Goal: Information Seeking & Learning: Learn about a topic

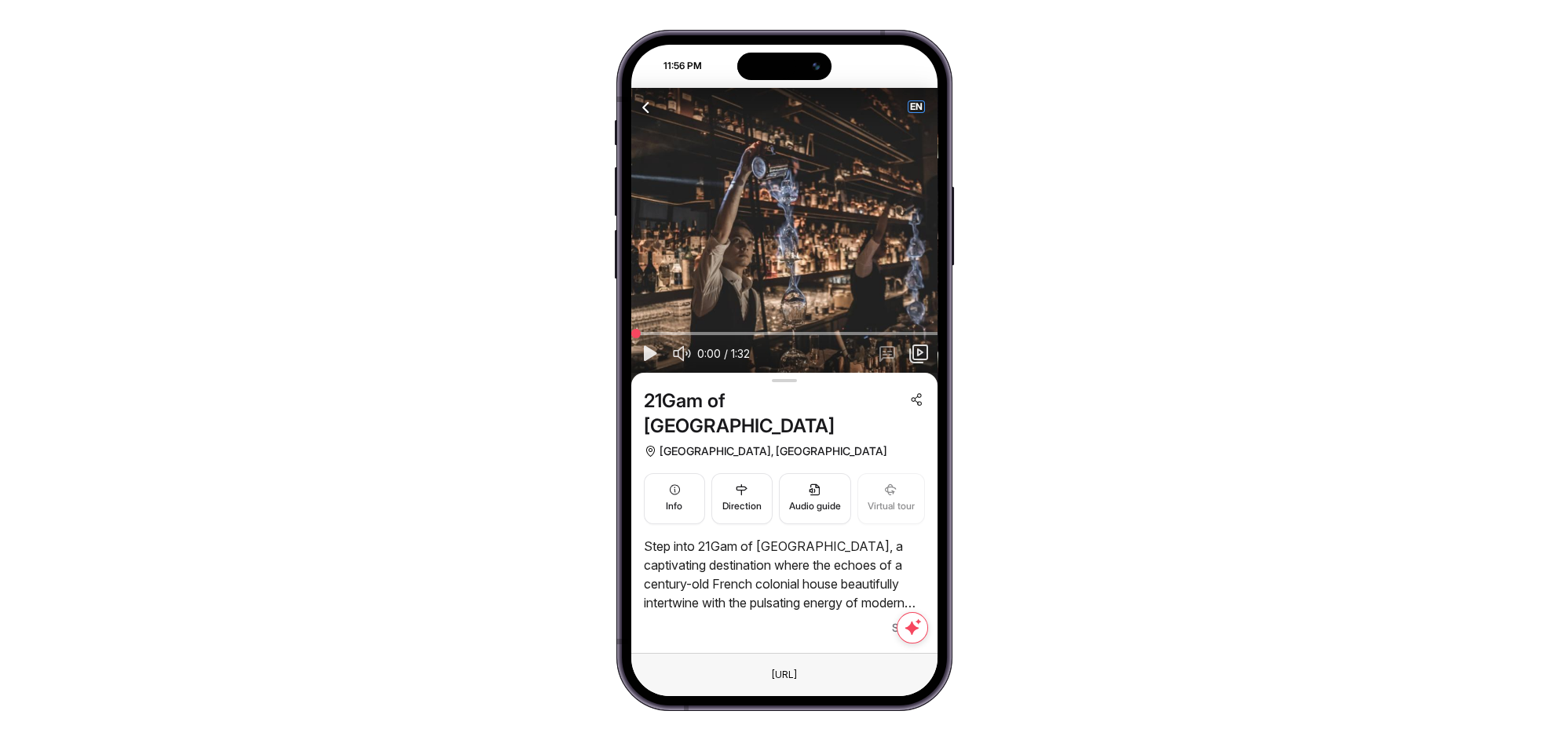
click at [917, 110] on span "EN" at bounding box center [916, 107] width 16 height 11
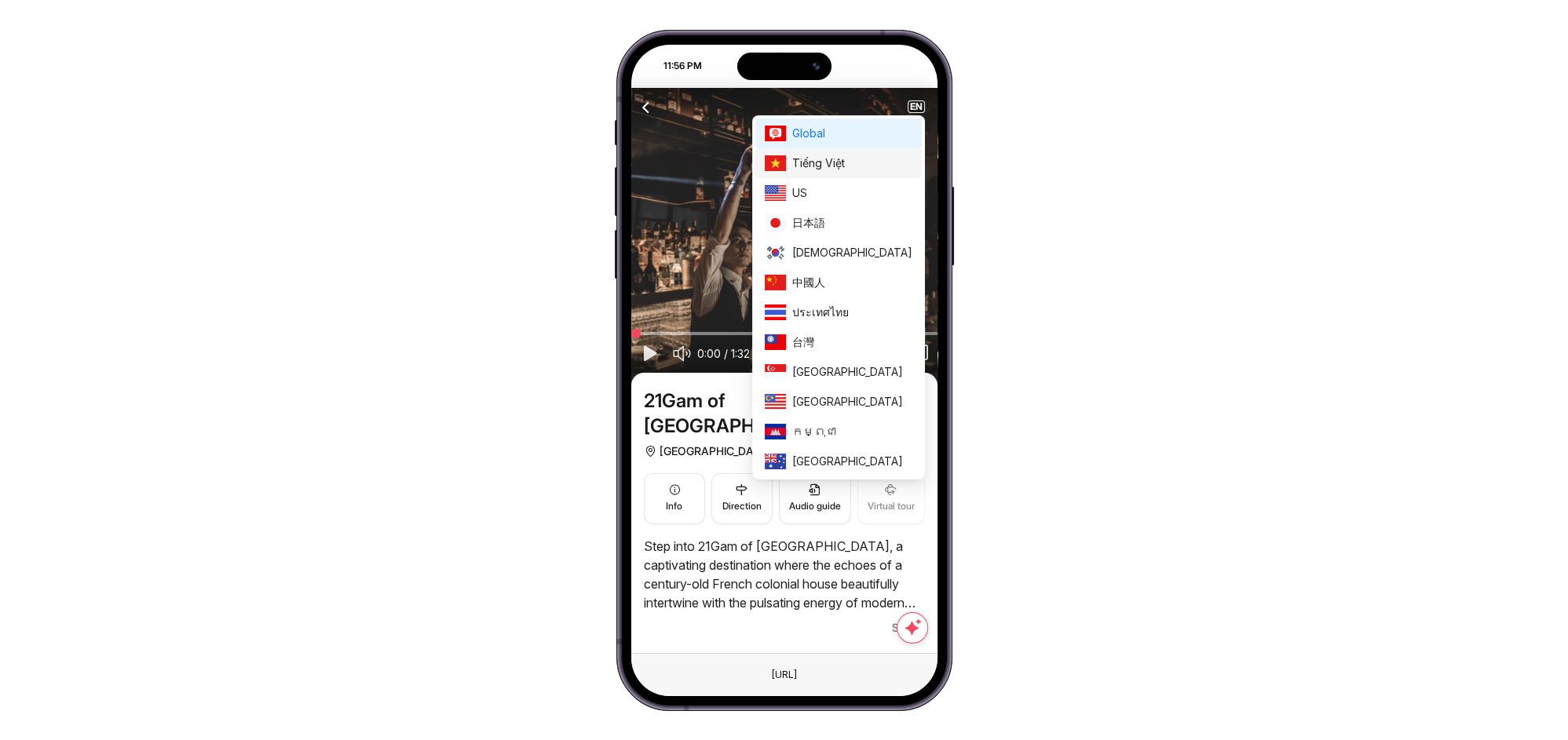
click at [885, 158] on span "Tiếng Việt" at bounding box center [852, 164] width 121 height 17
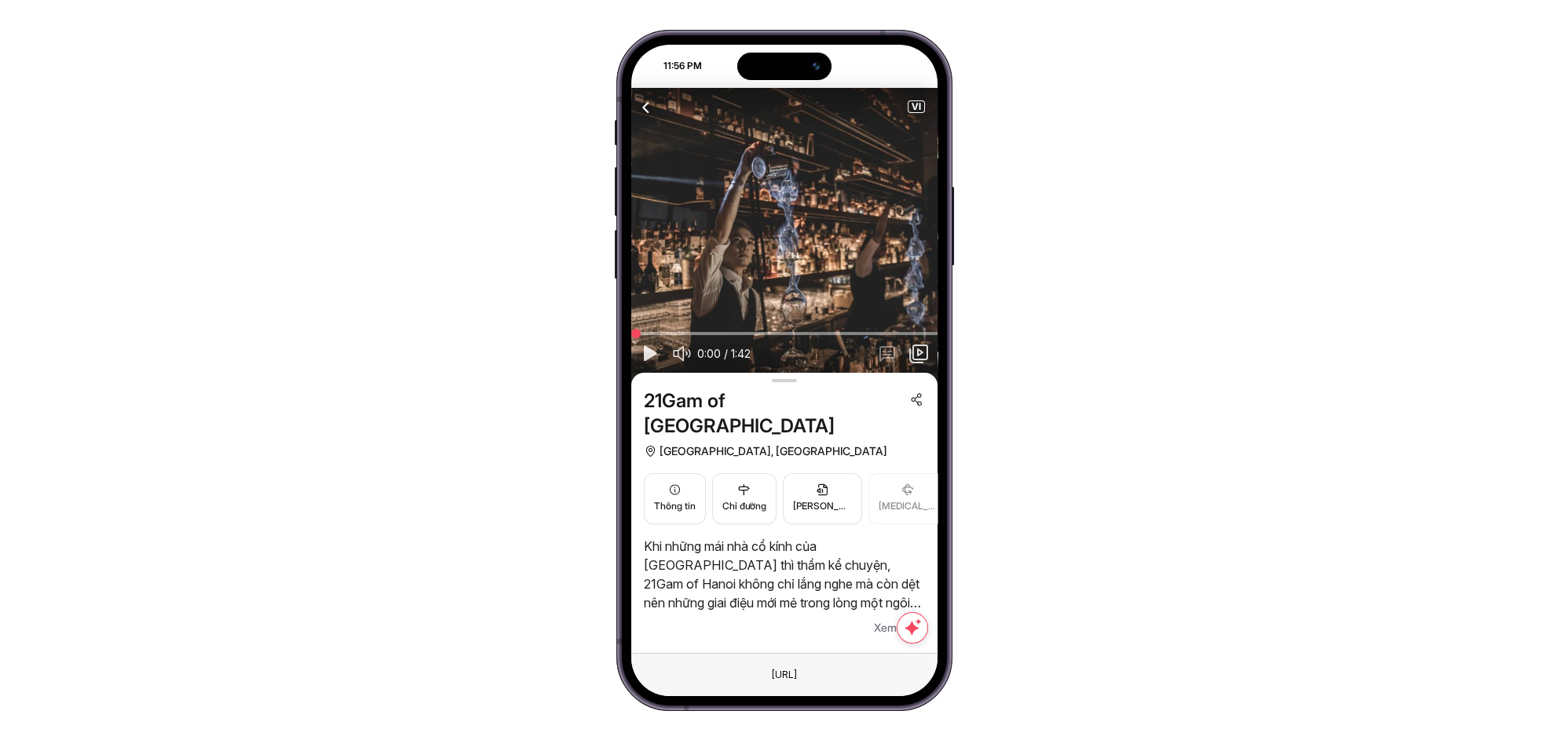
click at [919, 107] on span "VI" at bounding box center [916, 107] width 16 height 11
click at [912, 113] on div "VI" at bounding box center [785, 107] width 306 height 37
click at [915, 108] on span "VI" at bounding box center [916, 107] width 16 height 11
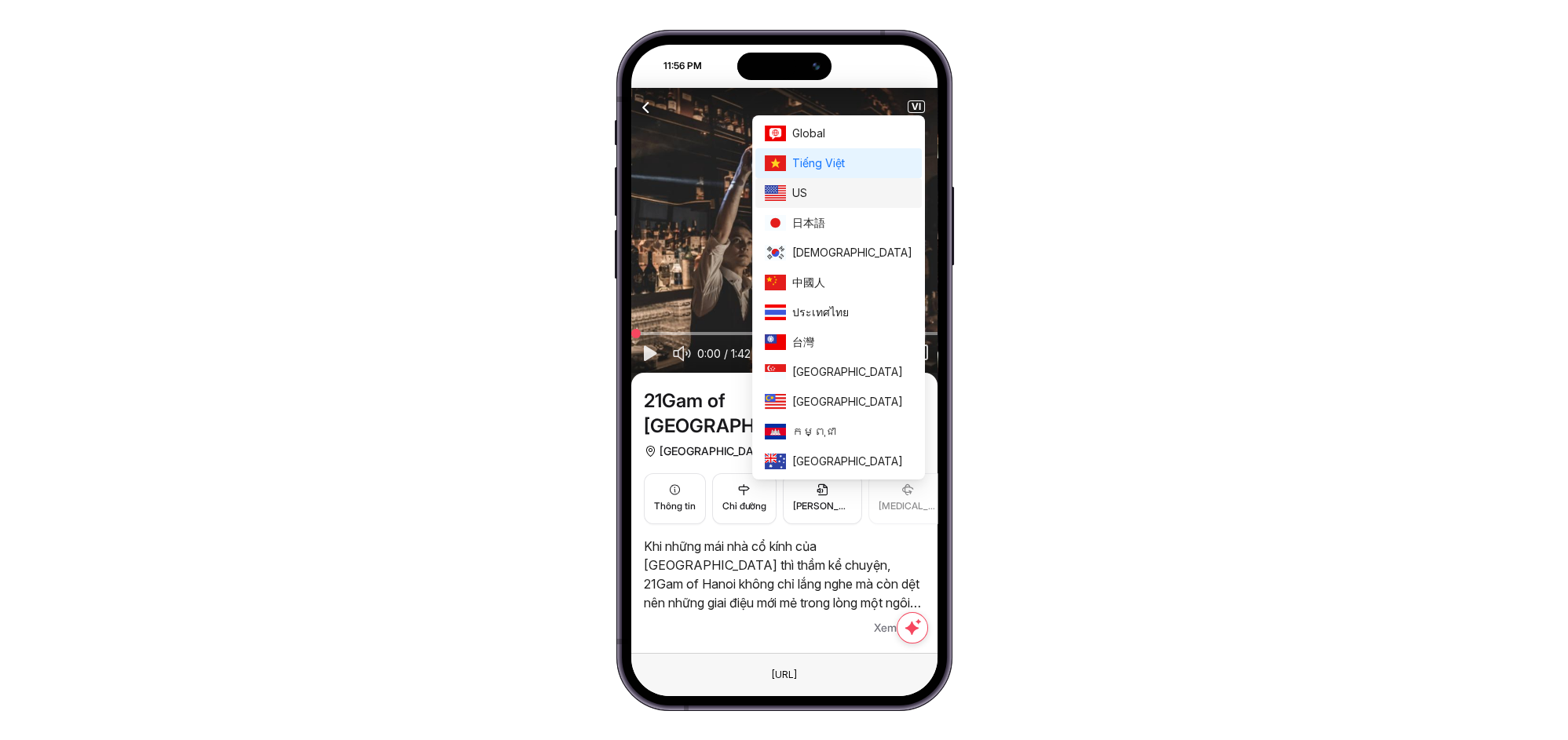
click at [865, 193] on span "US" at bounding box center [852, 192] width 121 height 17
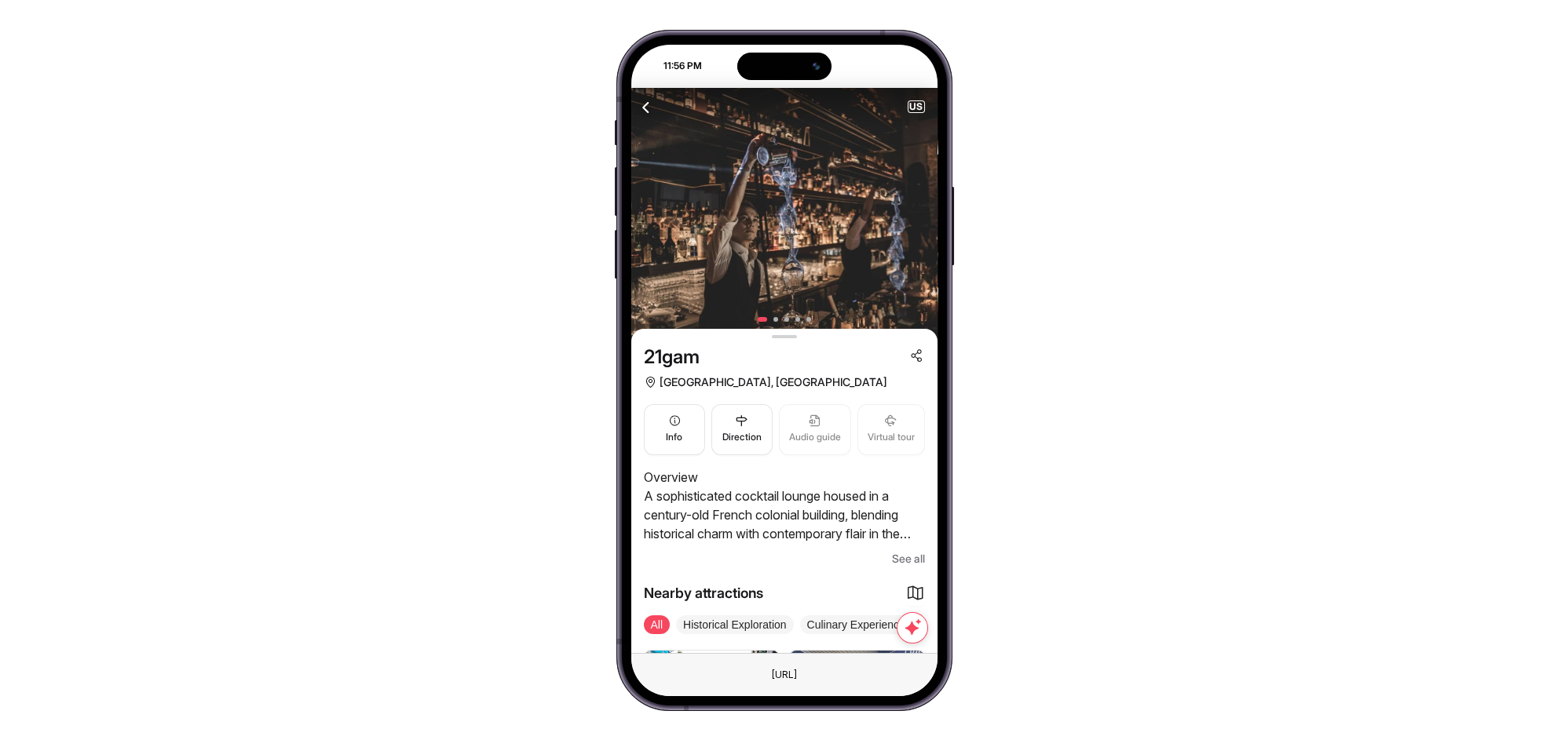
click at [908, 556] on span "See all" at bounding box center [908, 559] width 33 height 19
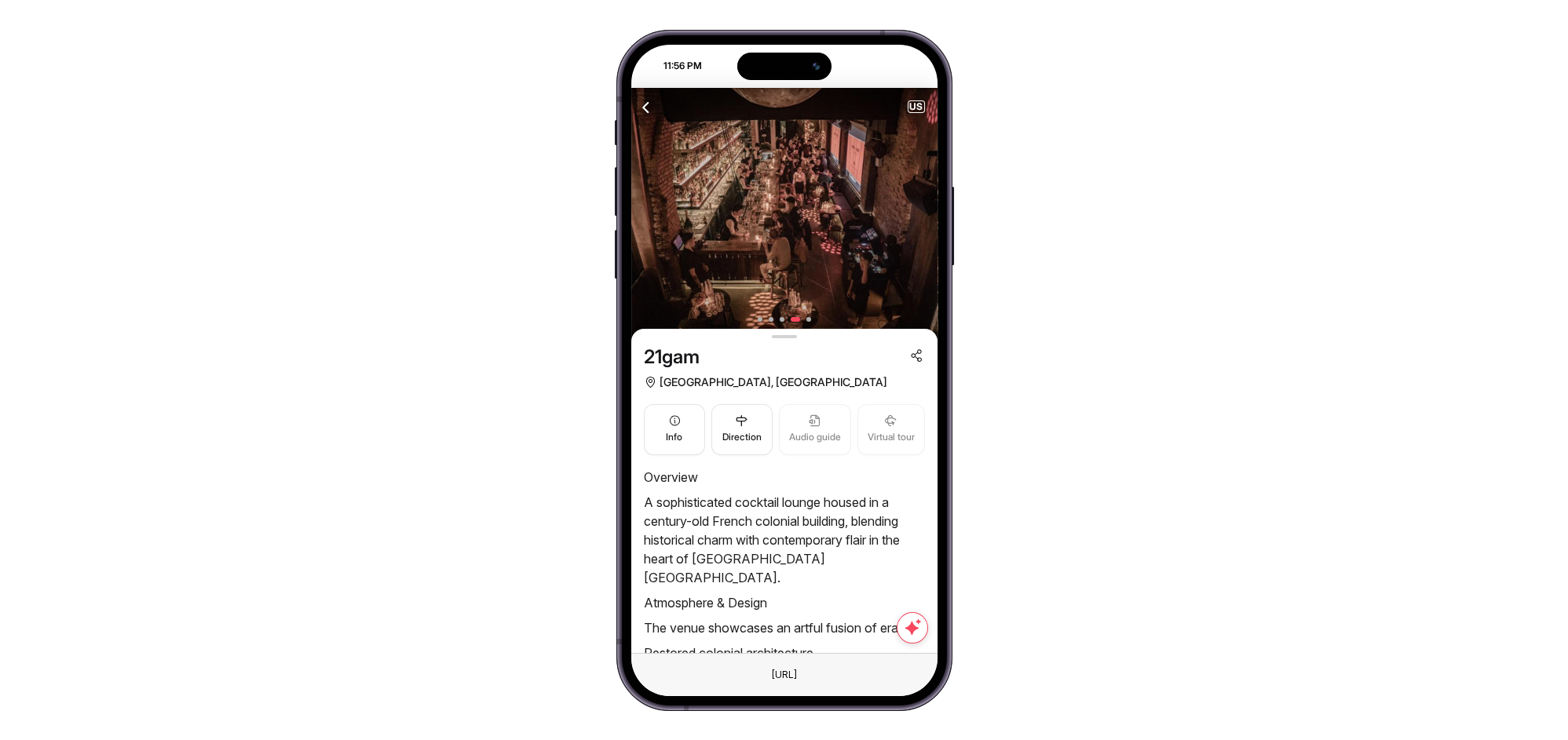
click at [649, 400] on div "Info Direction Audio guide Virtual tour" at bounding box center [784, 430] width 281 height 64
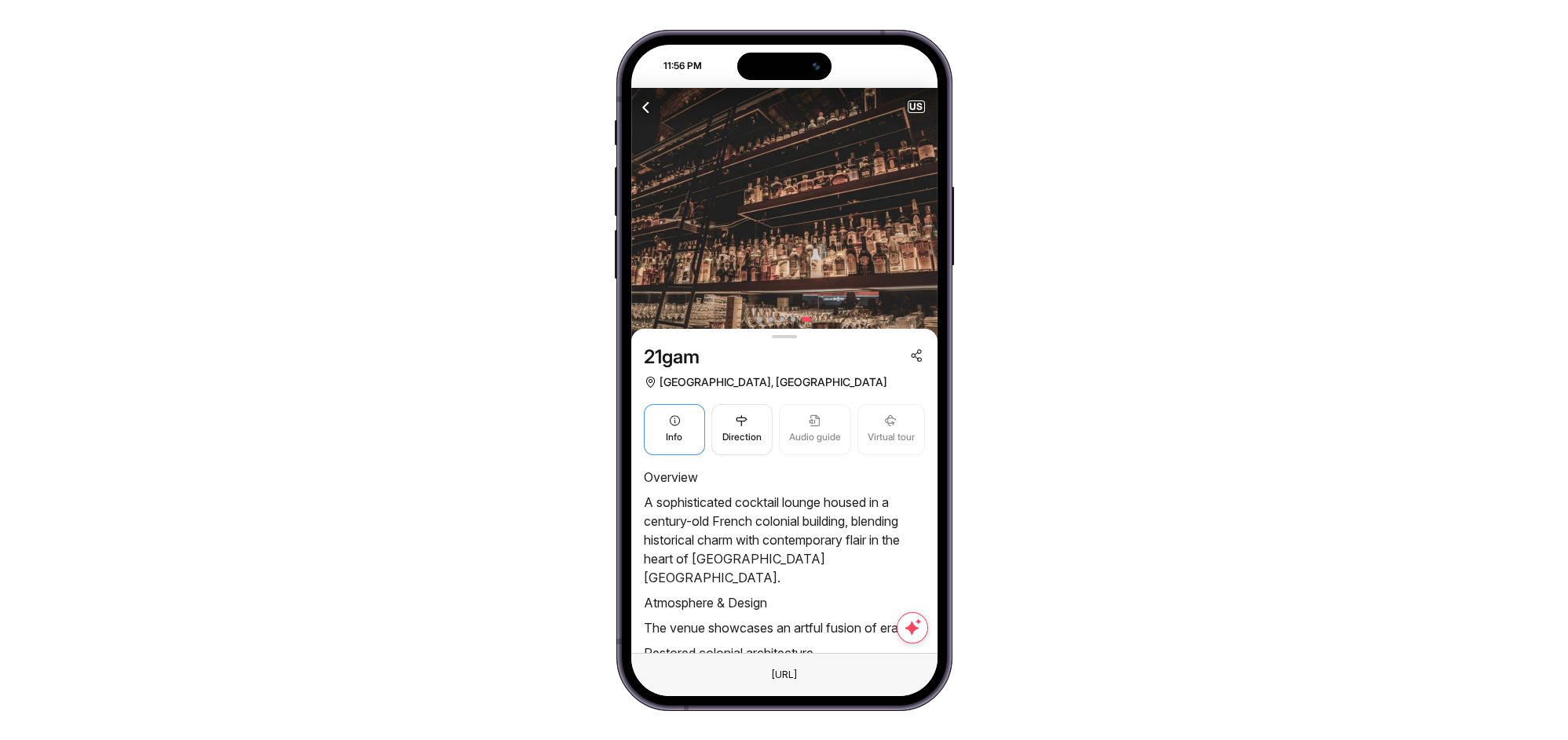
click at [654, 438] on button "Info" at bounding box center [675, 430] width 62 height 51
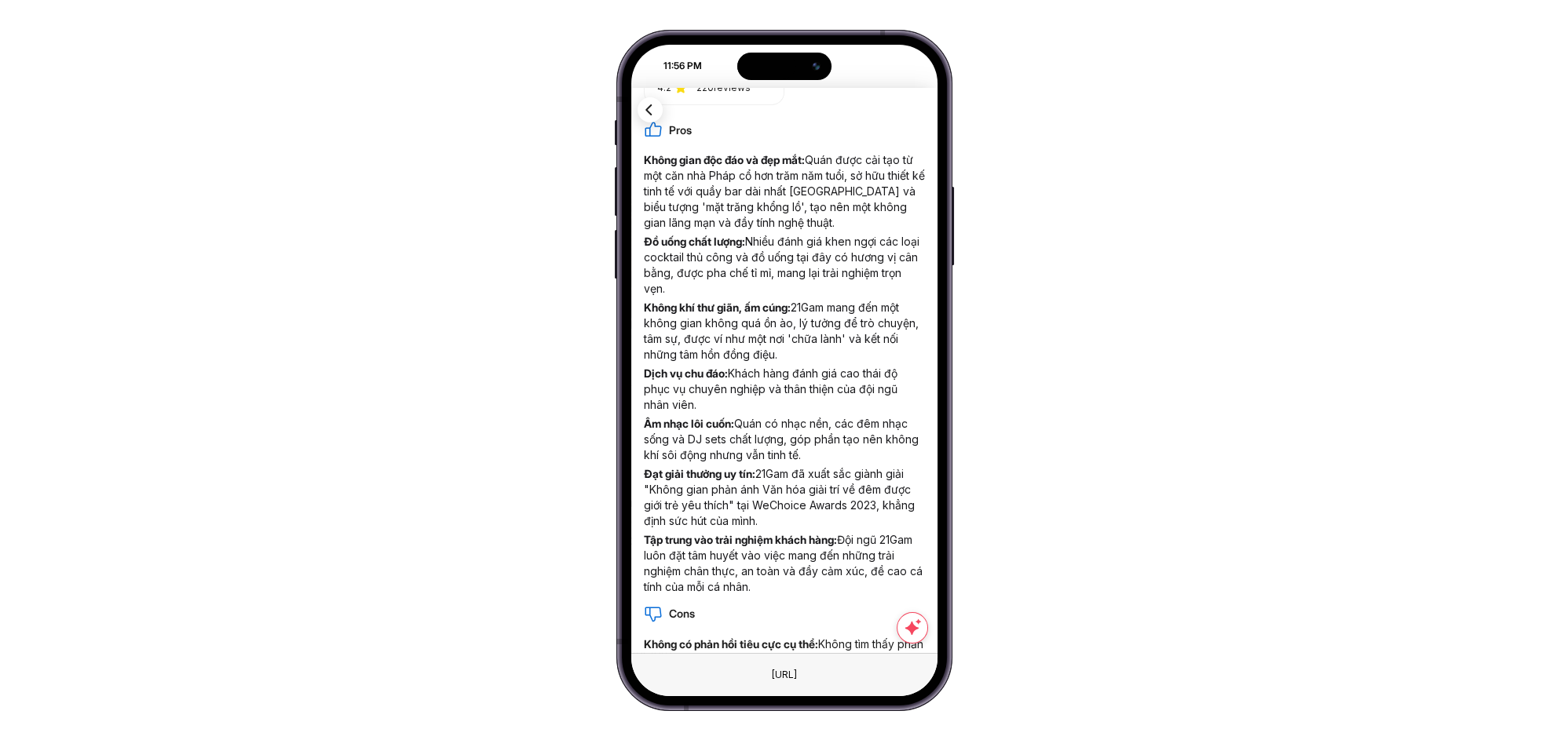
scroll to position [744, 0]
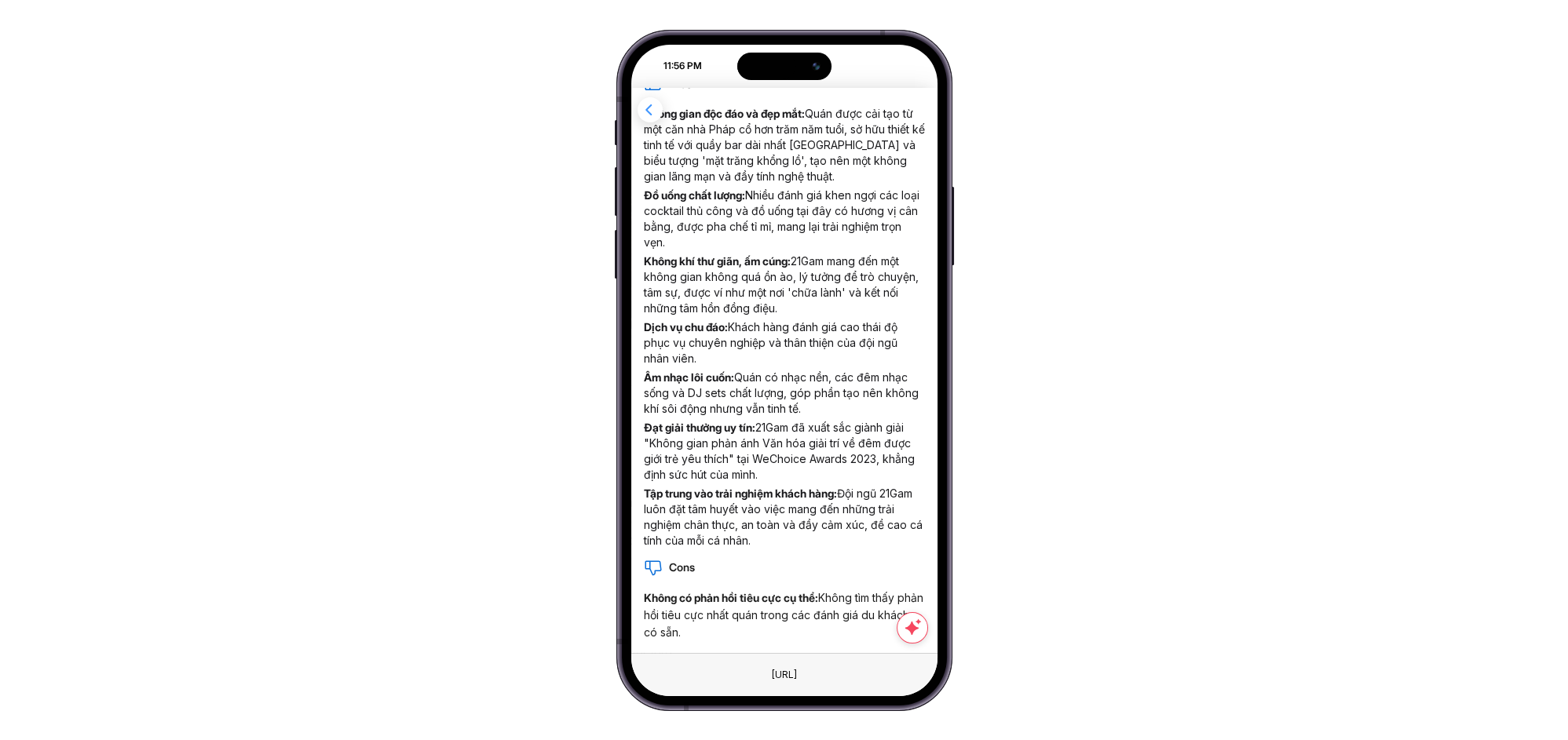
click at [653, 118] on icon "button" at bounding box center [649, 109] width 20 height 20
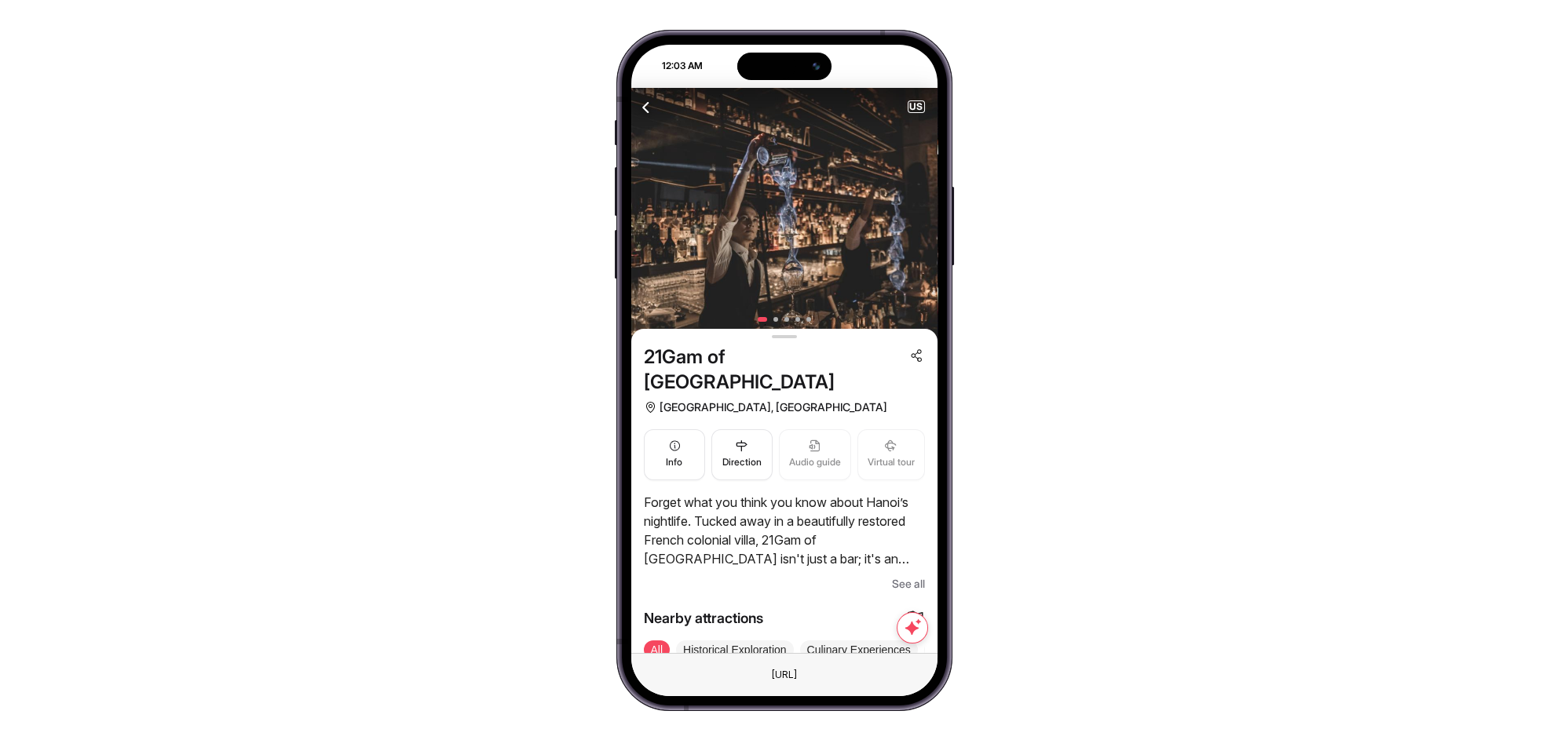
click at [901, 575] on span "See all" at bounding box center [908, 584] width 33 height 19
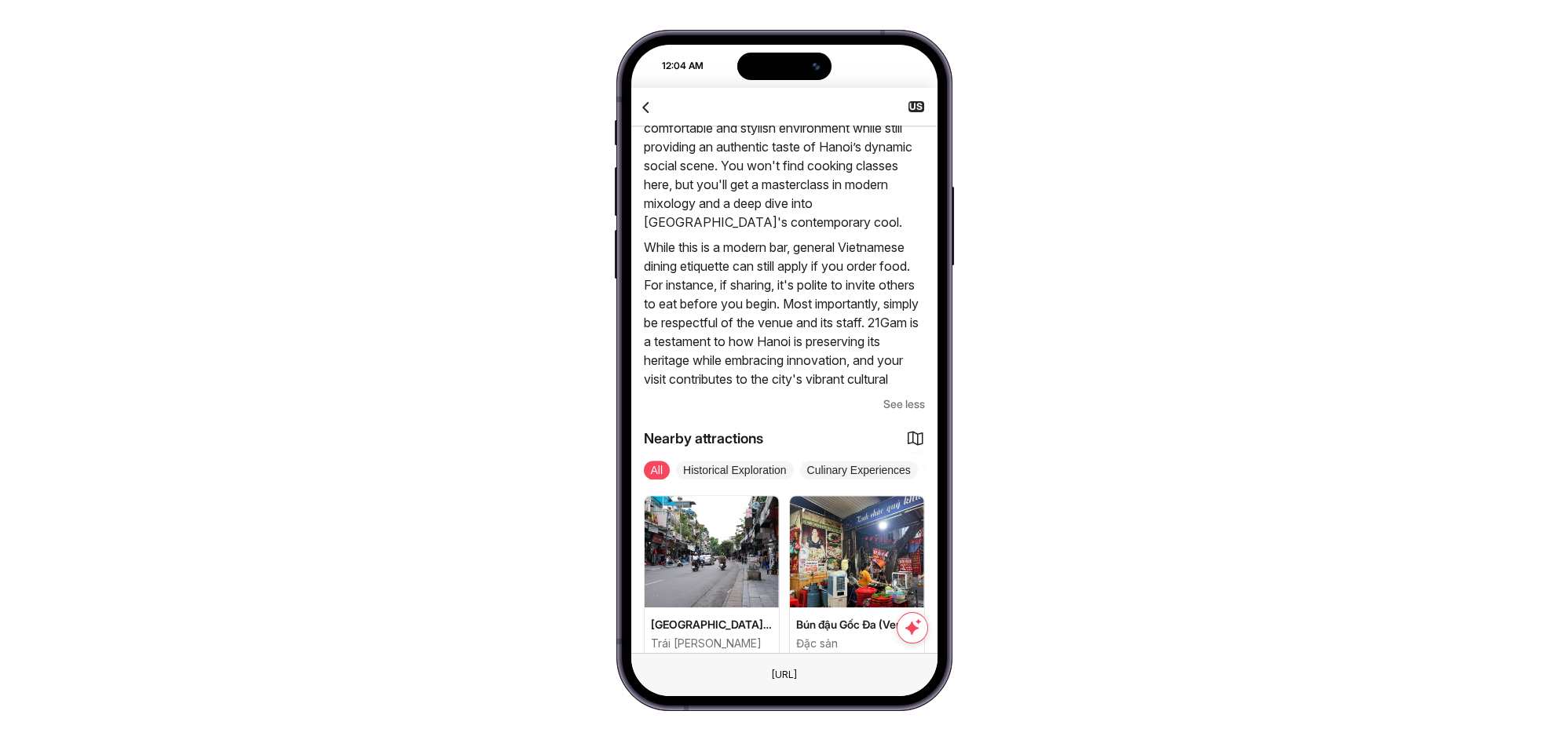
scroll to position [1526, 0]
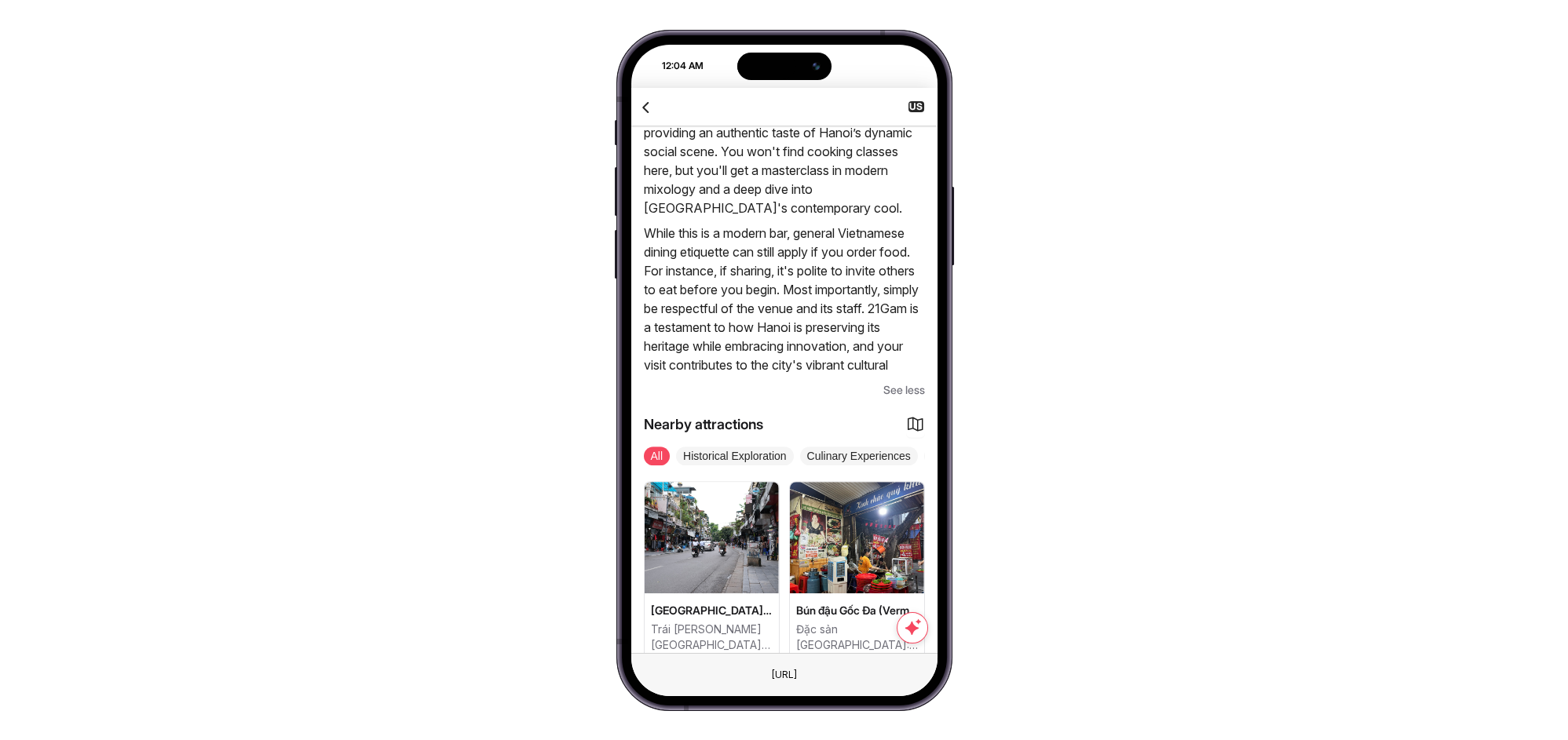
click at [645, 101] on icon "button" at bounding box center [647, 107] width 20 height 20
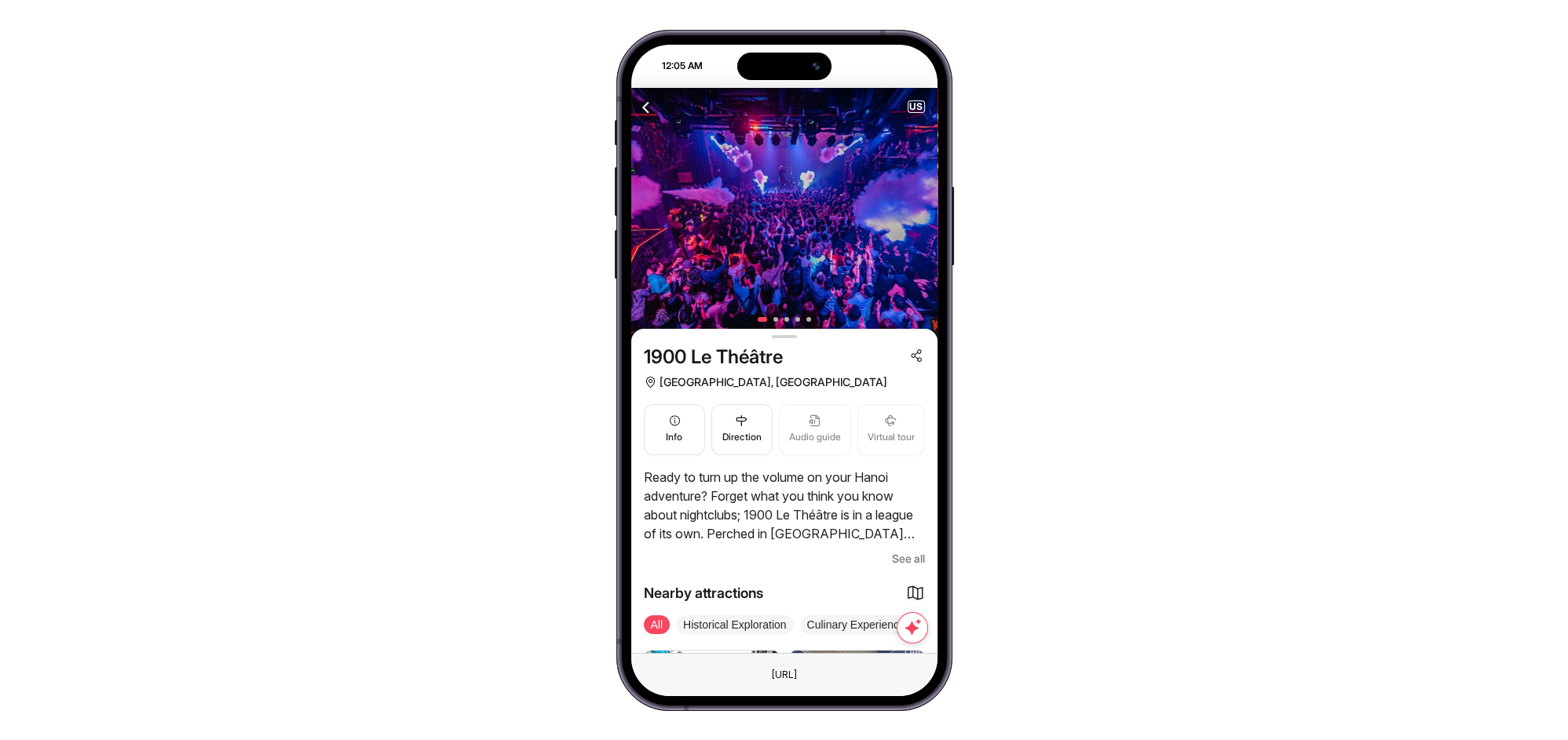
scroll to position [116, 0]
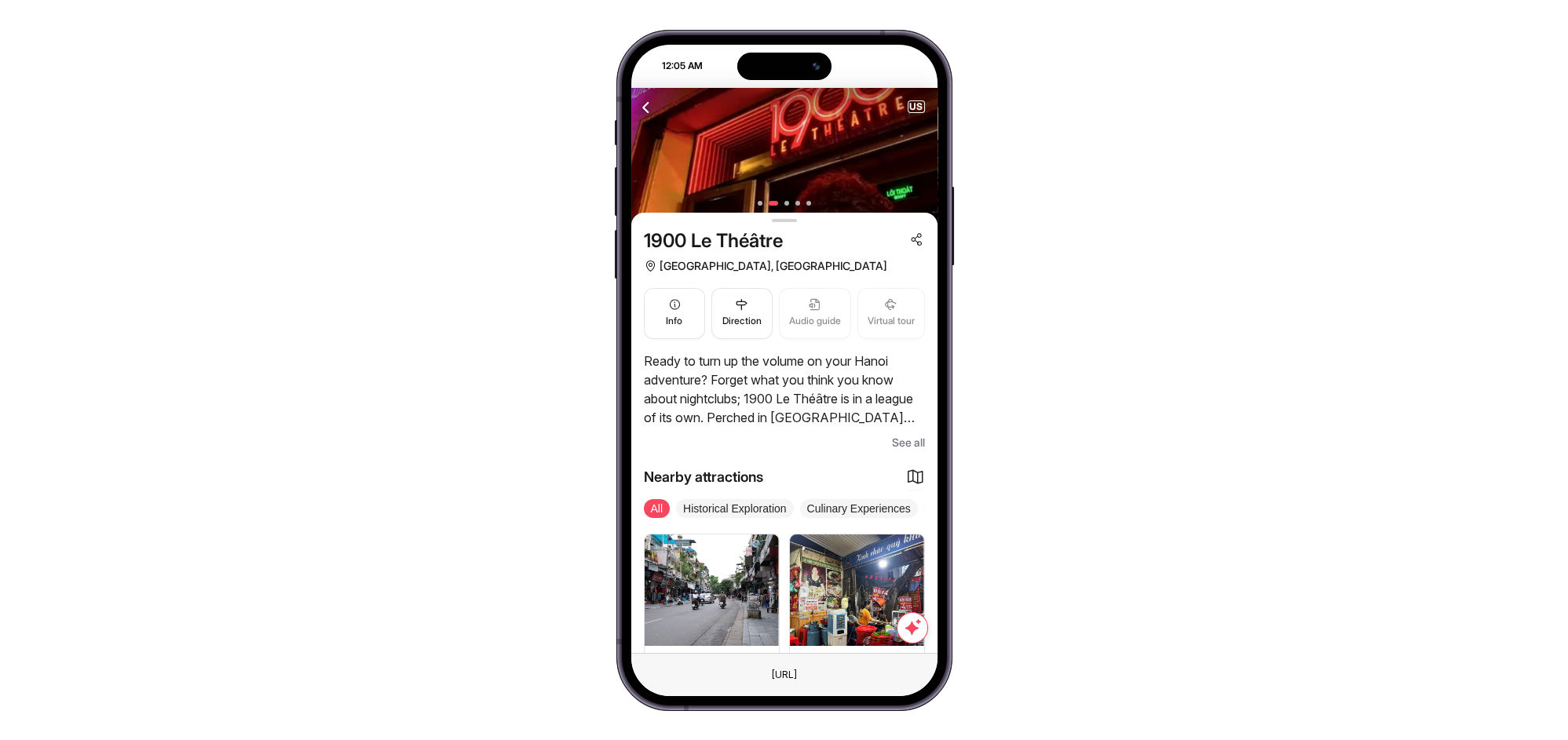
drag, startPoint x: 720, startPoint y: 375, endPoint x: 820, endPoint y: 388, distance: 100.8
click at [804, 384] on p "Ready to turn up the volume on your Hanoi adventure? Forget what you think you …" at bounding box center [784, 389] width 281 height 76
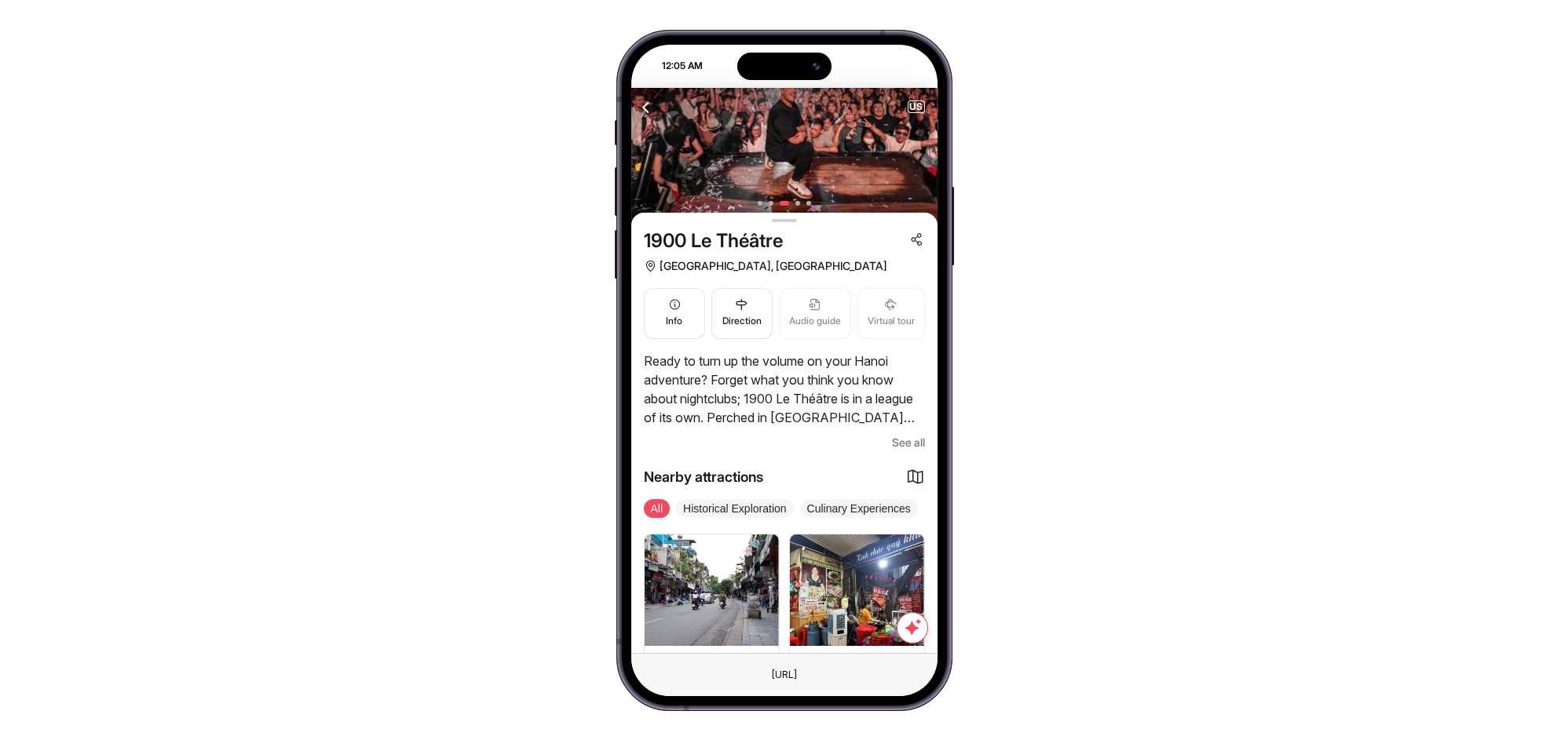
click at [901, 435] on span "See all" at bounding box center [908, 443] width 33 height 19
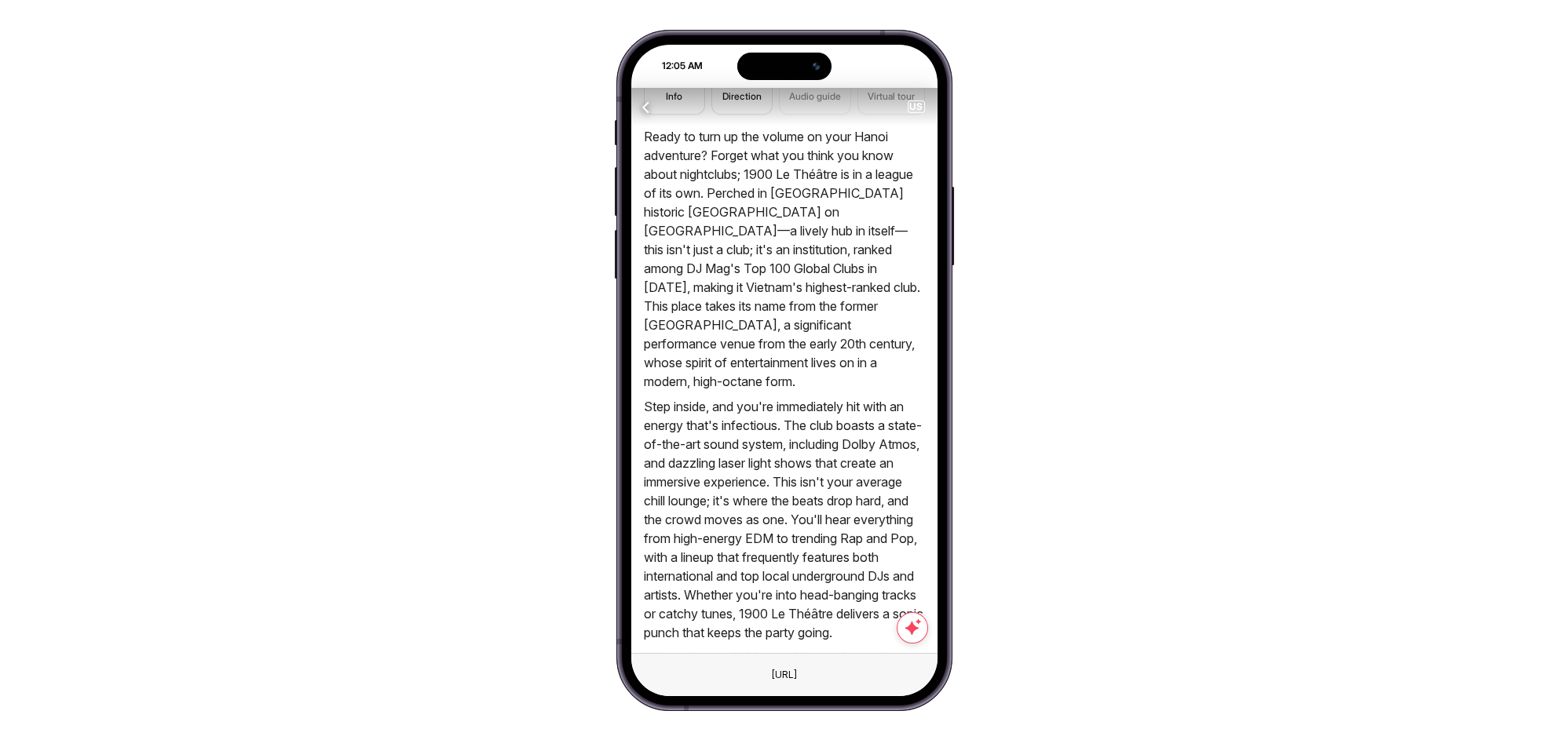
scroll to position [108, 0]
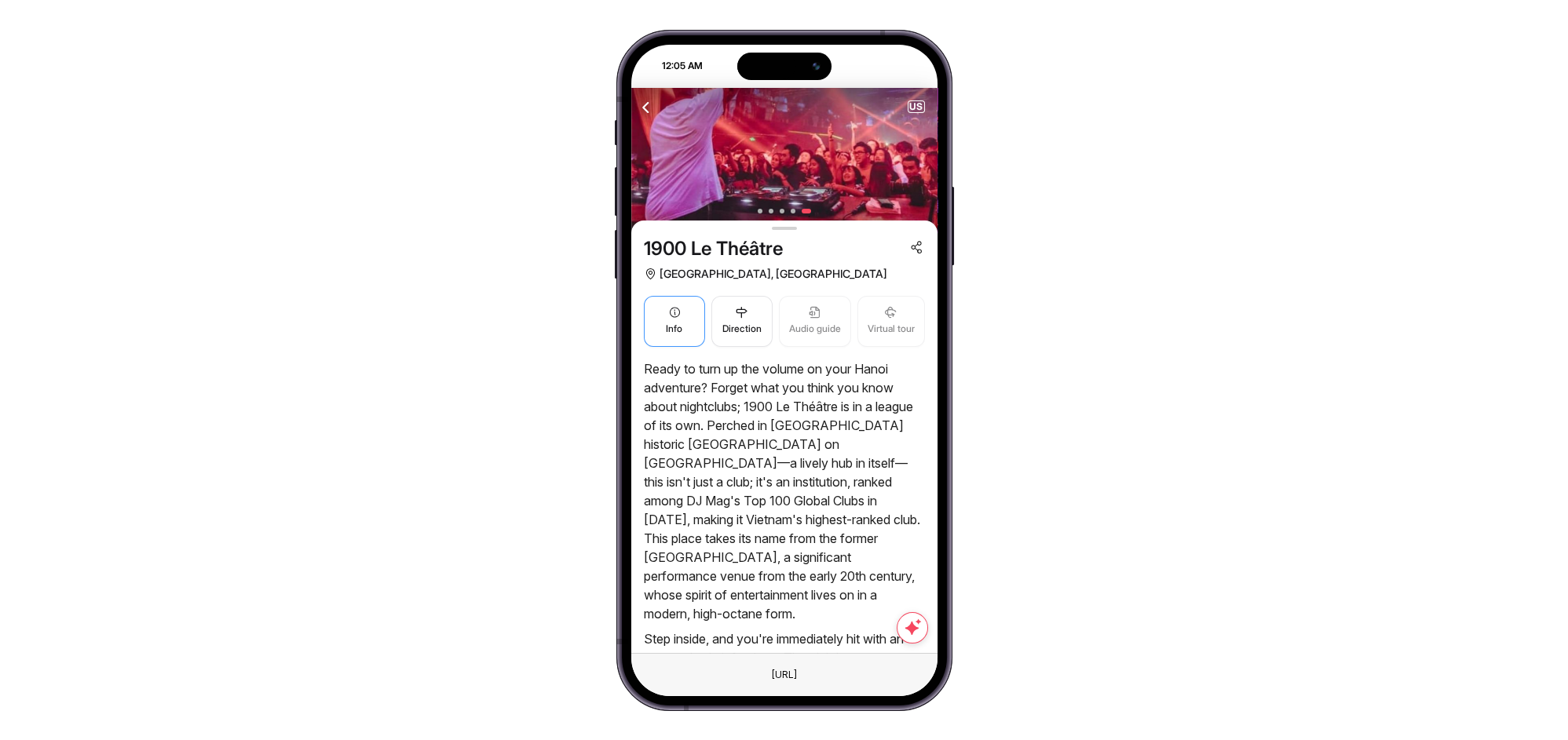
click at [683, 332] on button "Info" at bounding box center [675, 321] width 62 height 51
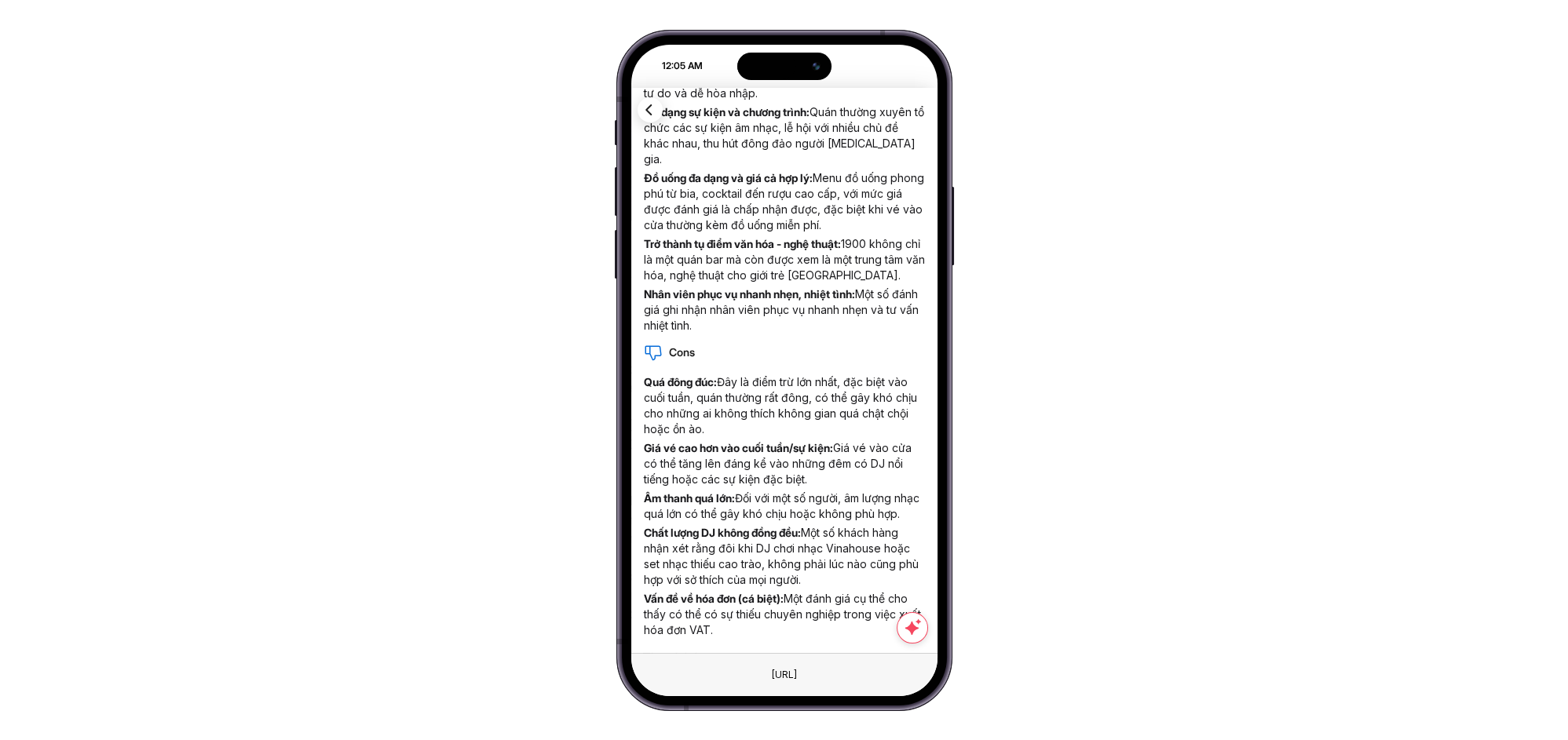
scroll to position [946, 0]
click at [642, 104] on icon "button" at bounding box center [649, 109] width 20 height 20
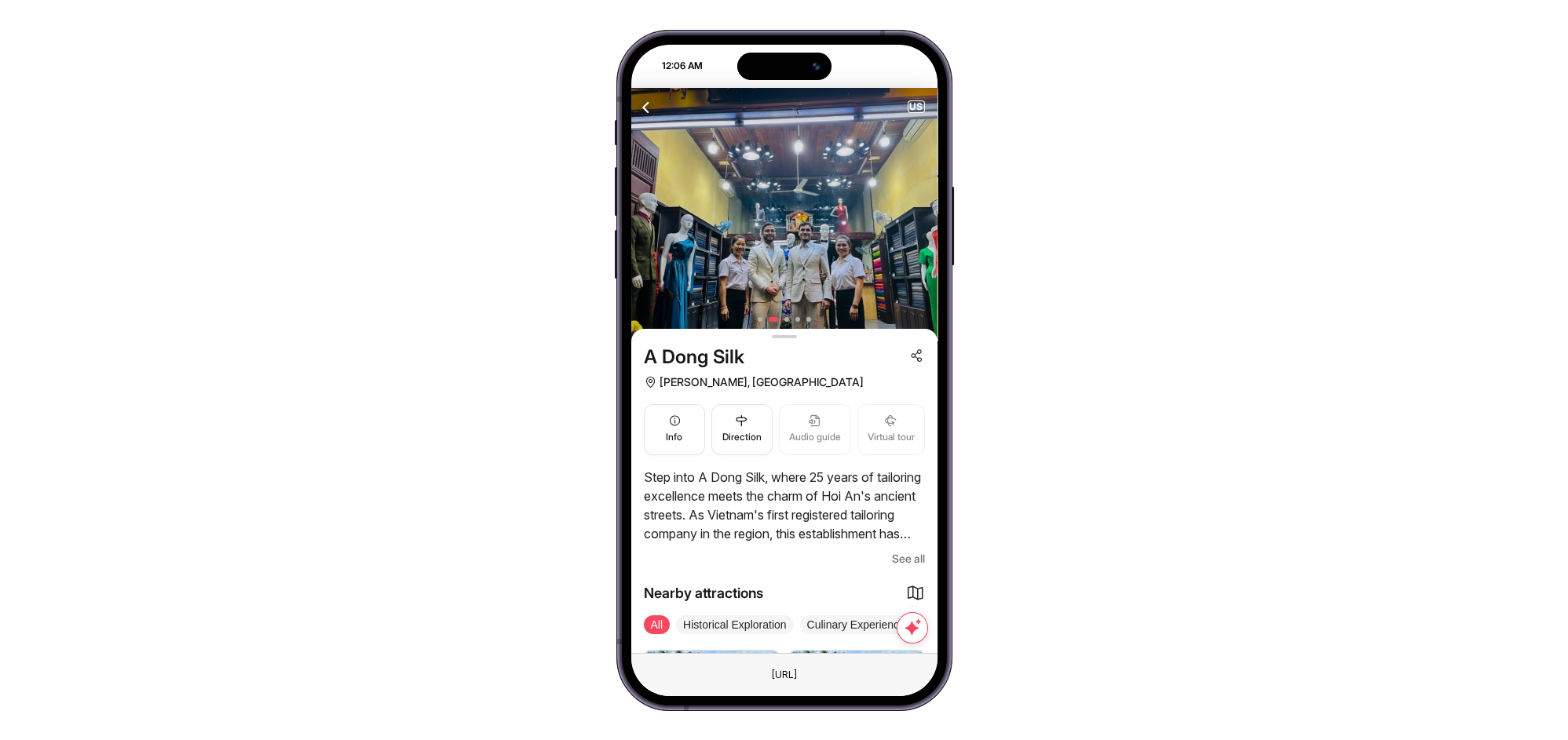
click at [905, 551] on span "See all" at bounding box center [908, 559] width 33 height 19
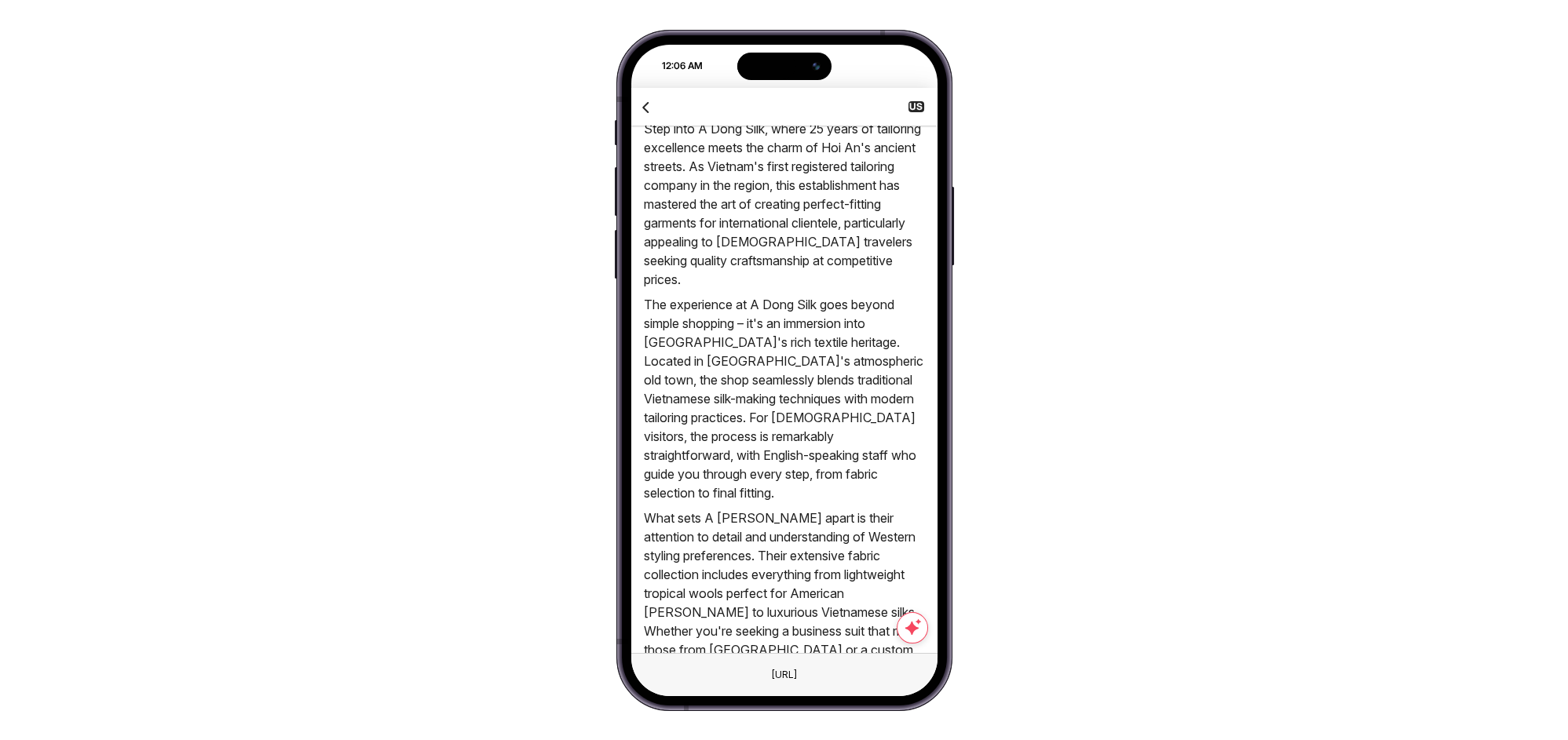
scroll to position [116, 0]
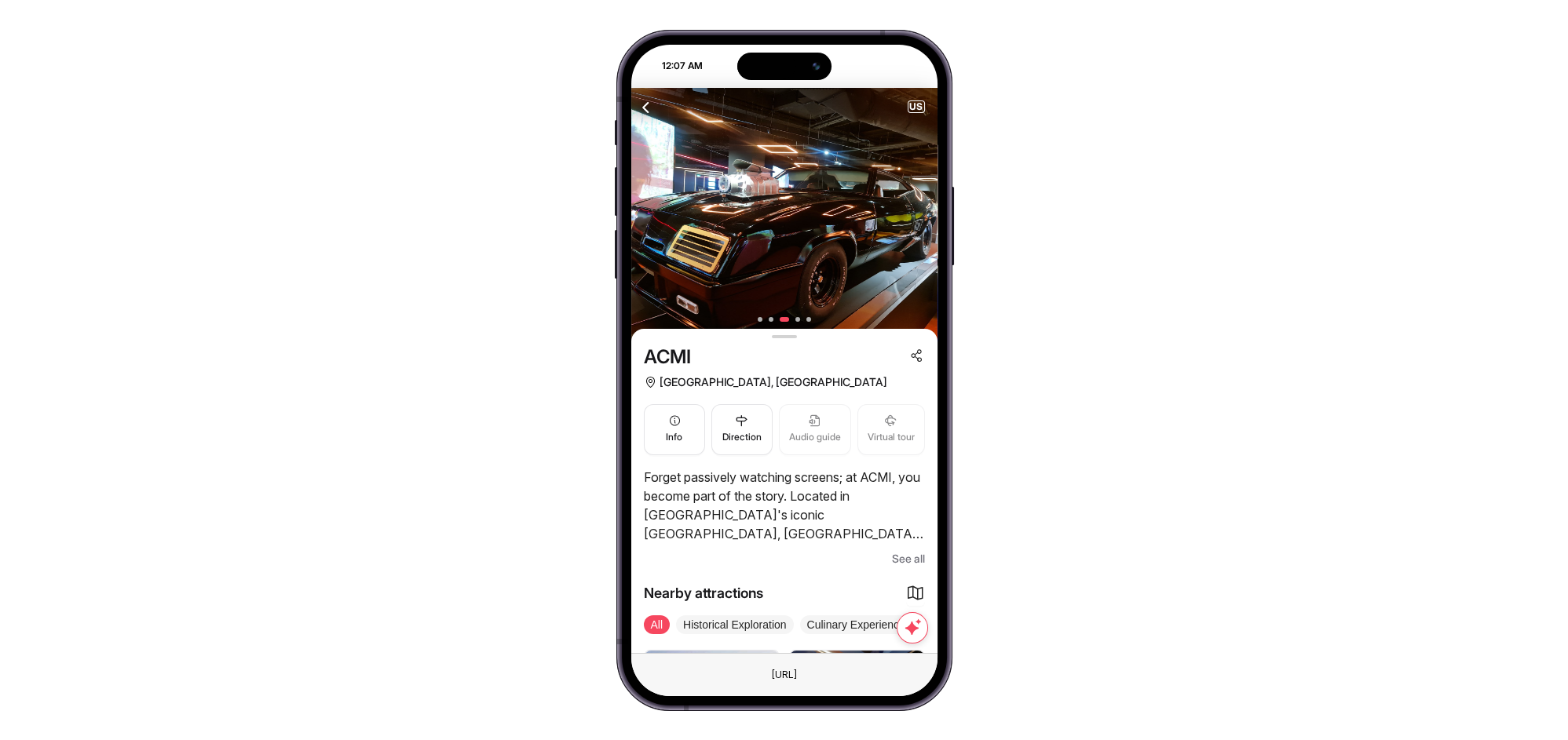
click at [897, 554] on span "See all" at bounding box center [908, 559] width 33 height 19
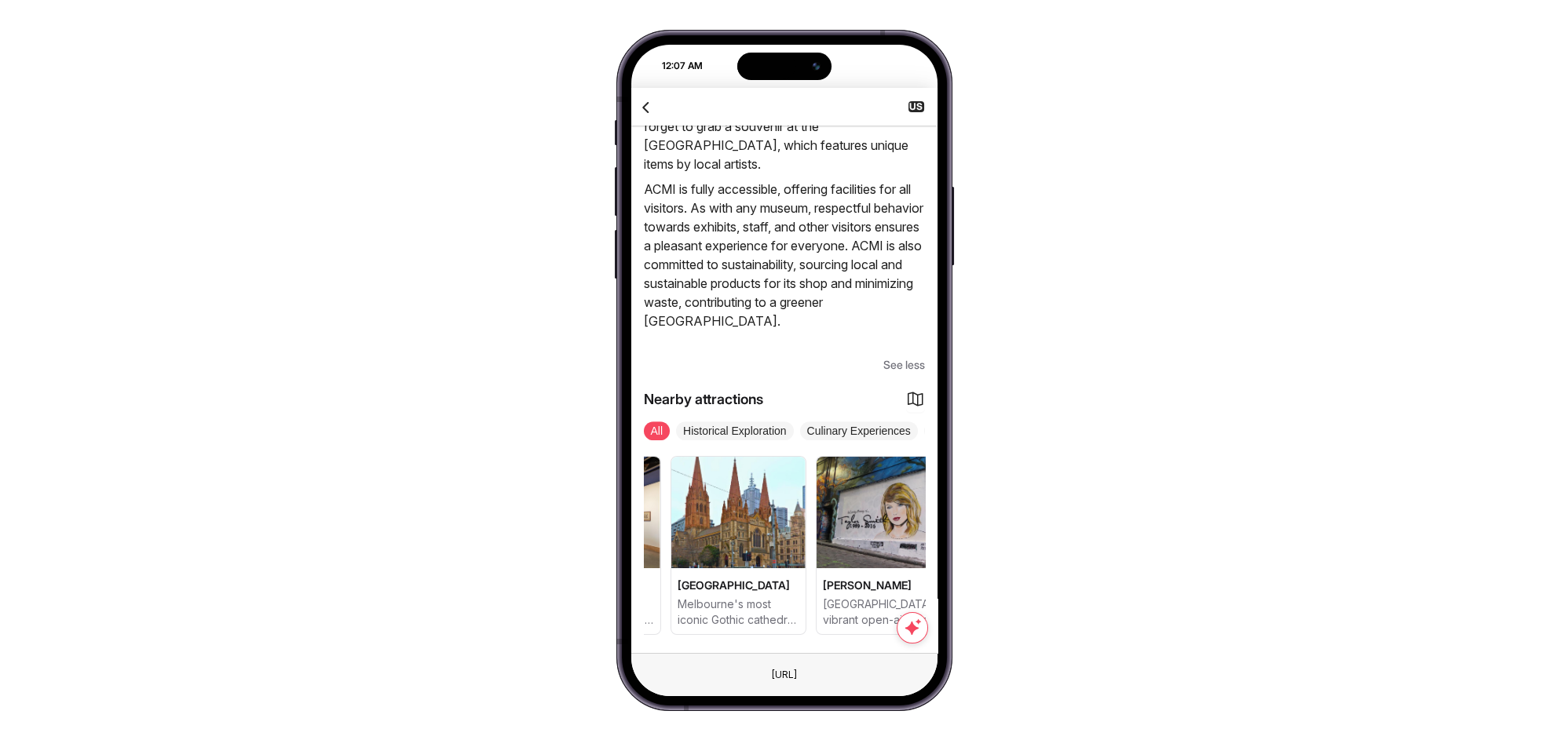
scroll to position [0, 264]
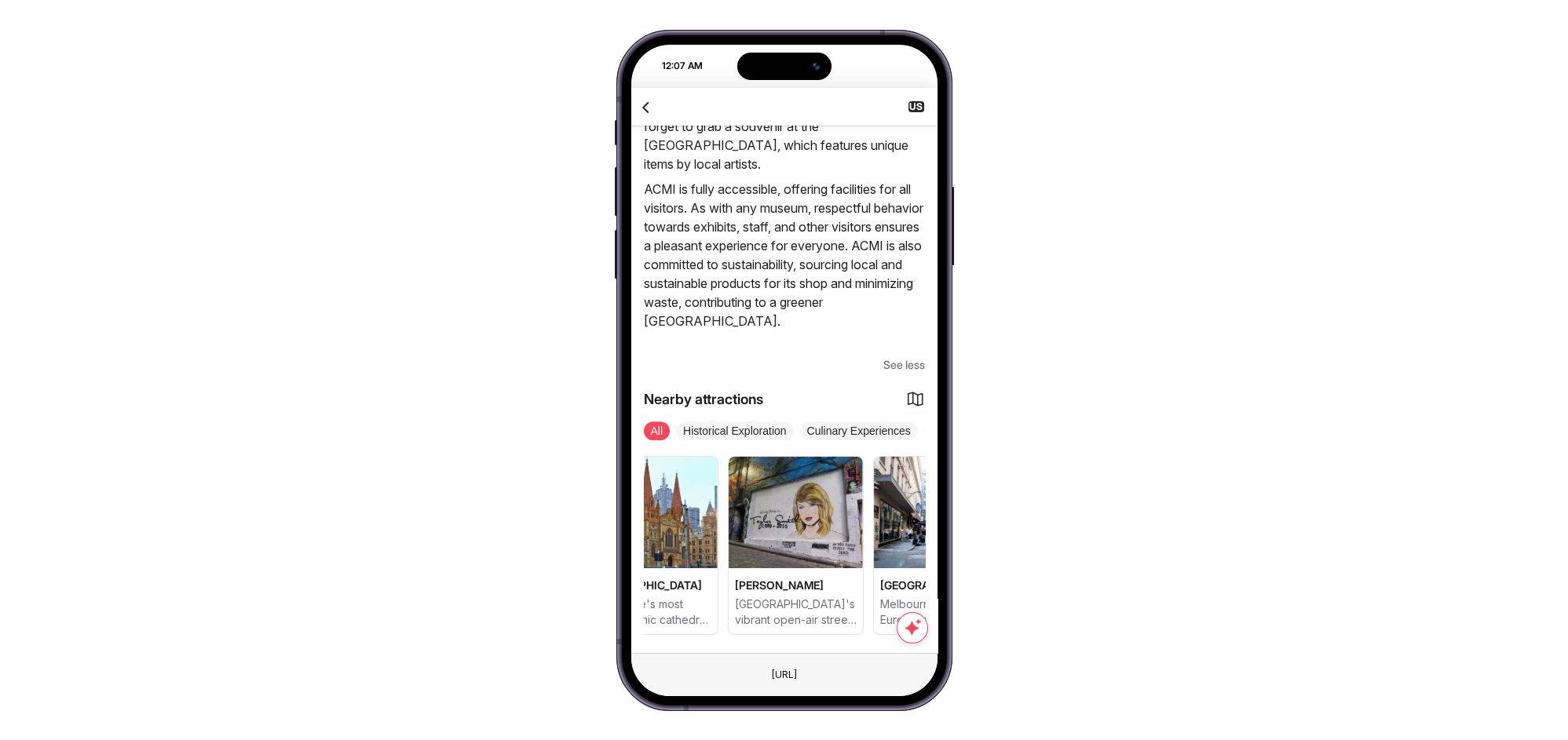
drag, startPoint x: 876, startPoint y: 519, endPoint x: 711, endPoint y: 529, distance: 165.3
click at [573, 529] on div "[GEOGRAPHIC_DATA] [GEOGRAPHIC_DATA]'s vibrant public plaza where culture and co…" at bounding box center [433, 546] width 281 height 179
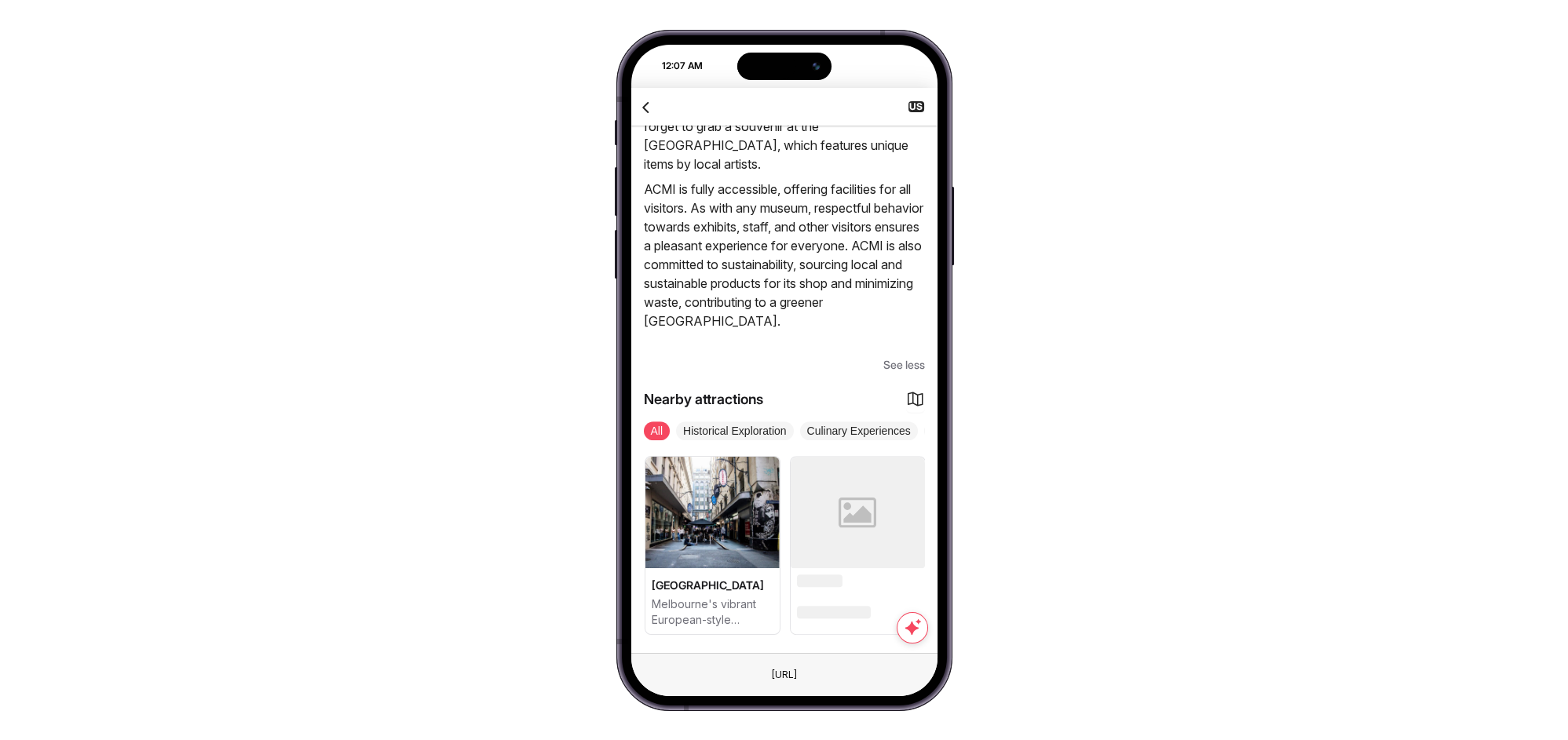
drag, startPoint x: 814, startPoint y: 537, endPoint x: 663, endPoint y: 523, distance: 151.6
click at [345, 523] on div "[GEOGRAPHIC_DATA] [GEOGRAPHIC_DATA]'s vibrant public plaza where culture and co…" at bounding box center [204, 546] width 281 height 179
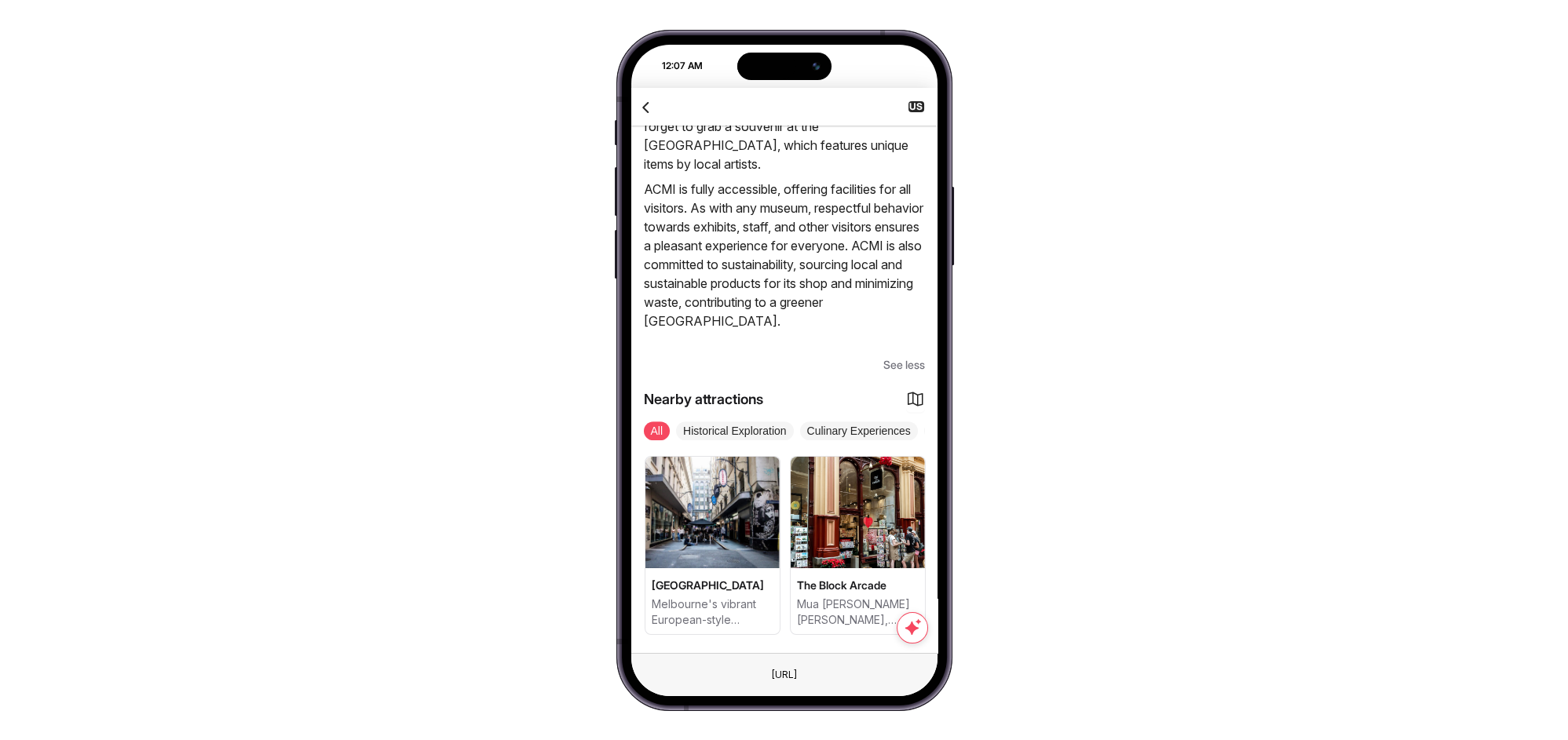
scroll to position [0, 702]
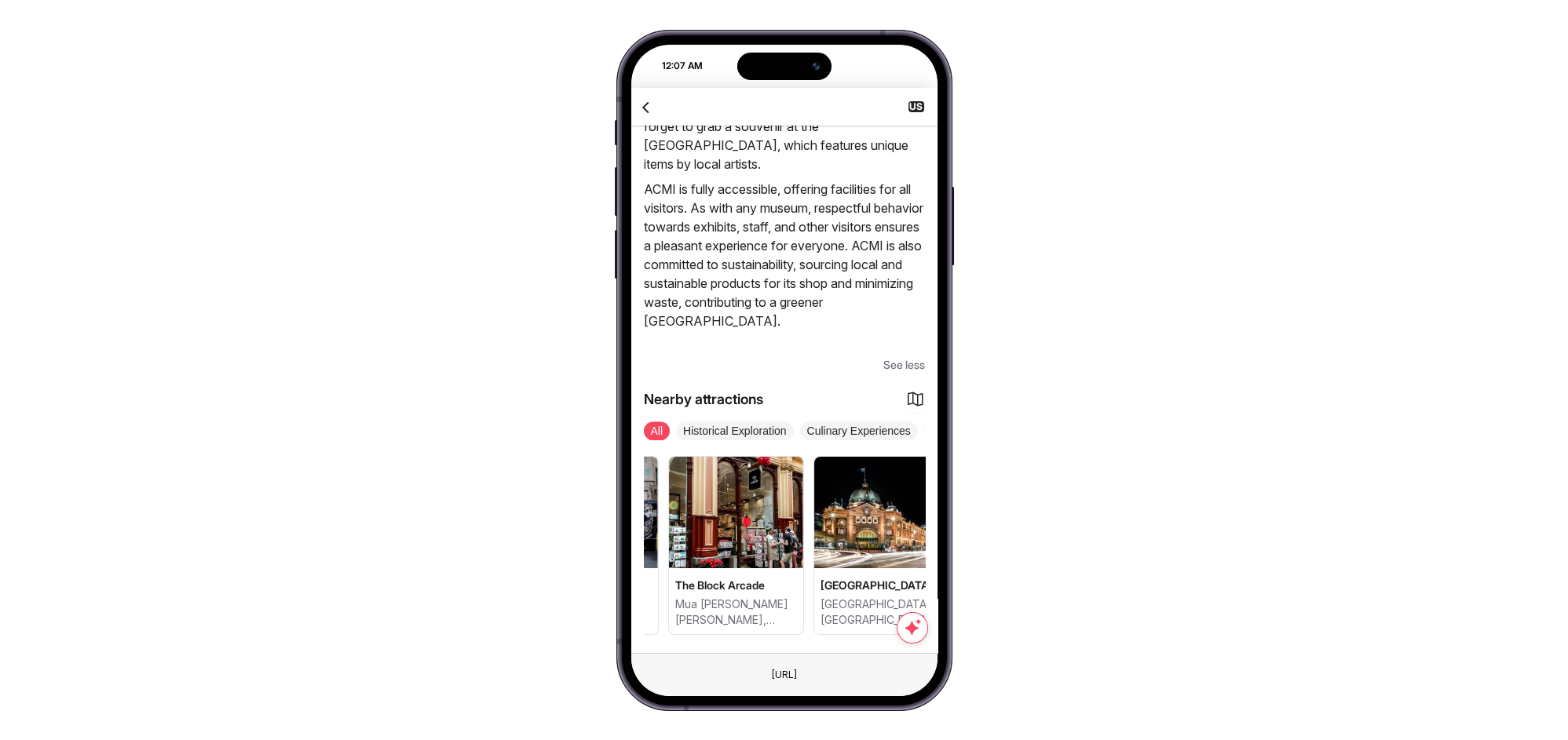
drag, startPoint x: 796, startPoint y: 533, endPoint x: 735, endPoint y: 528, distance: 61.2
click at [735, 528] on img at bounding box center [736, 512] width 135 height 111
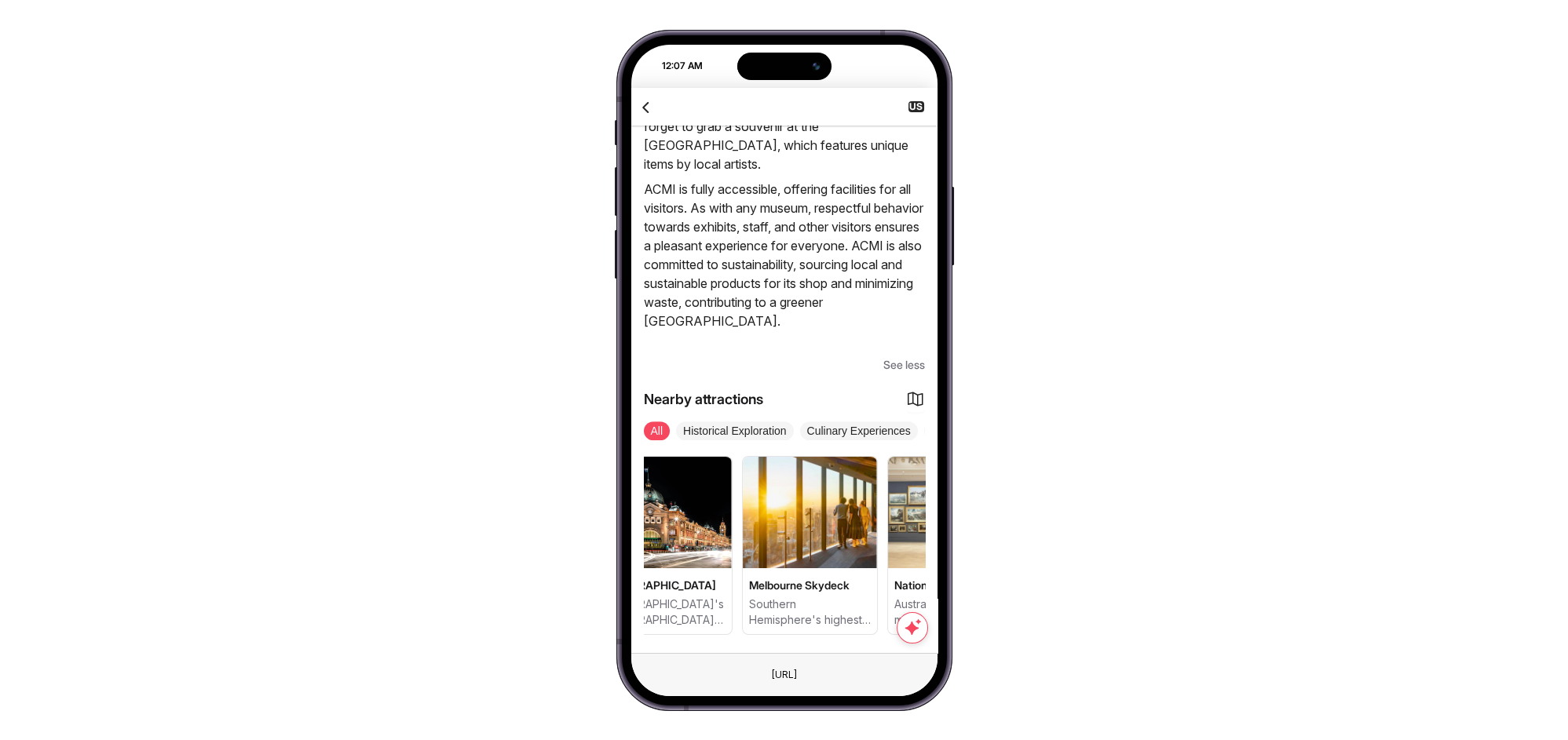
scroll to position [0, 958]
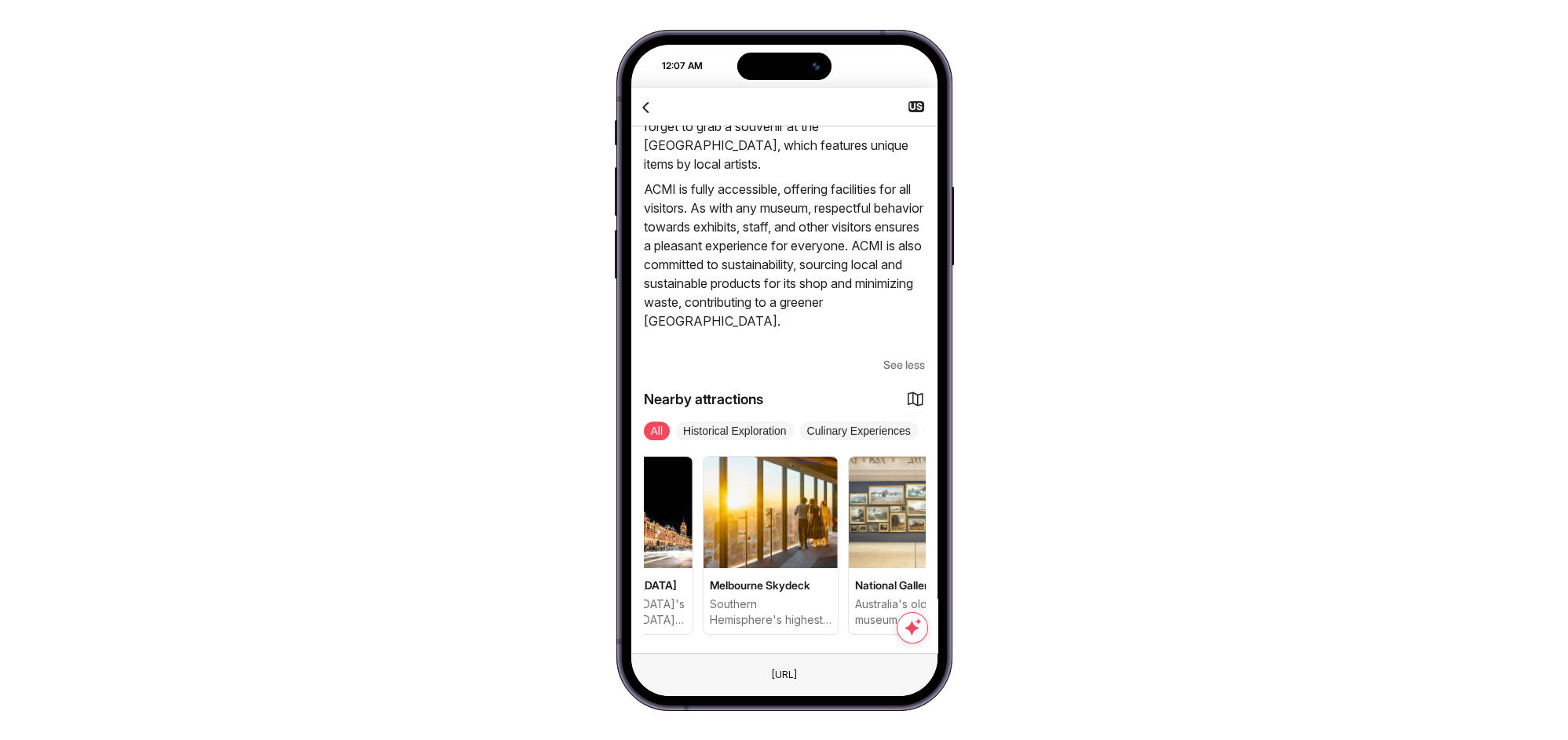
drag, startPoint x: 838, startPoint y: 534, endPoint x: 710, endPoint y: 526, distance: 128.2
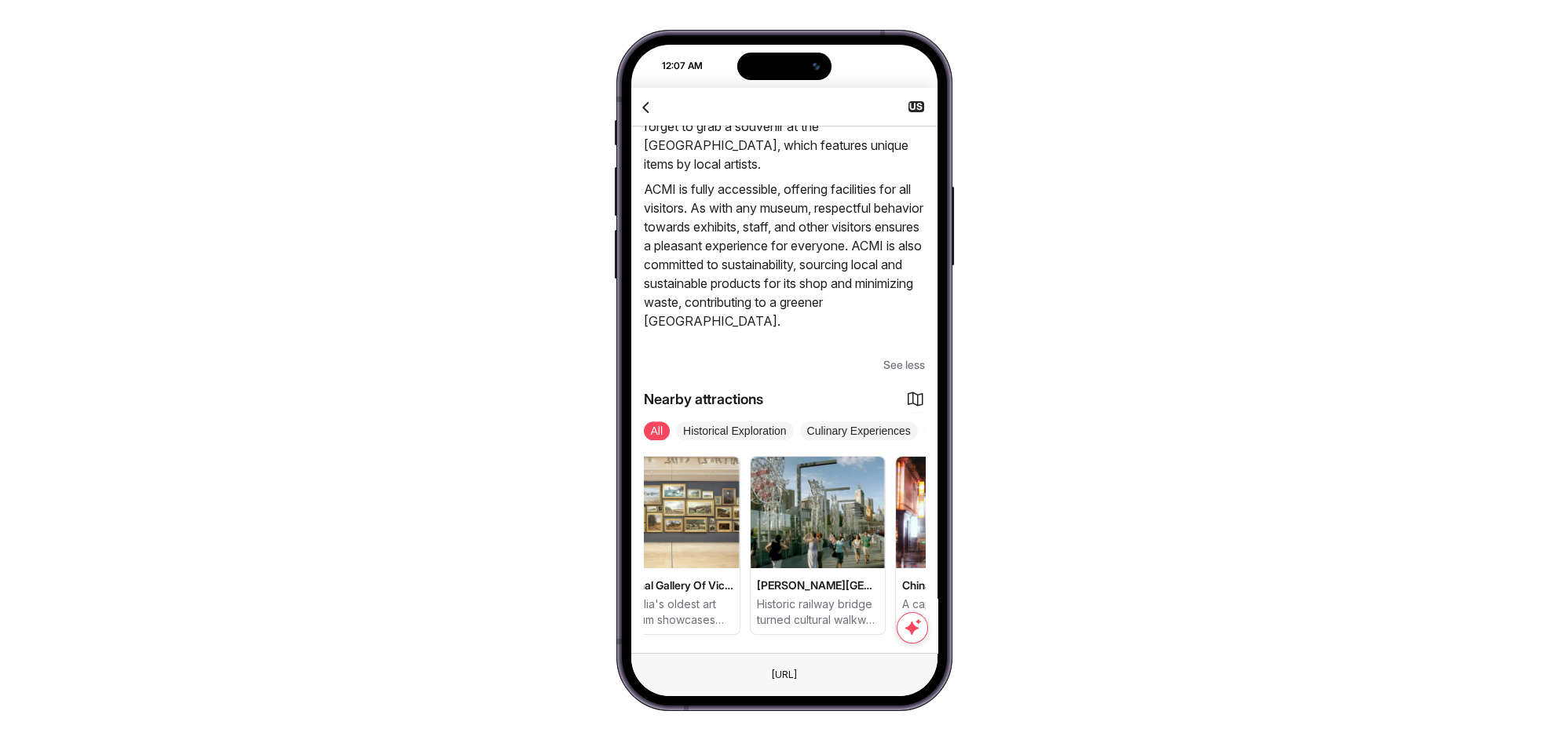
drag, startPoint x: 845, startPoint y: 530, endPoint x: 723, endPoint y: 529, distance: 122.0
click at [723, 529] on div "Federation Square Melbourne's vibrant public plaza where culture and community …" at bounding box center [784, 546] width 281 height 179
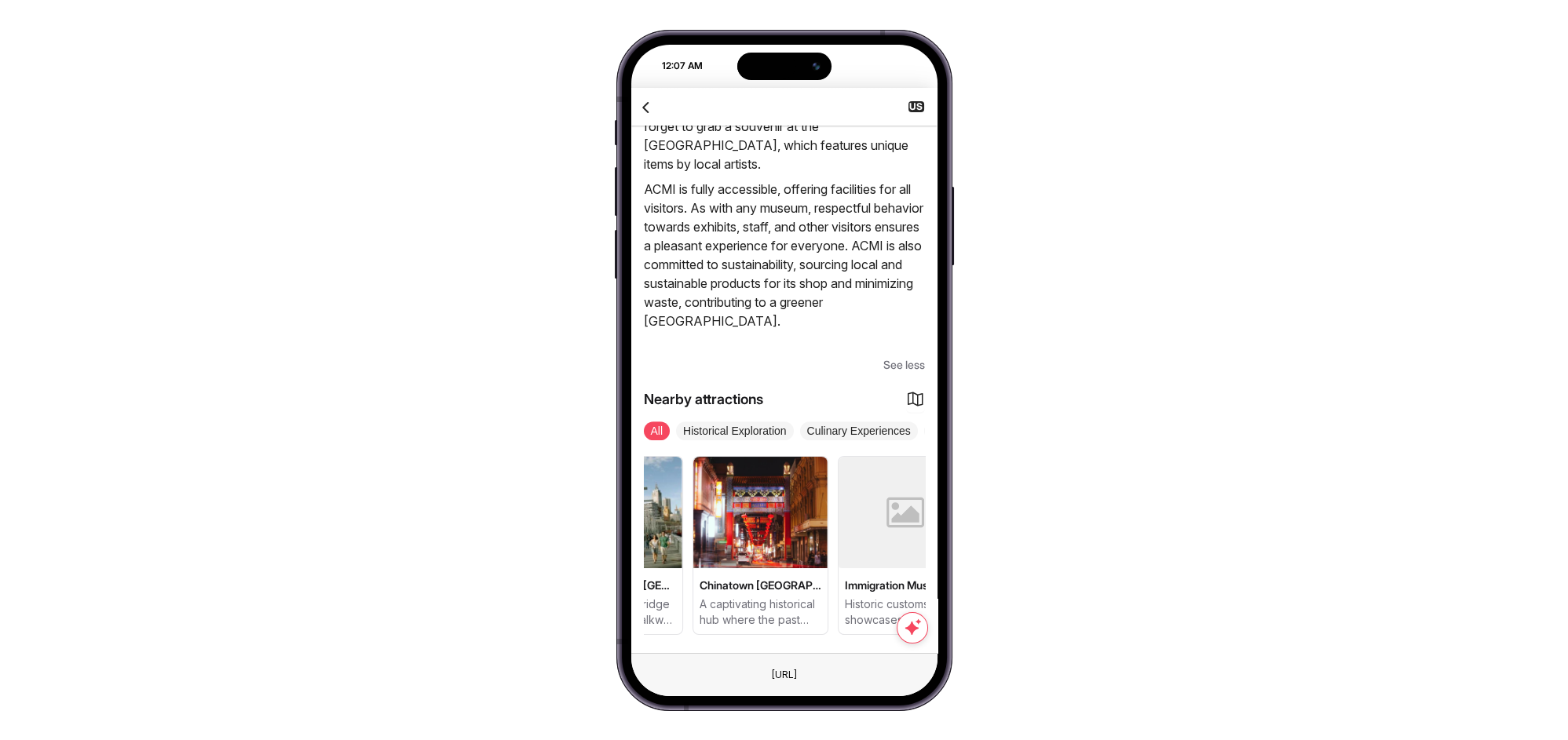
drag, startPoint x: 822, startPoint y: 530, endPoint x: 720, endPoint y: 526, distance: 102.1
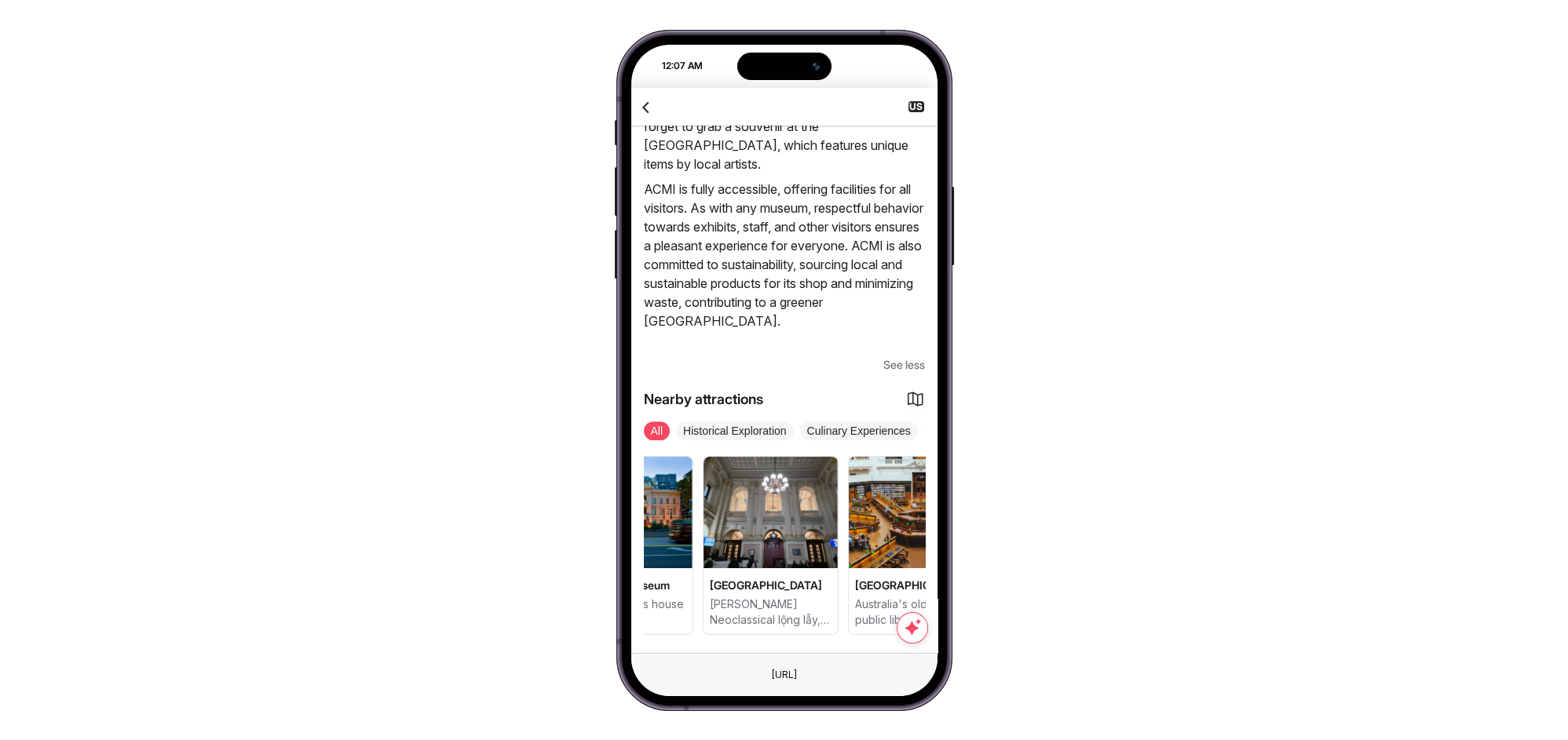
drag, startPoint x: 832, startPoint y: 527, endPoint x: 691, endPoint y: 520, distance: 141.2
click at [691, 520] on div "Federation Square Melbourne's vibrant public plaza where culture and community …" at bounding box center [784, 546] width 281 height 179
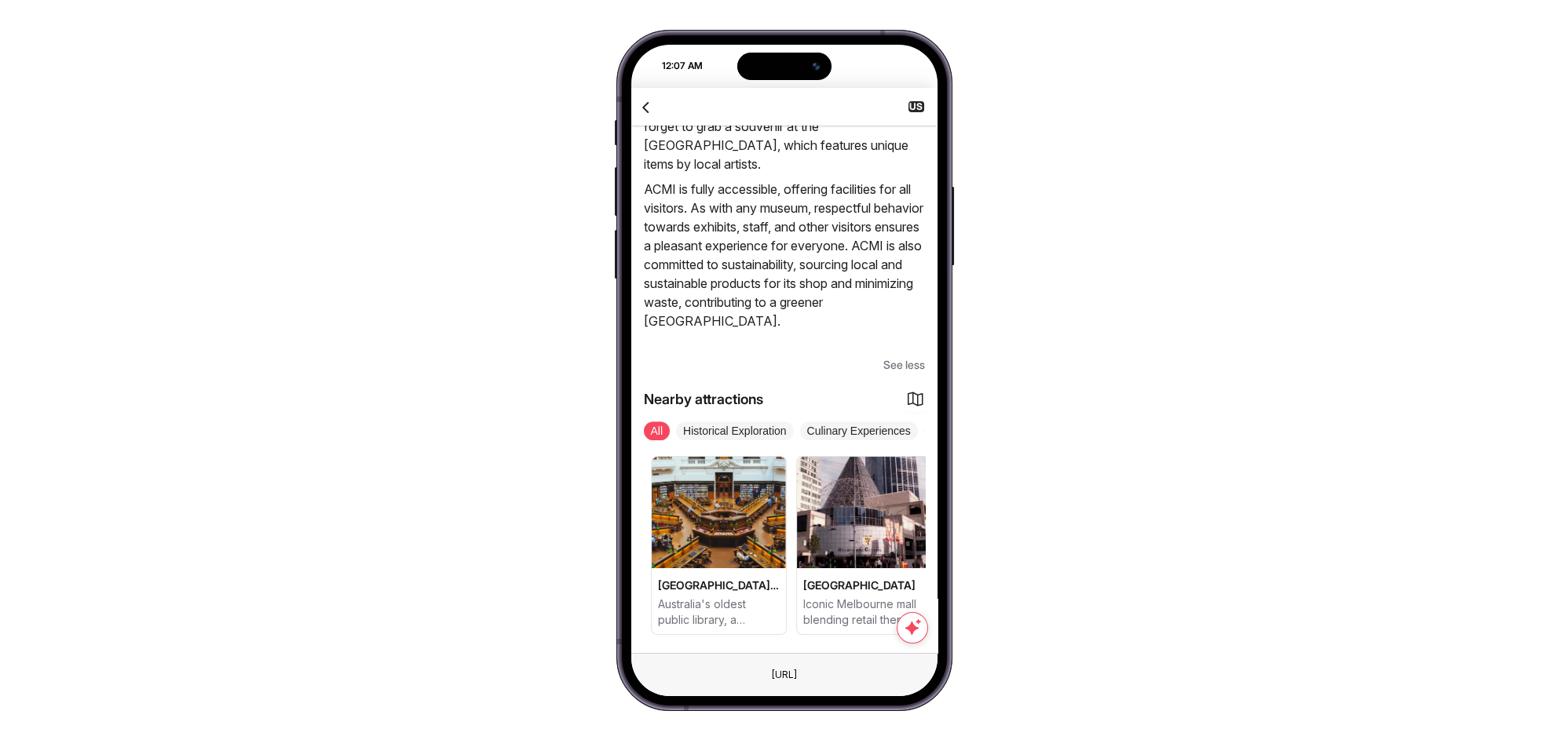
drag, startPoint x: 805, startPoint y: 529, endPoint x: 707, endPoint y: 520, distance: 98.4
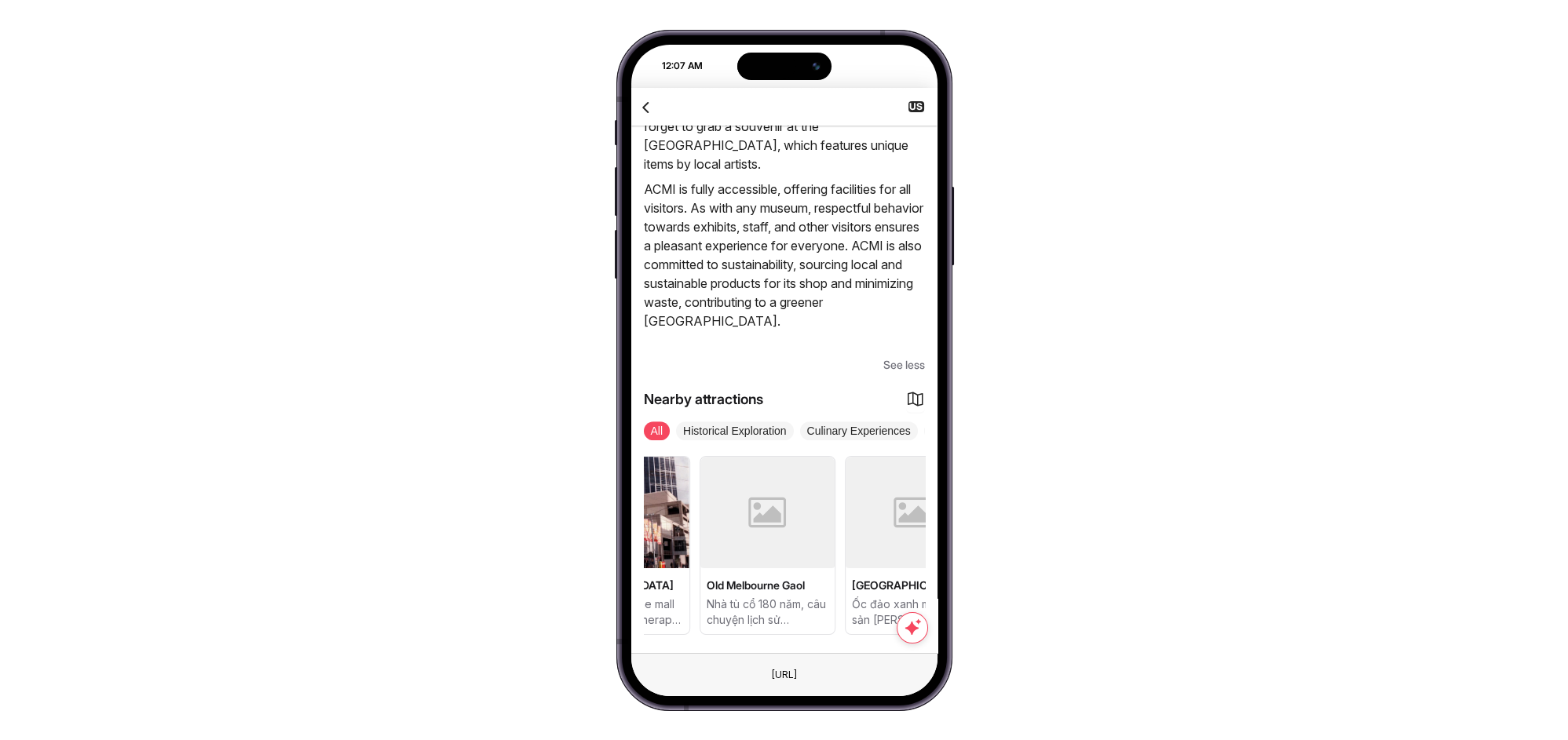
drag, startPoint x: 767, startPoint y: 520, endPoint x: 647, endPoint y: 513, distance: 120.2
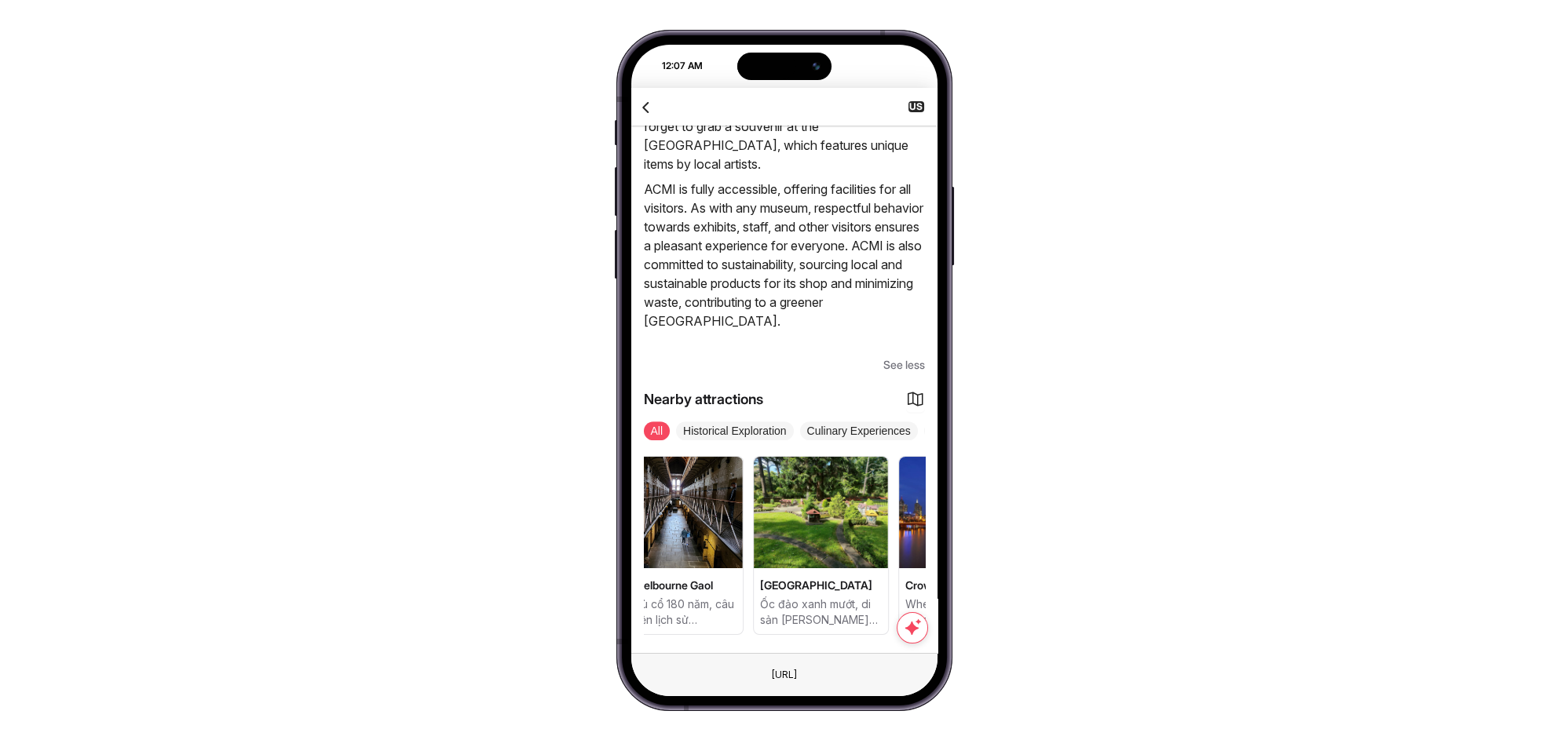
drag, startPoint x: 801, startPoint y: 528, endPoint x: 755, endPoint y: 526, distance: 46.0
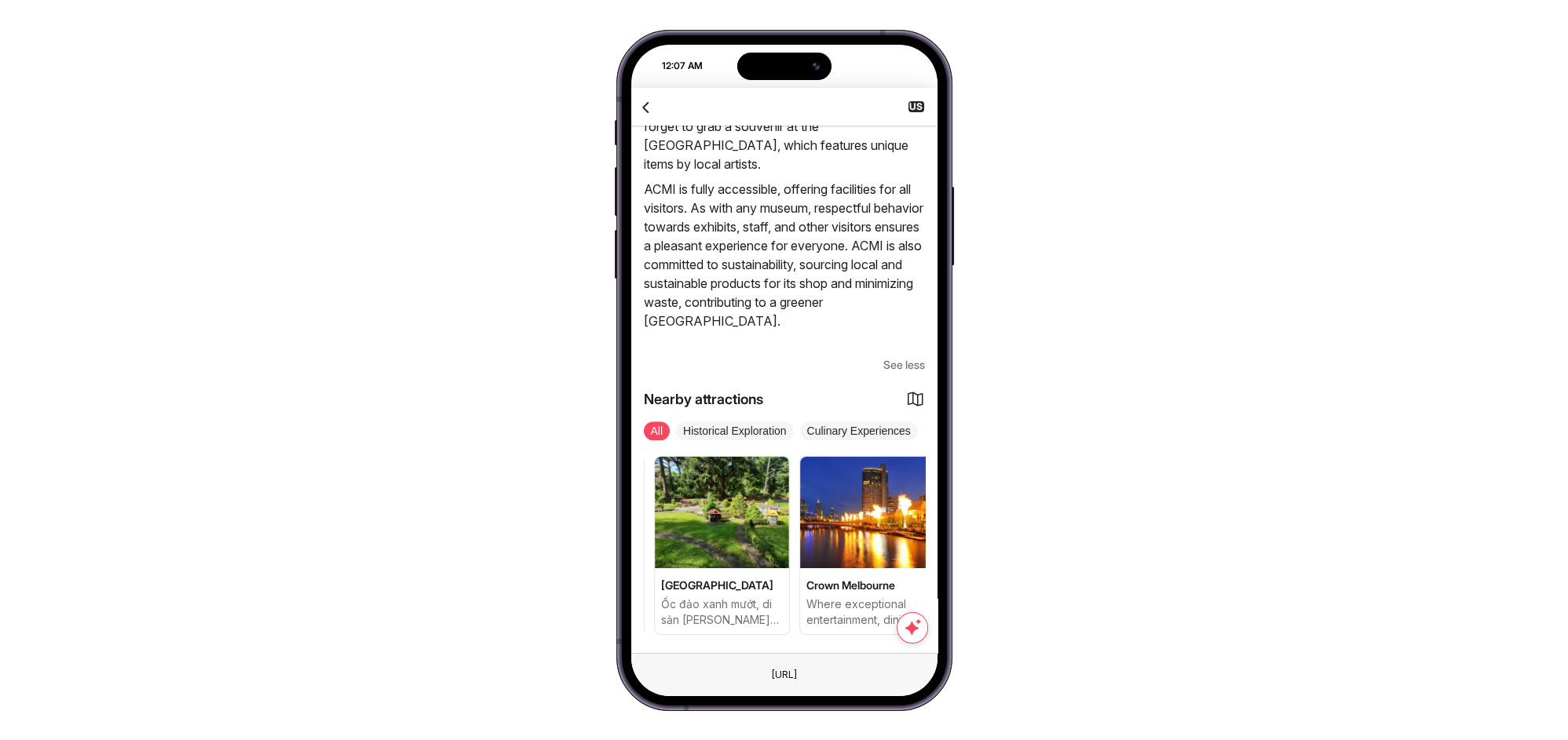
scroll to position [0, 2346]
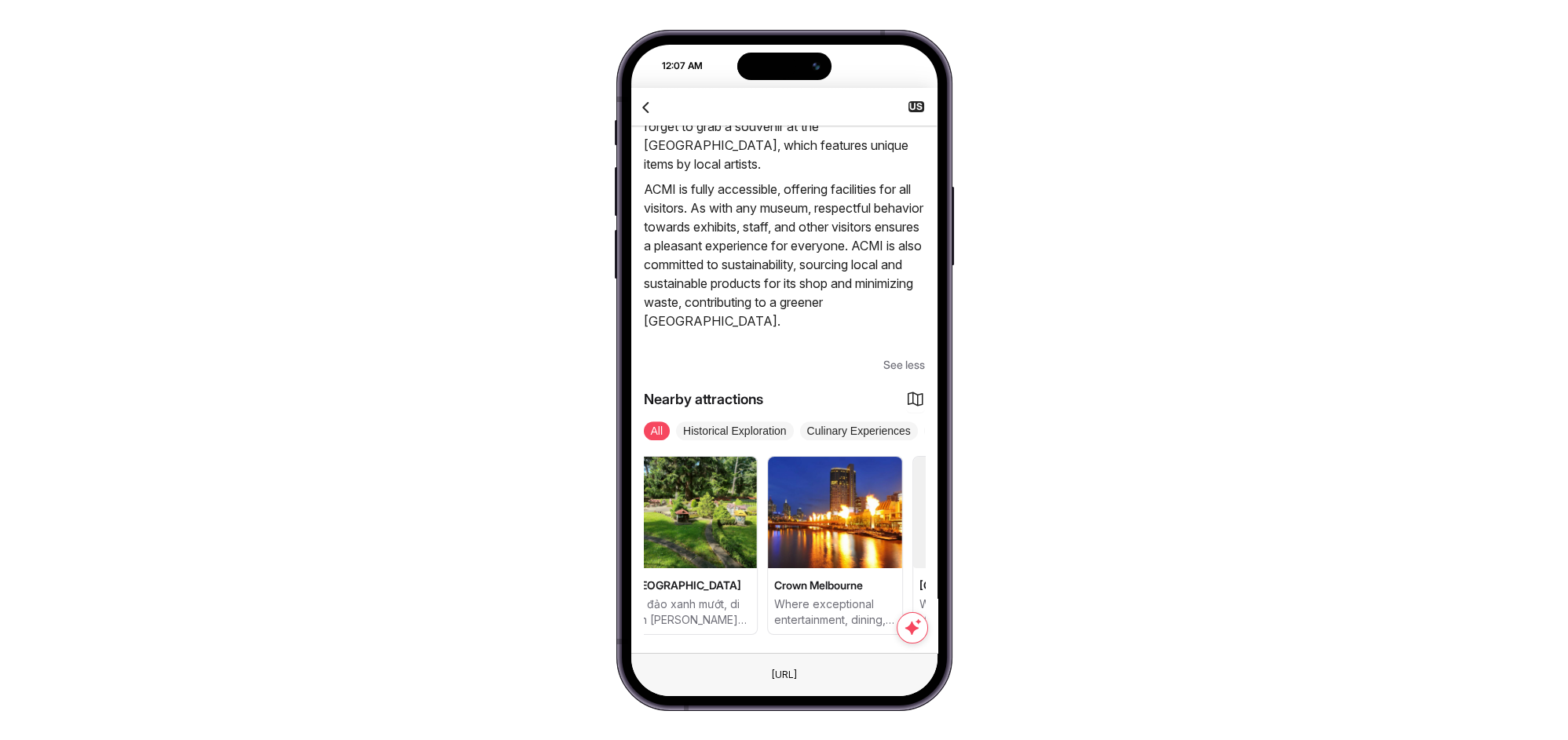
drag, startPoint x: 820, startPoint y: 528, endPoint x: 754, endPoint y: 524, distance: 66.1
click at [754, 524] on img at bounding box center [690, 512] width 135 height 111
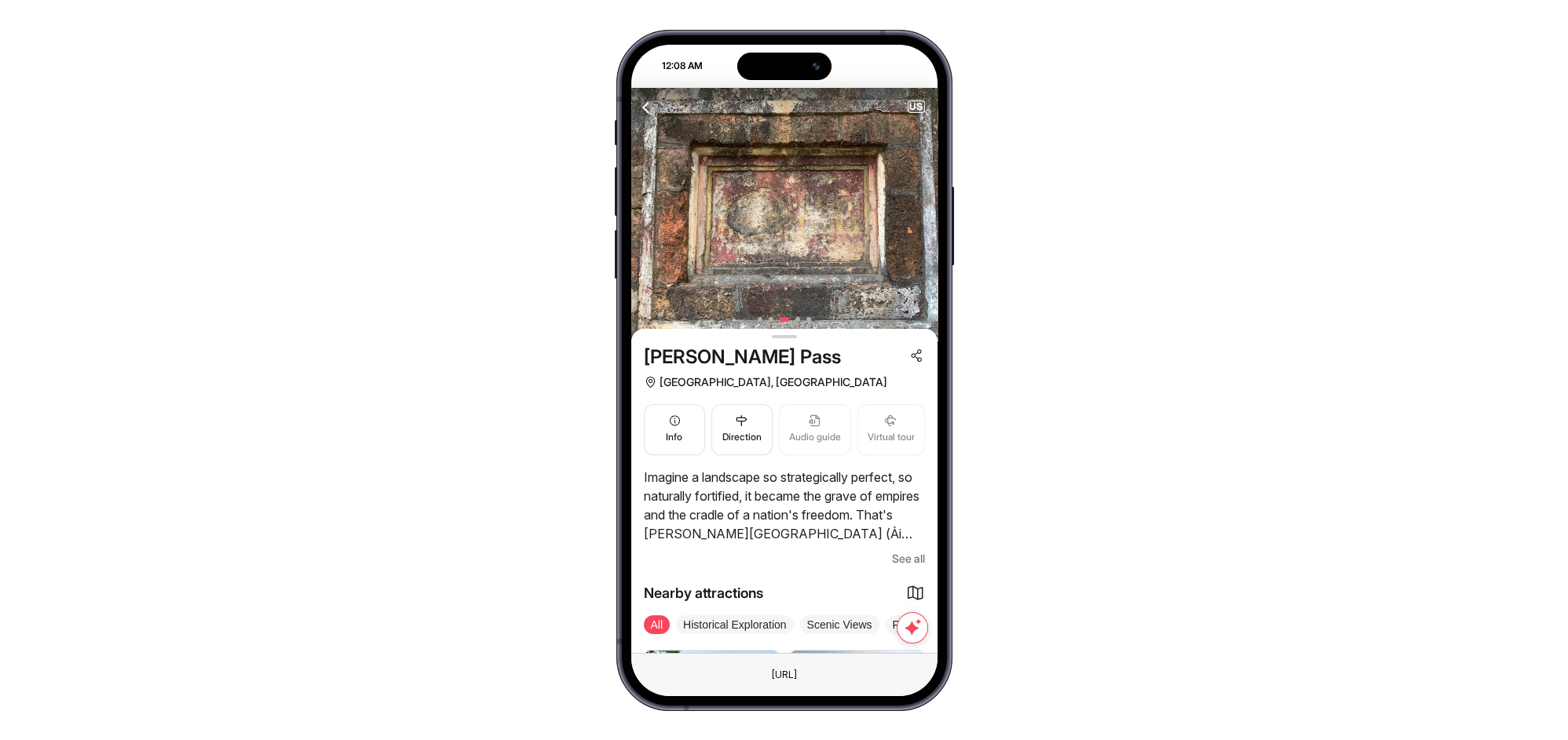
click at [902, 558] on span "See all" at bounding box center [908, 559] width 33 height 19
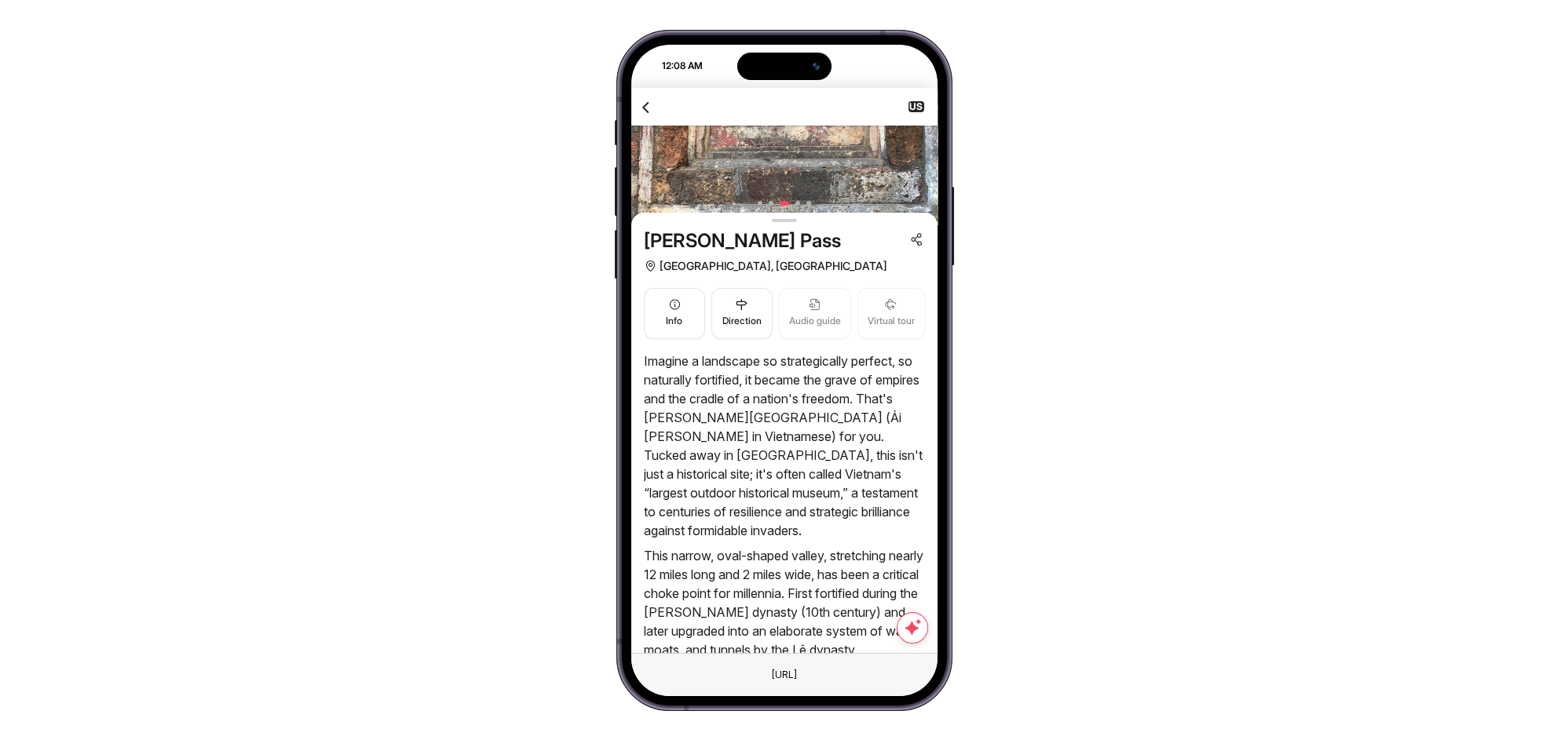
scroll to position [349, 0]
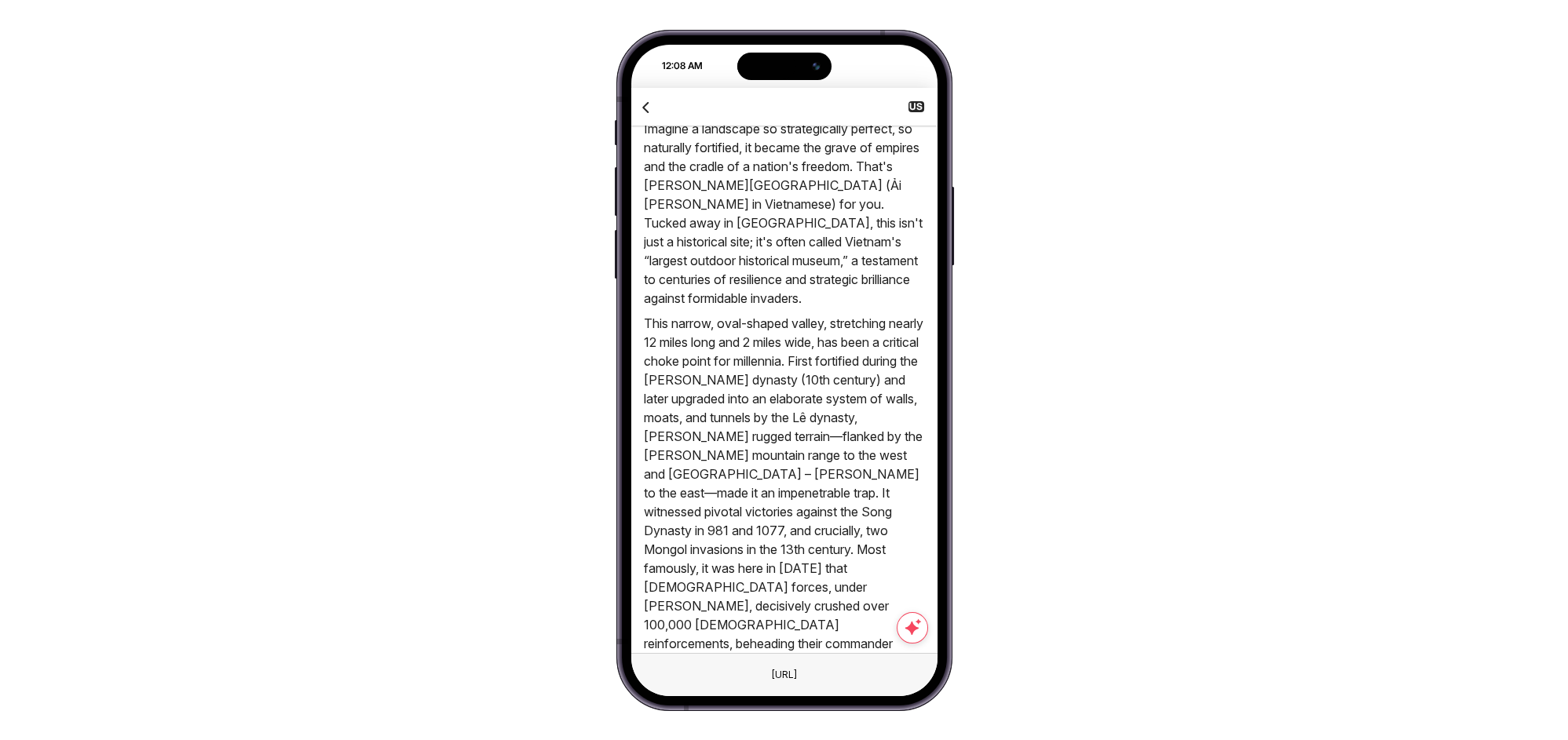
drag, startPoint x: 894, startPoint y: 436, endPoint x: 907, endPoint y: 436, distance: 13.0
click at [907, 436] on p "This narrow, oval-shaped valley, stretching nearly 12 miles long and 2 miles wi…" at bounding box center [784, 512] width 281 height 396
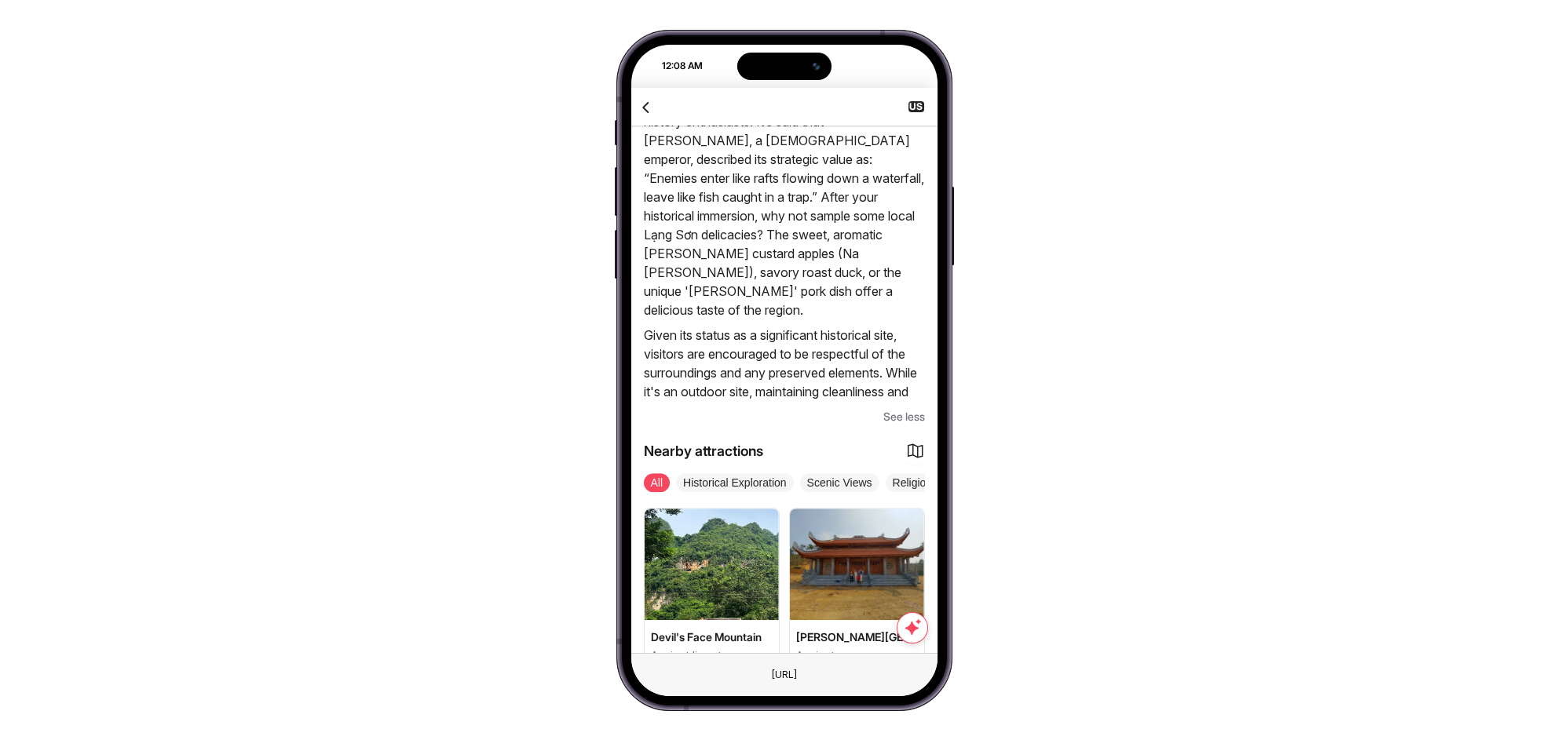
scroll to position [1563, 0]
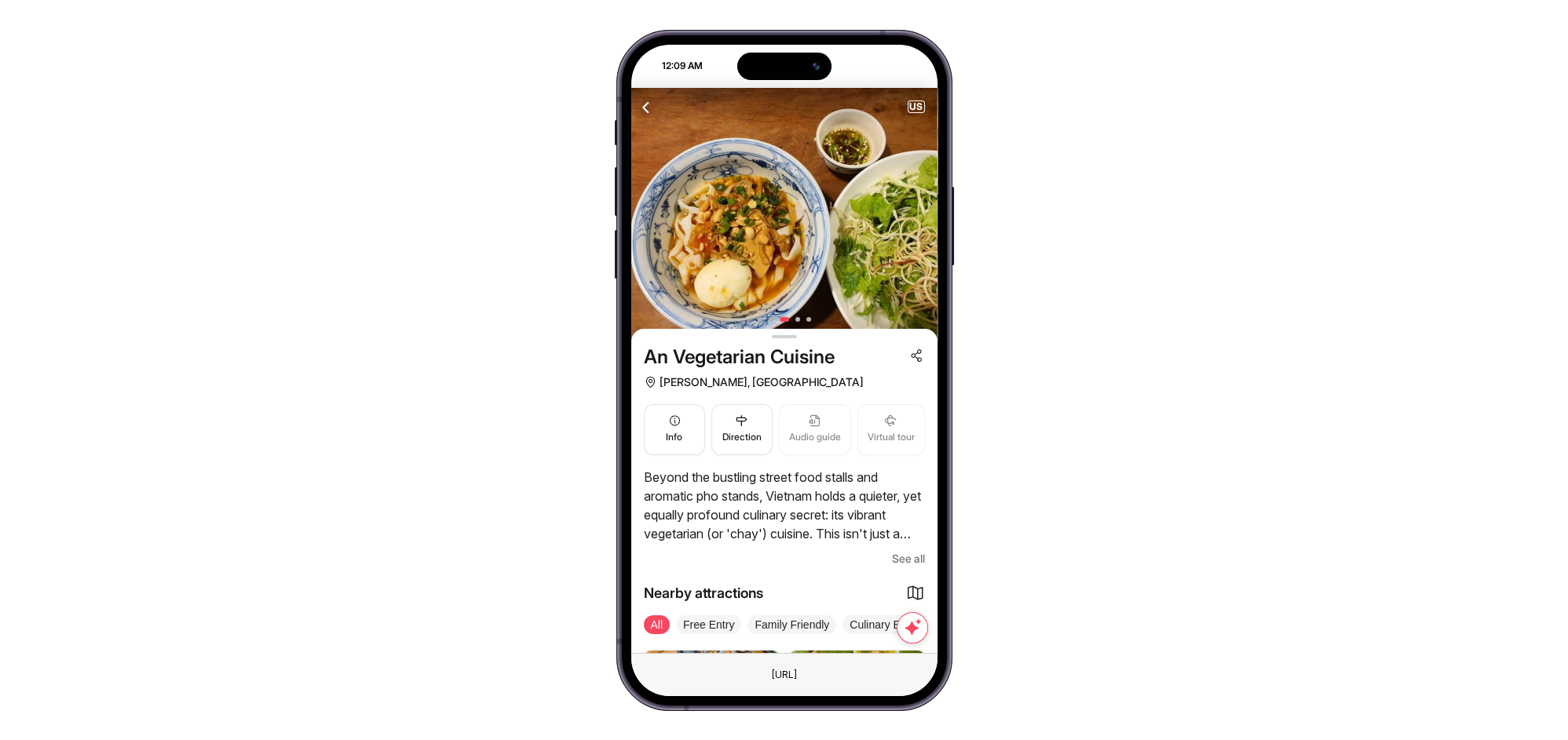
click at [897, 565] on span "See all" at bounding box center [908, 559] width 33 height 19
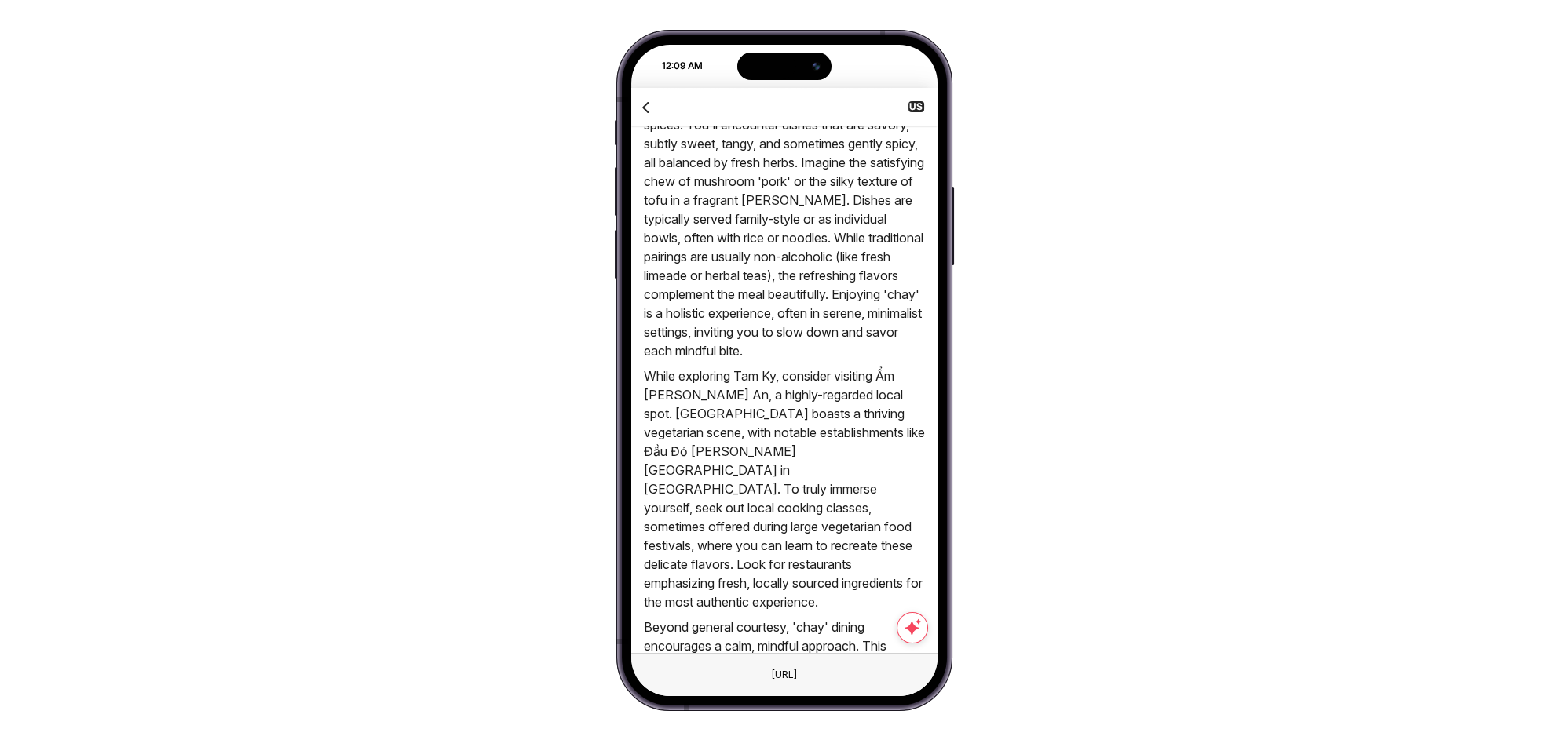
scroll to position [1395, 0]
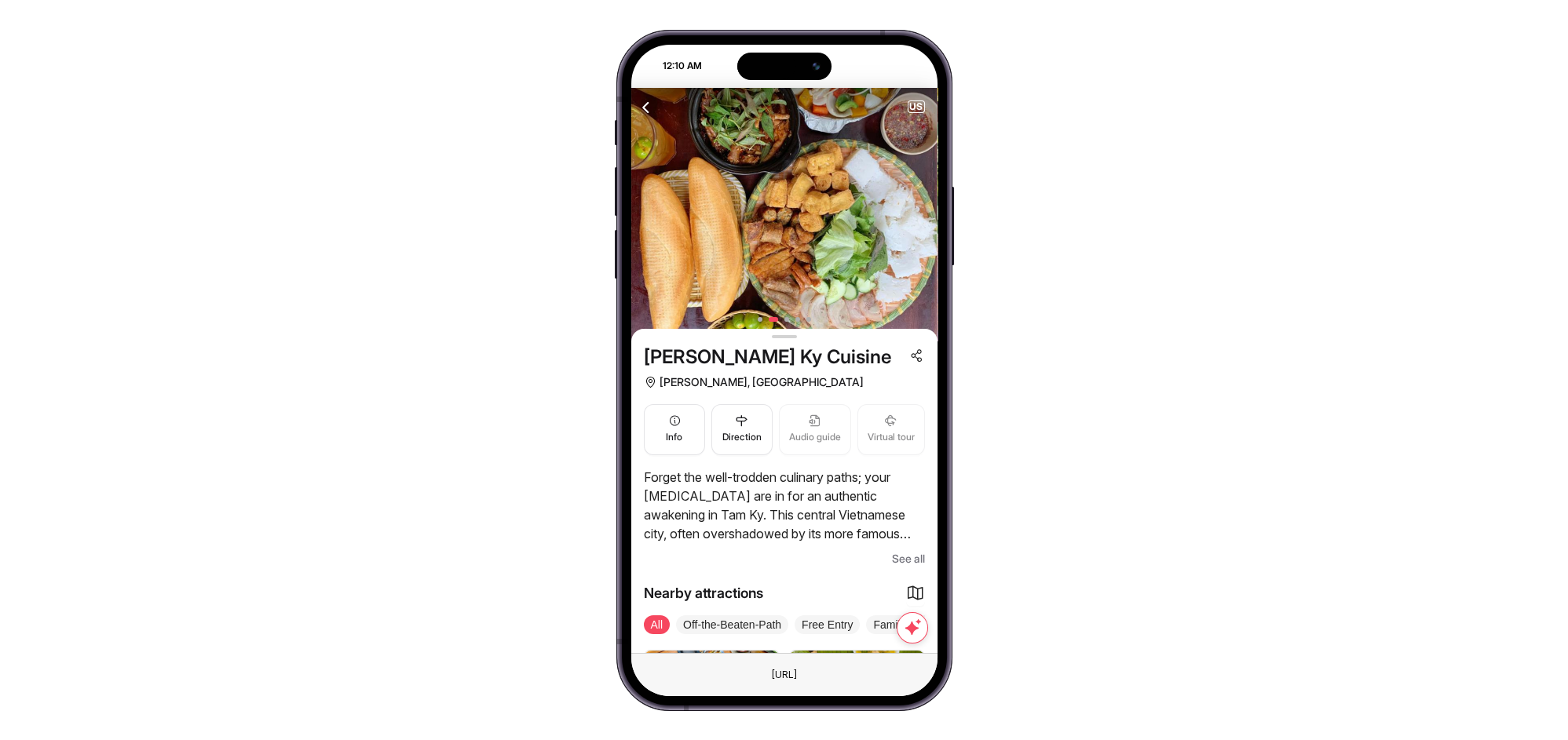
click at [892, 549] on span "See all" at bounding box center [908, 559] width 33 height 19
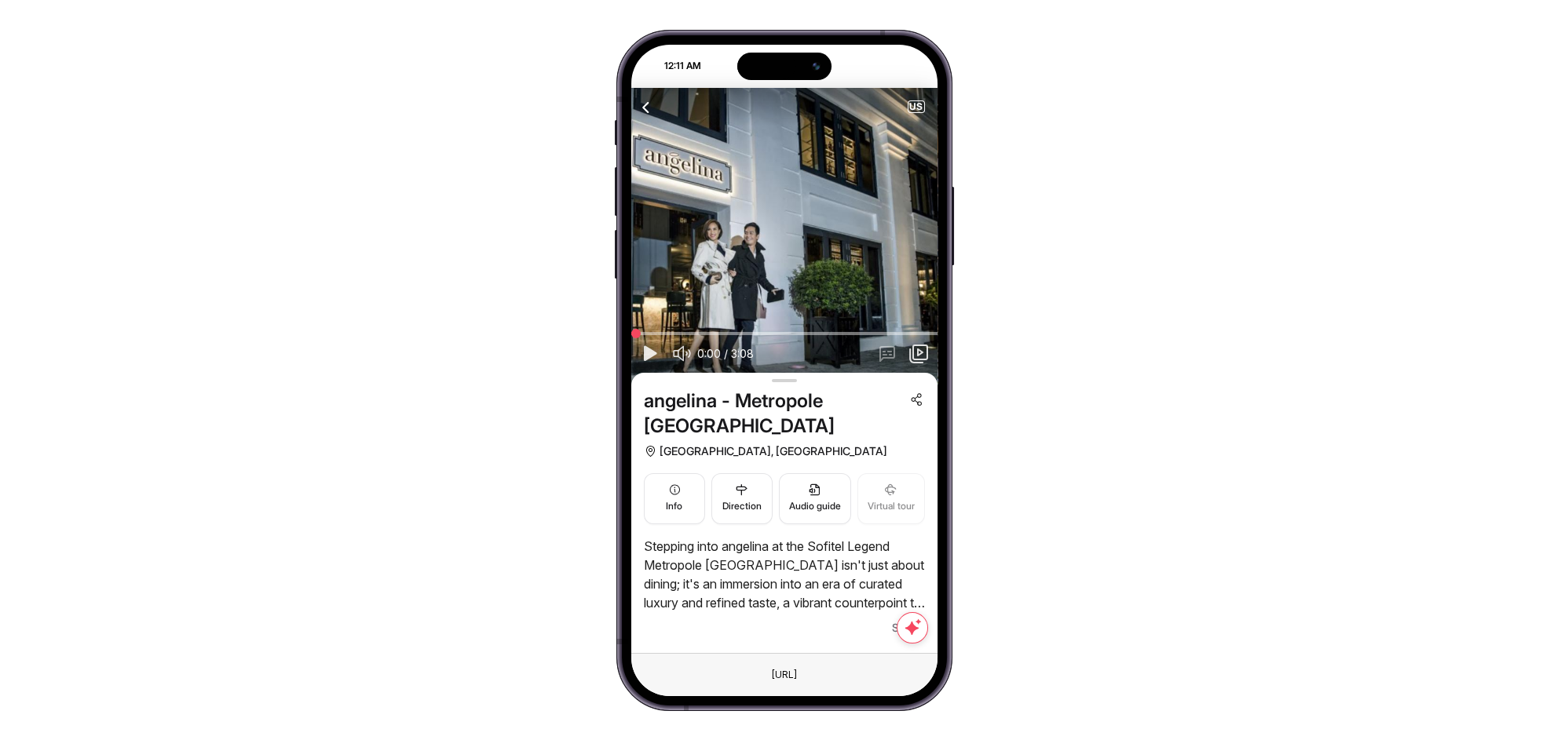
click at [892, 588] on div "Stepping into angelina at the Sofitel Legend Metropole [GEOGRAPHIC_DATA] isn't …" at bounding box center [784, 588] width 281 height 101
click at [897, 619] on span "See all" at bounding box center [908, 628] width 33 height 19
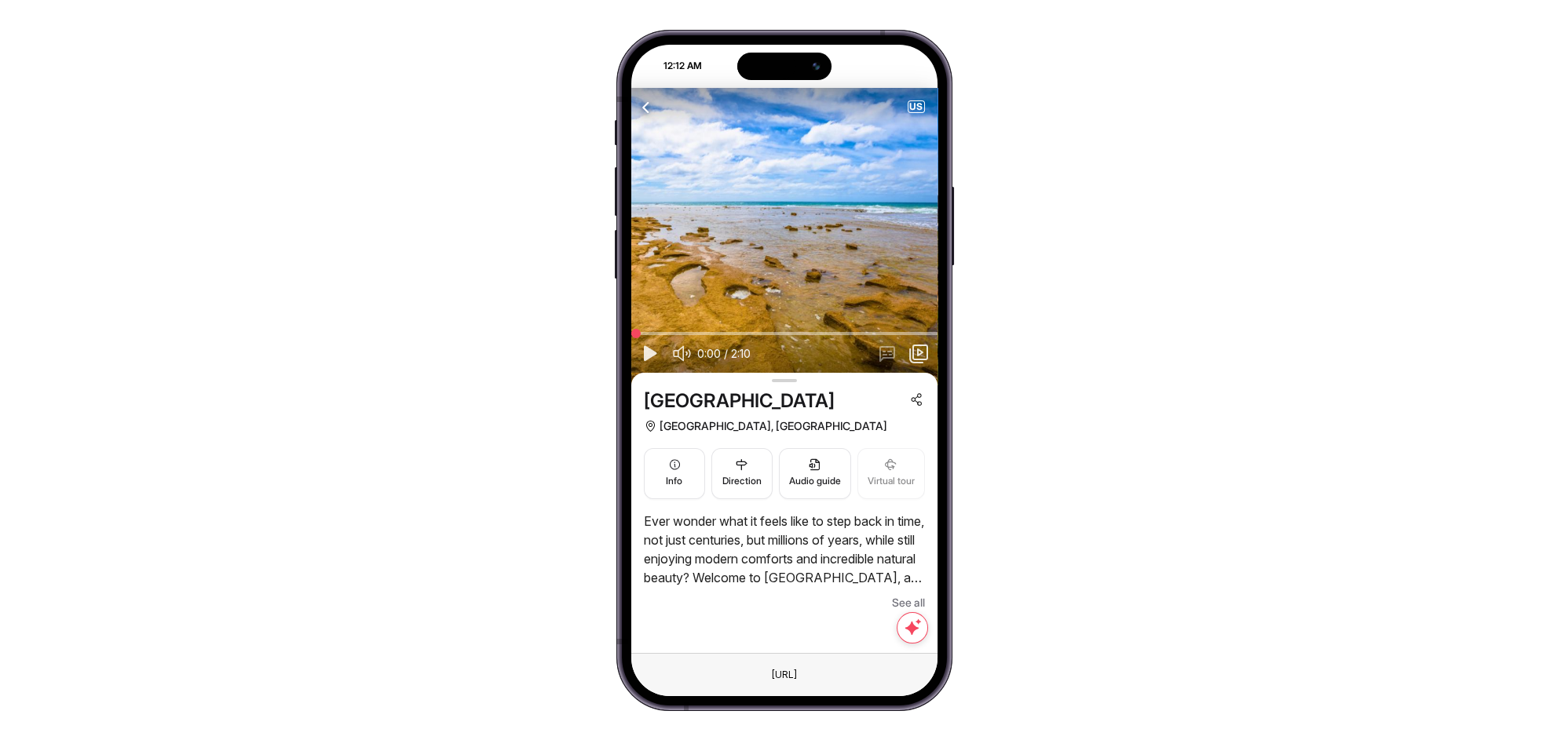
click at [907, 603] on span "See all" at bounding box center [908, 603] width 33 height 19
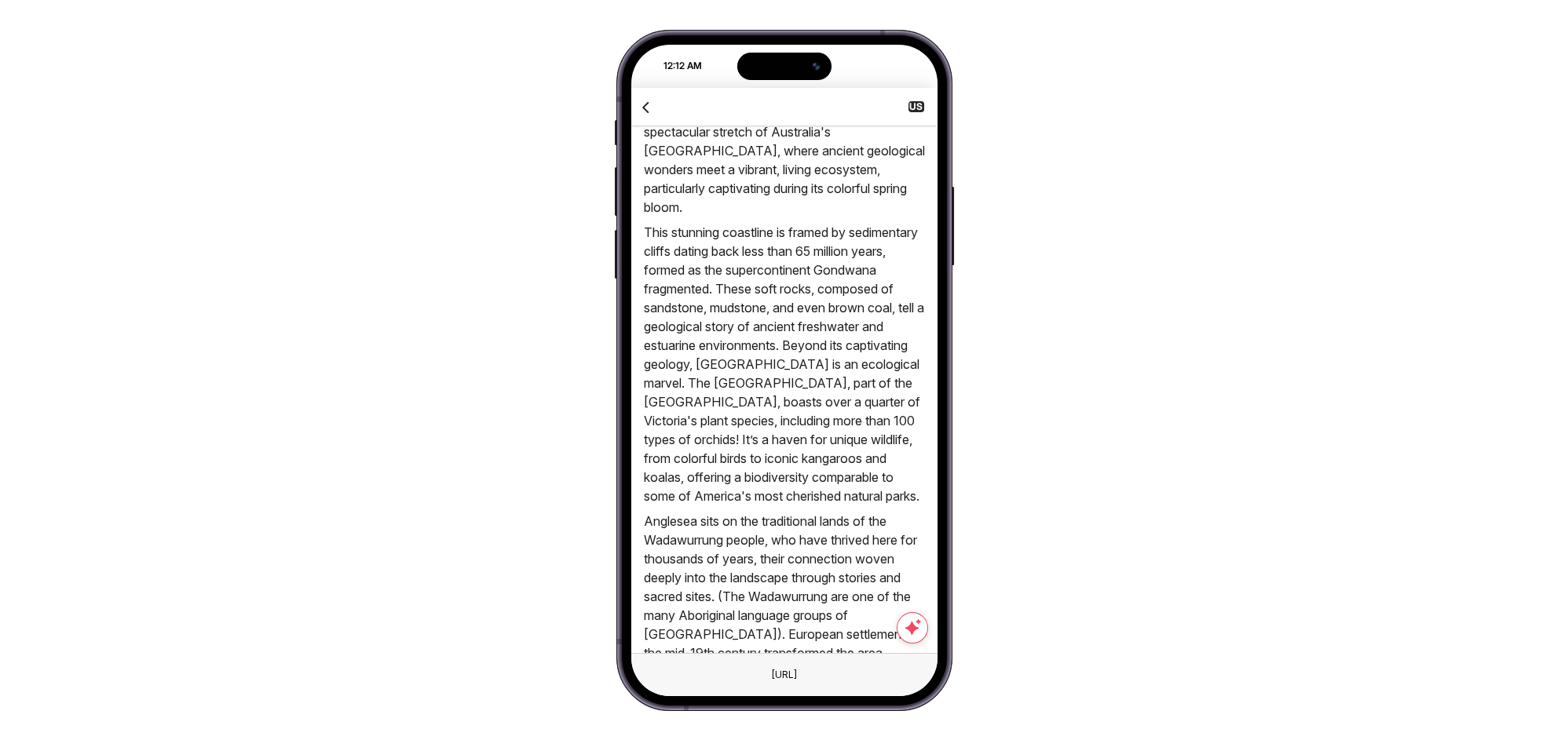
scroll to position [581, 0]
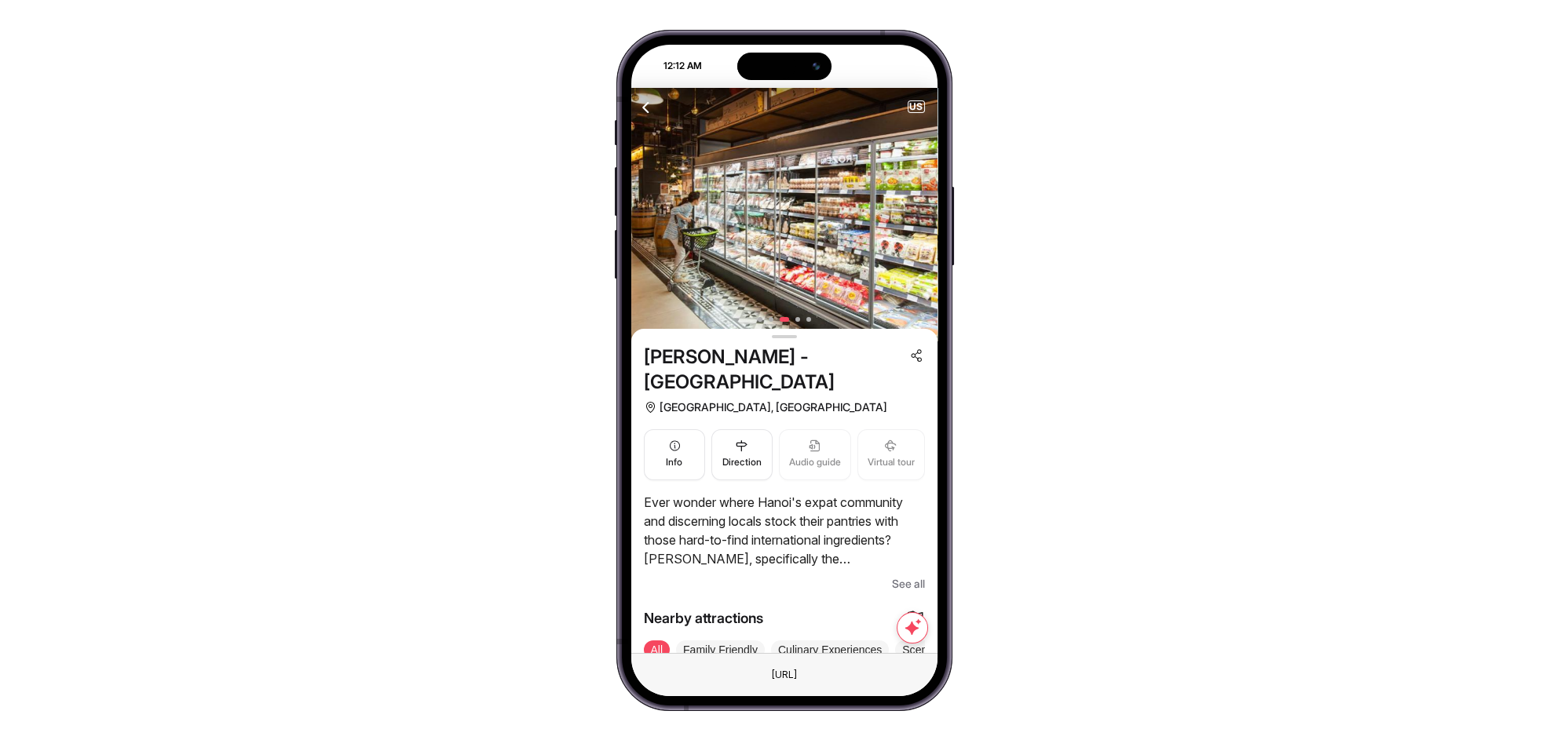
click at [912, 585] on span "See all" at bounding box center [908, 584] width 33 height 19
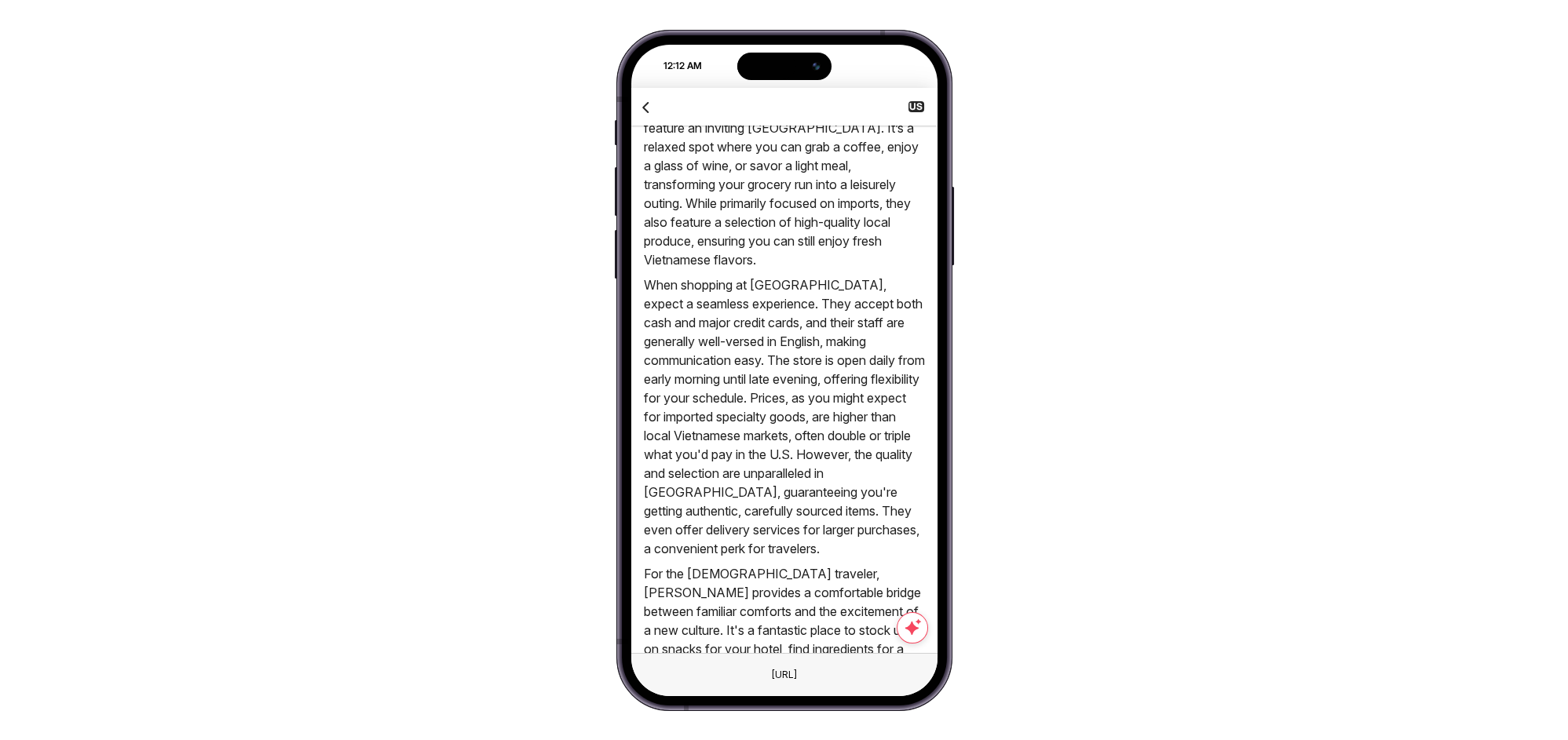
scroll to position [1512, 0]
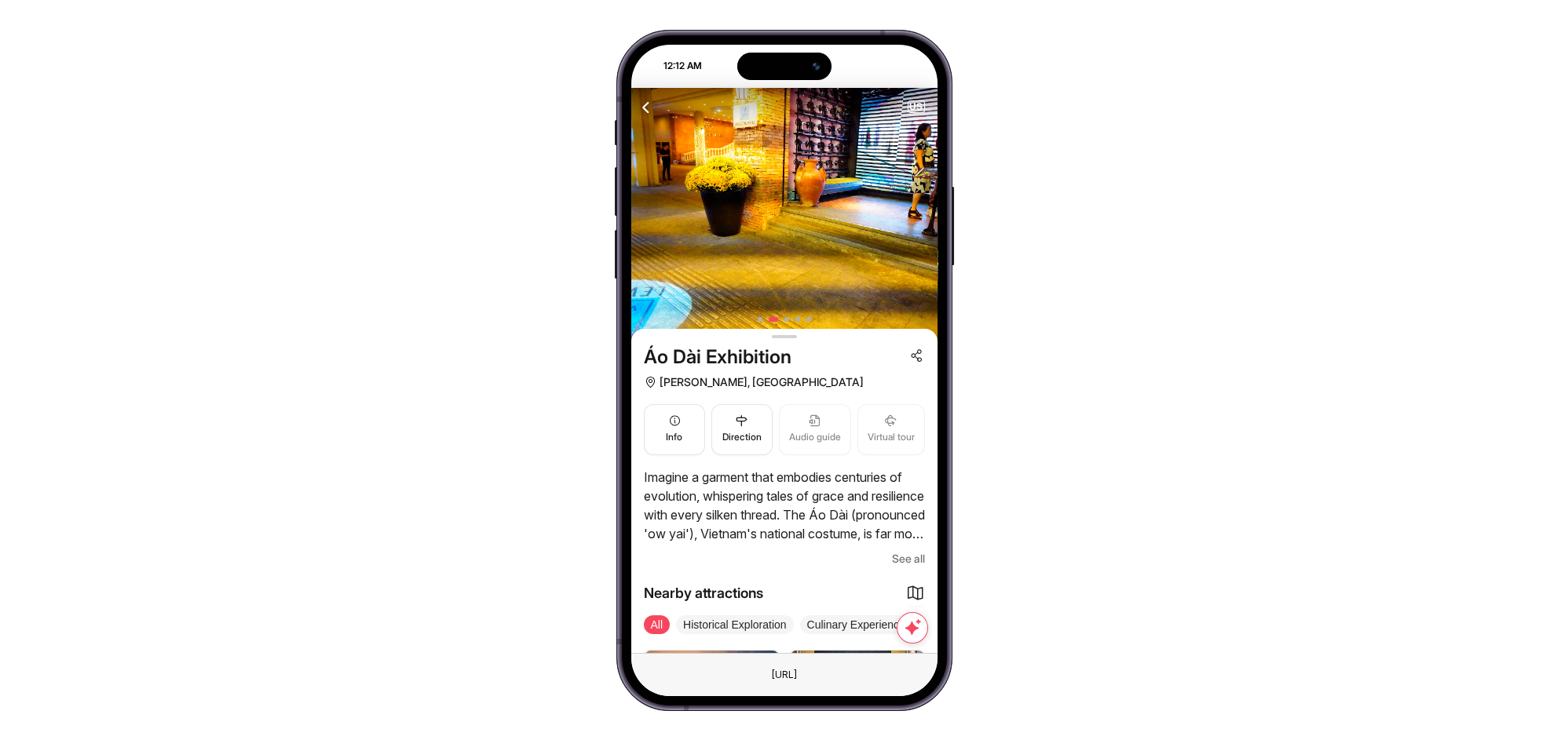
click at [896, 554] on span "See all" at bounding box center [908, 559] width 33 height 19
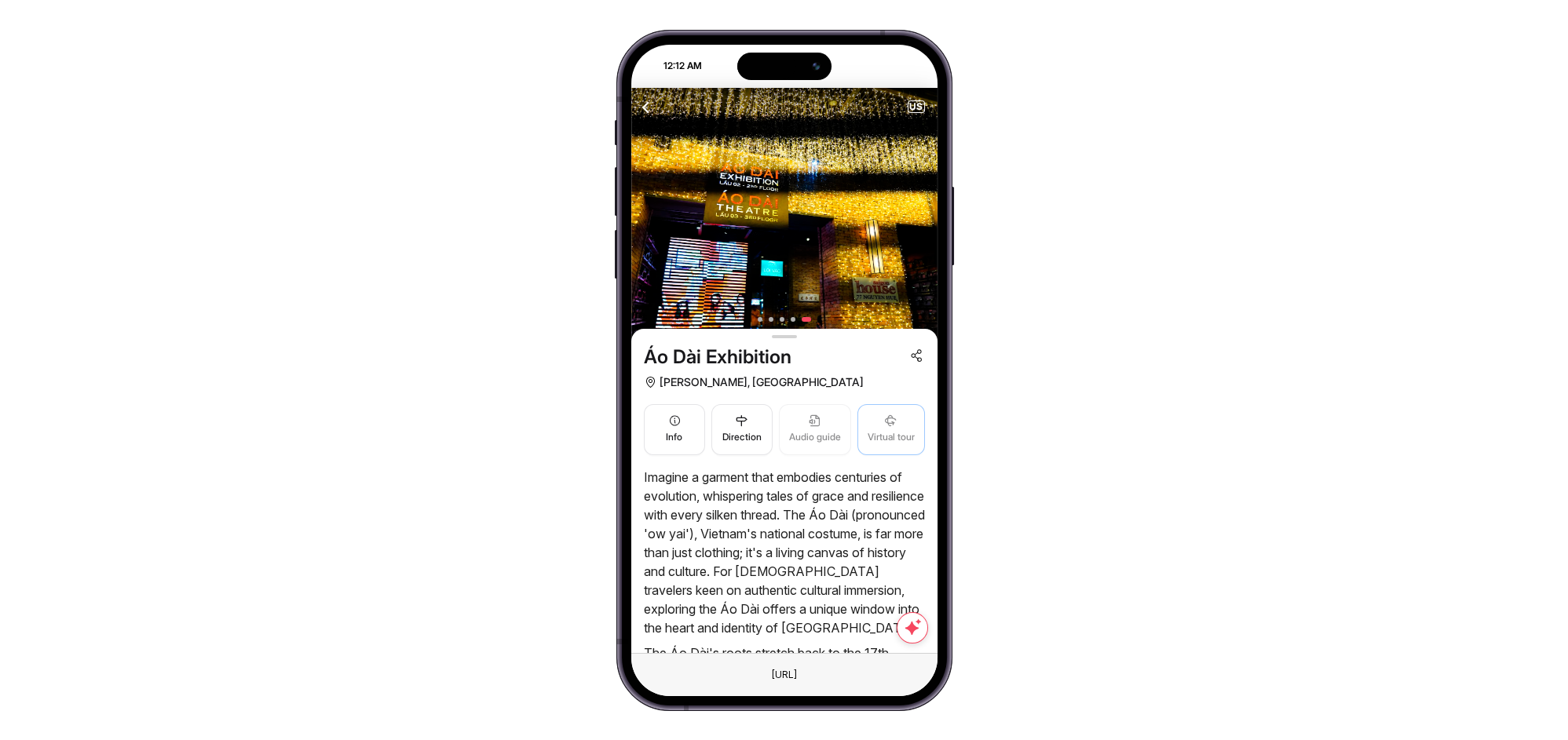
click at [888, 438] on span "Virtual tour" at bounding box center [891, 437] width 47 height 15
click at [833, 440] on span "Audio guide" at bounding box center [815, 437] width 51 height 15
click at [872, 440] on span "Virtual tour" at bounding box center [891, 437] width 47 height 15
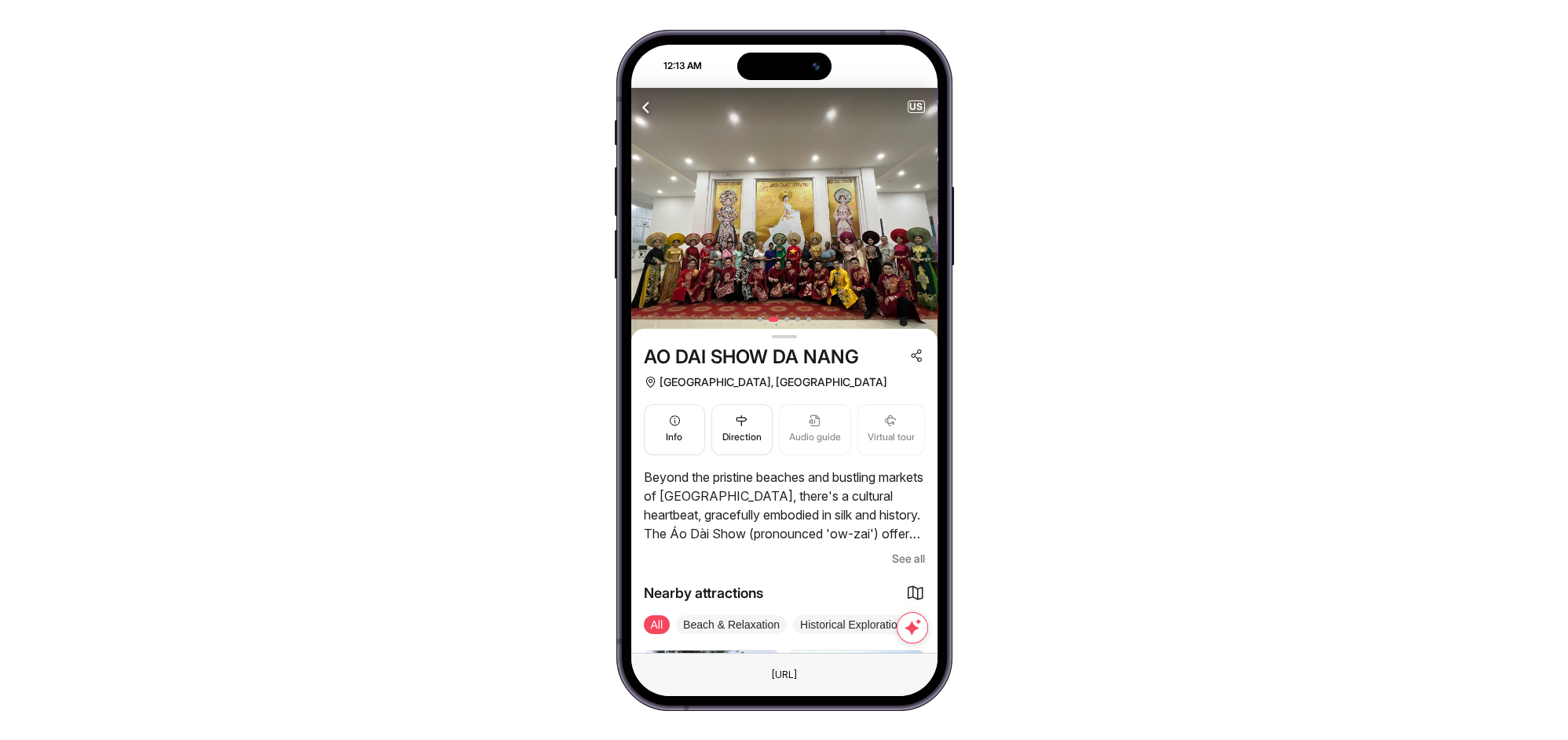
click at [898, 552] on span "See all" at bounding box center [908, 559] width 33 height 19
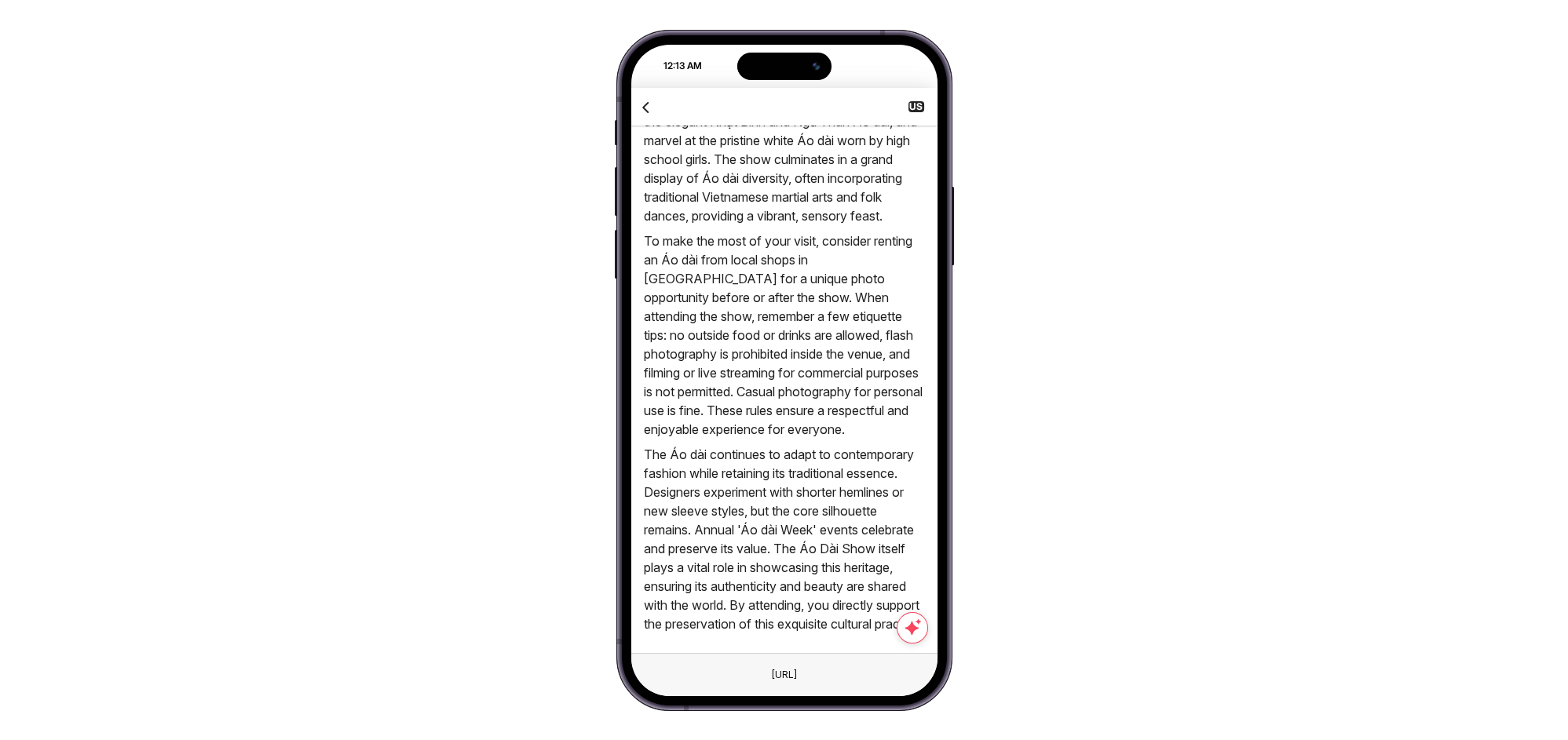
scroll to position [1620, 0]
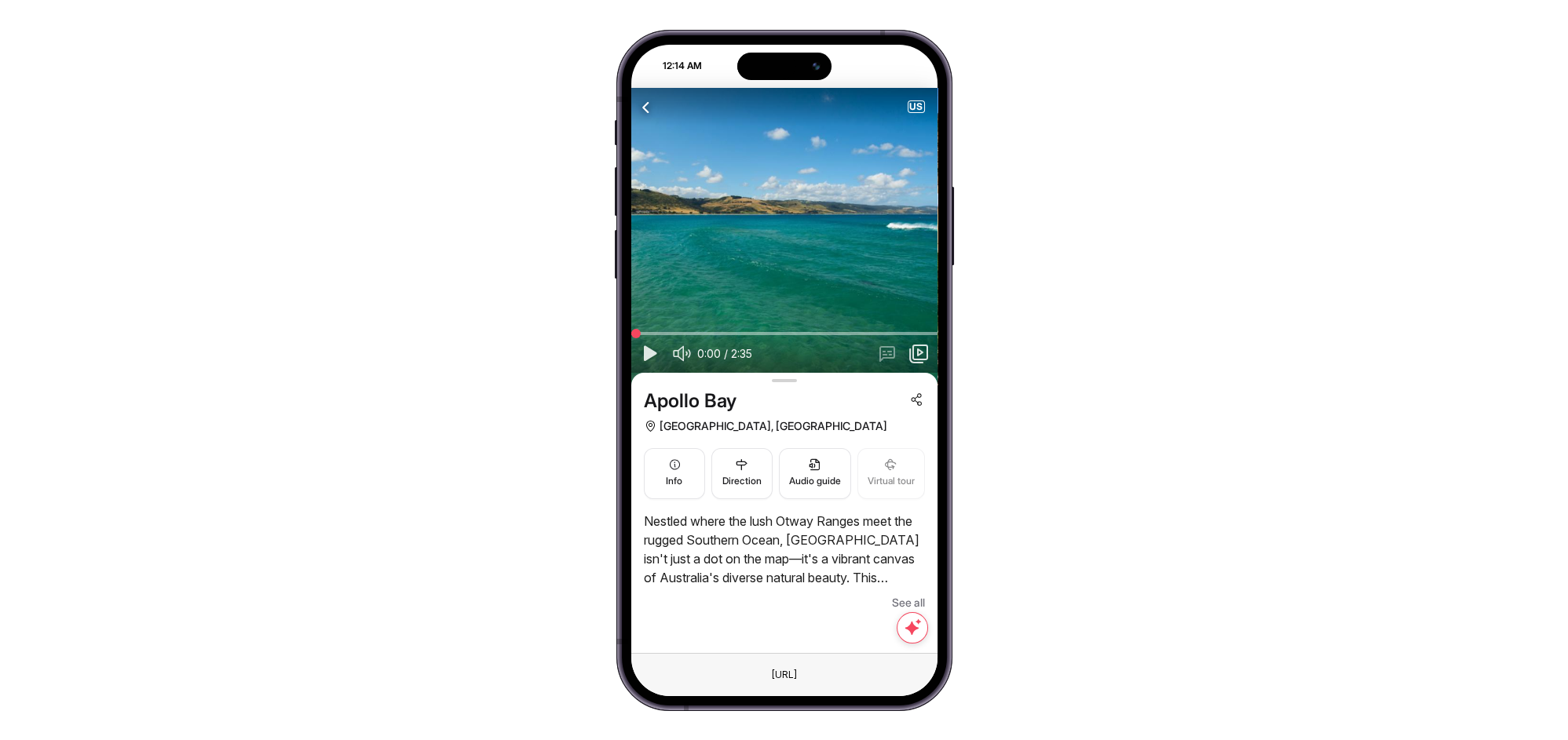
scroll to position [232, 0]
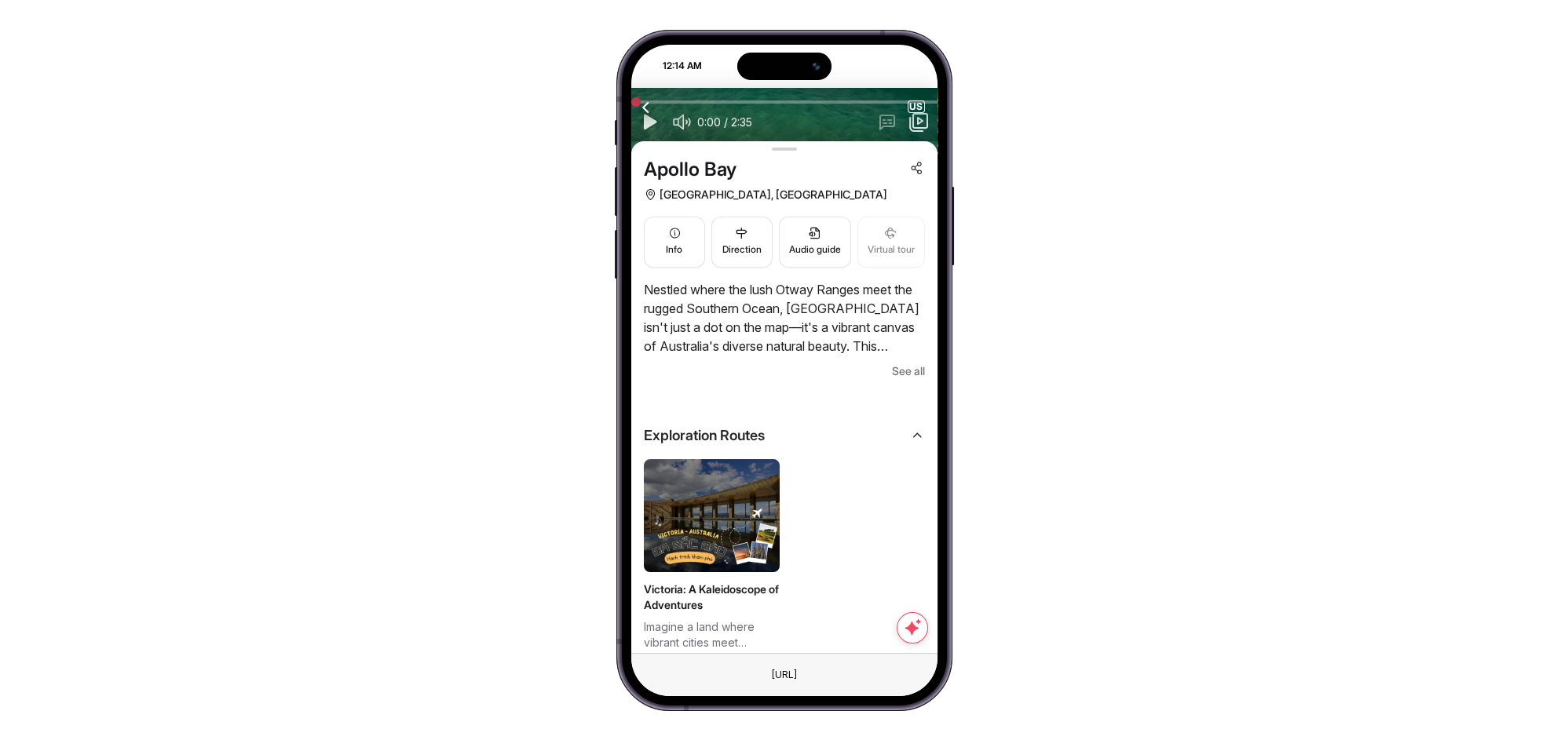
click at [897, 384] on div at bounding box center [784, 397] width 281 height 32
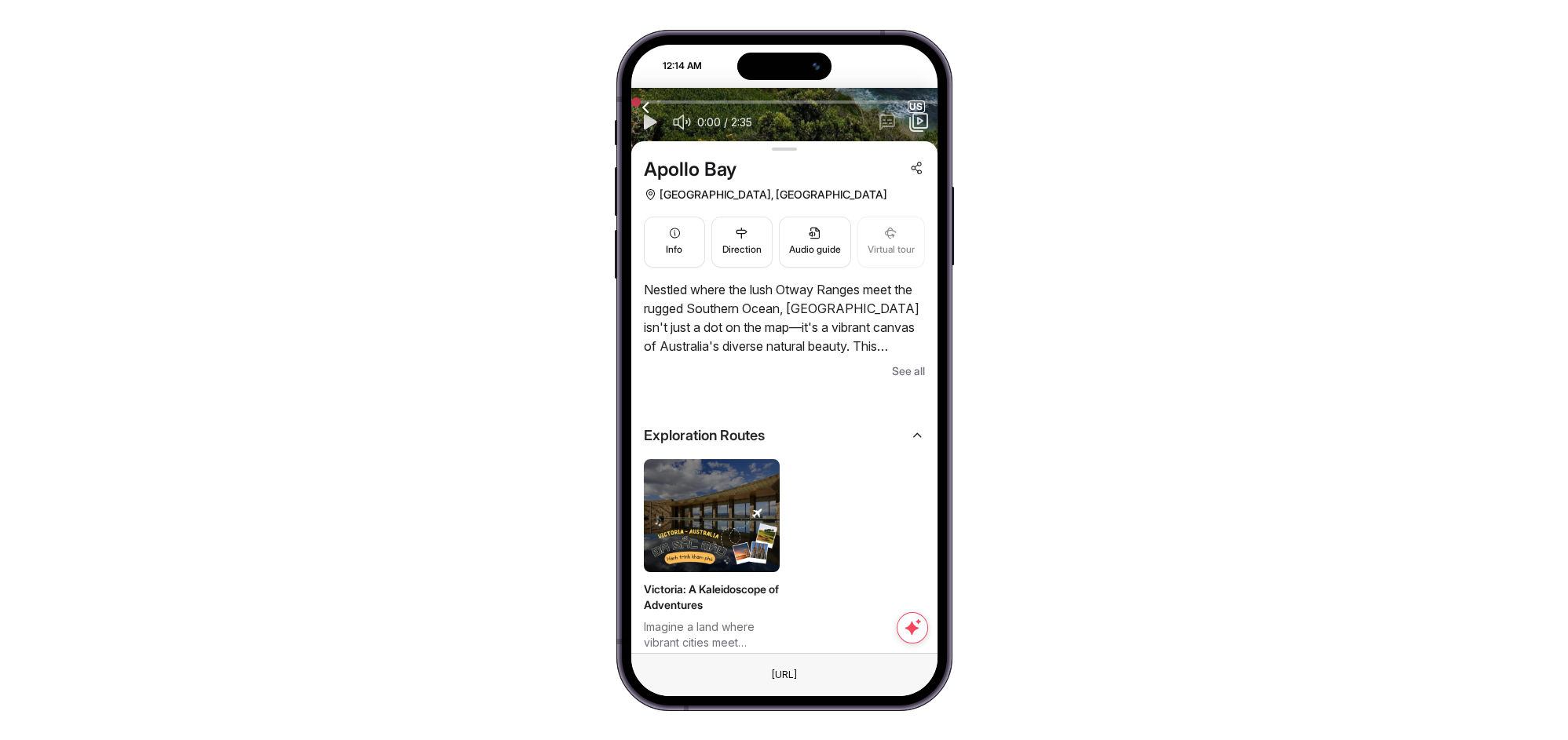
click at [905, 363] on span "See all" at bounding box center [908, 371] width 33 height 19
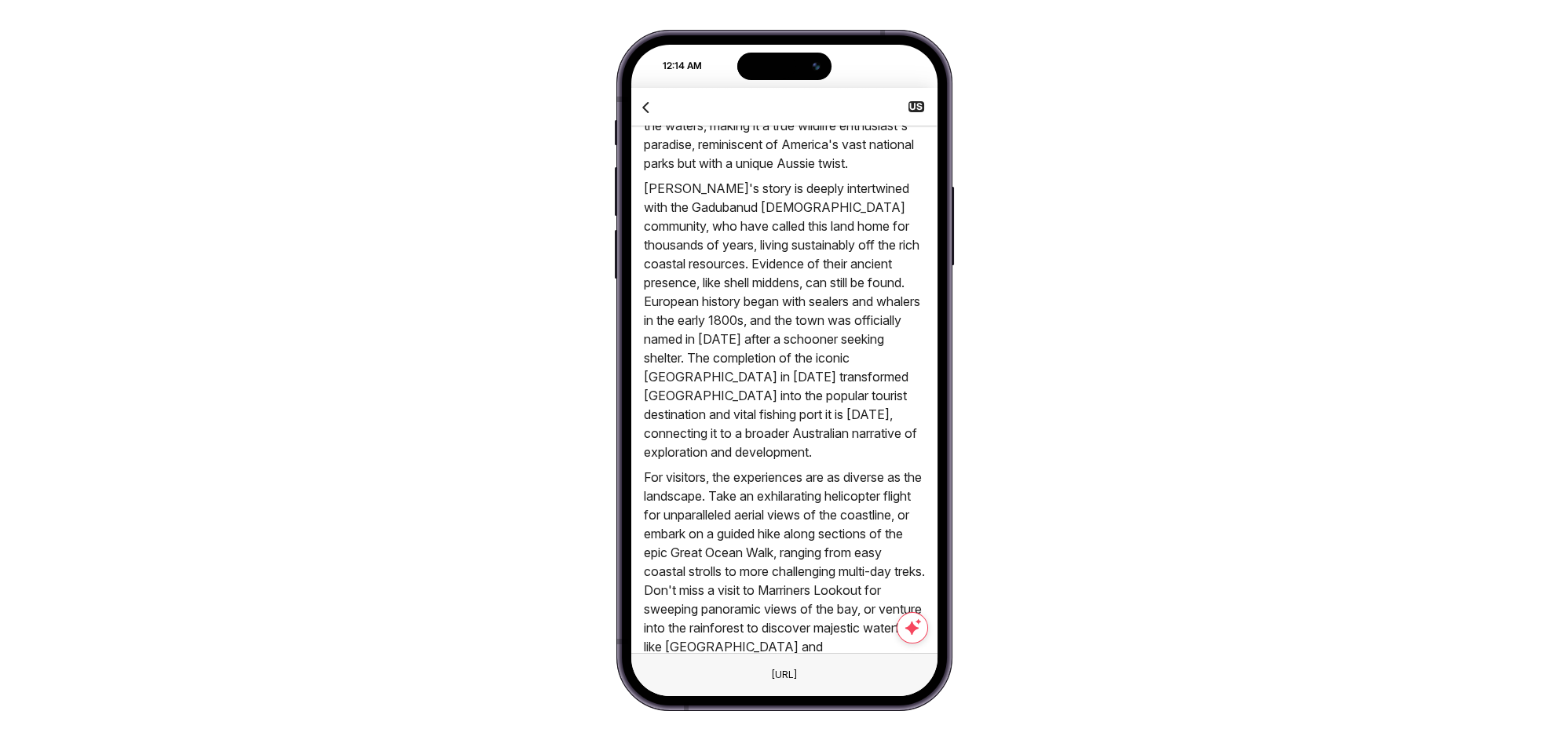
scroll to position [580, 0]
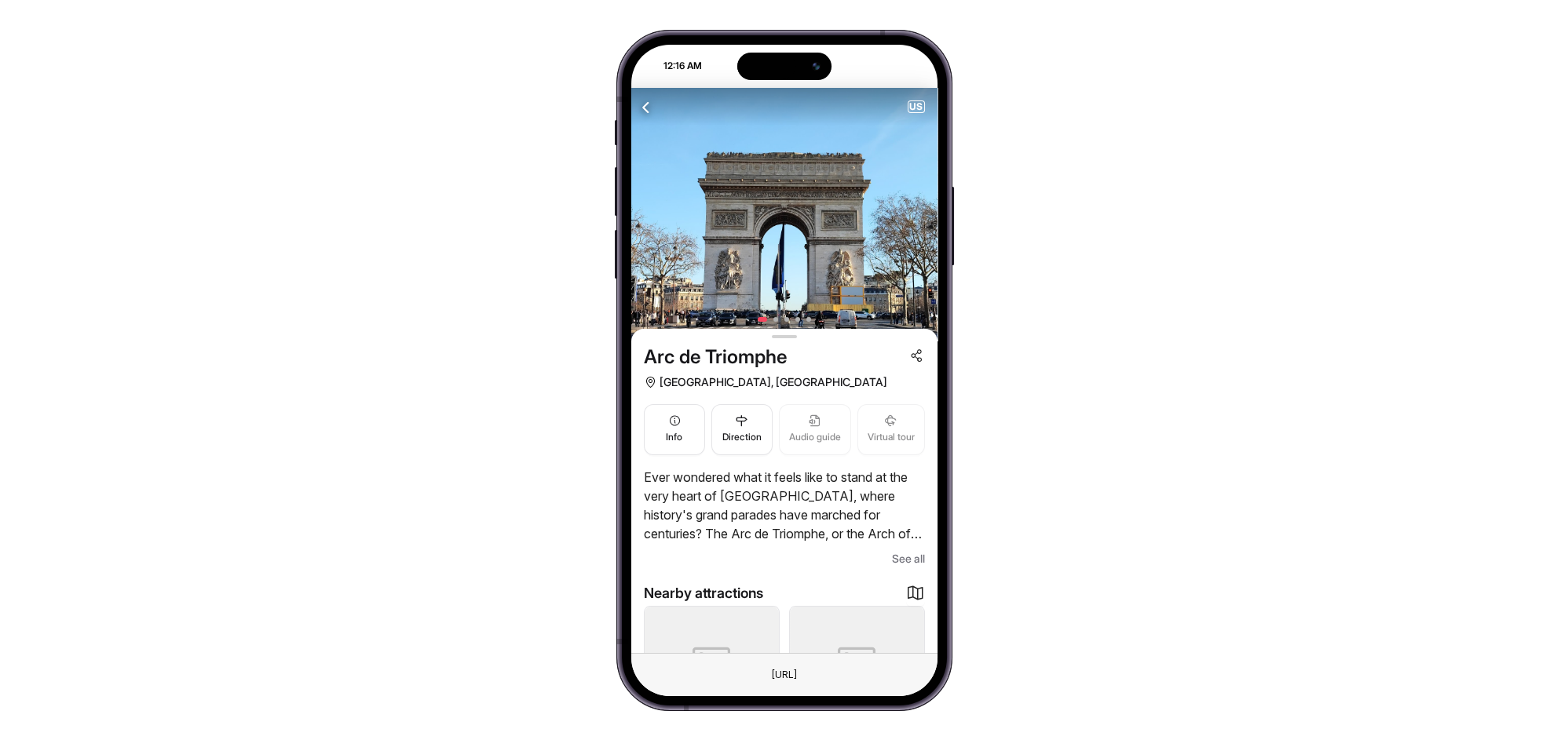
click at [913, 551] on span "See all" at bounding box center [908, 559] width 33 height 19
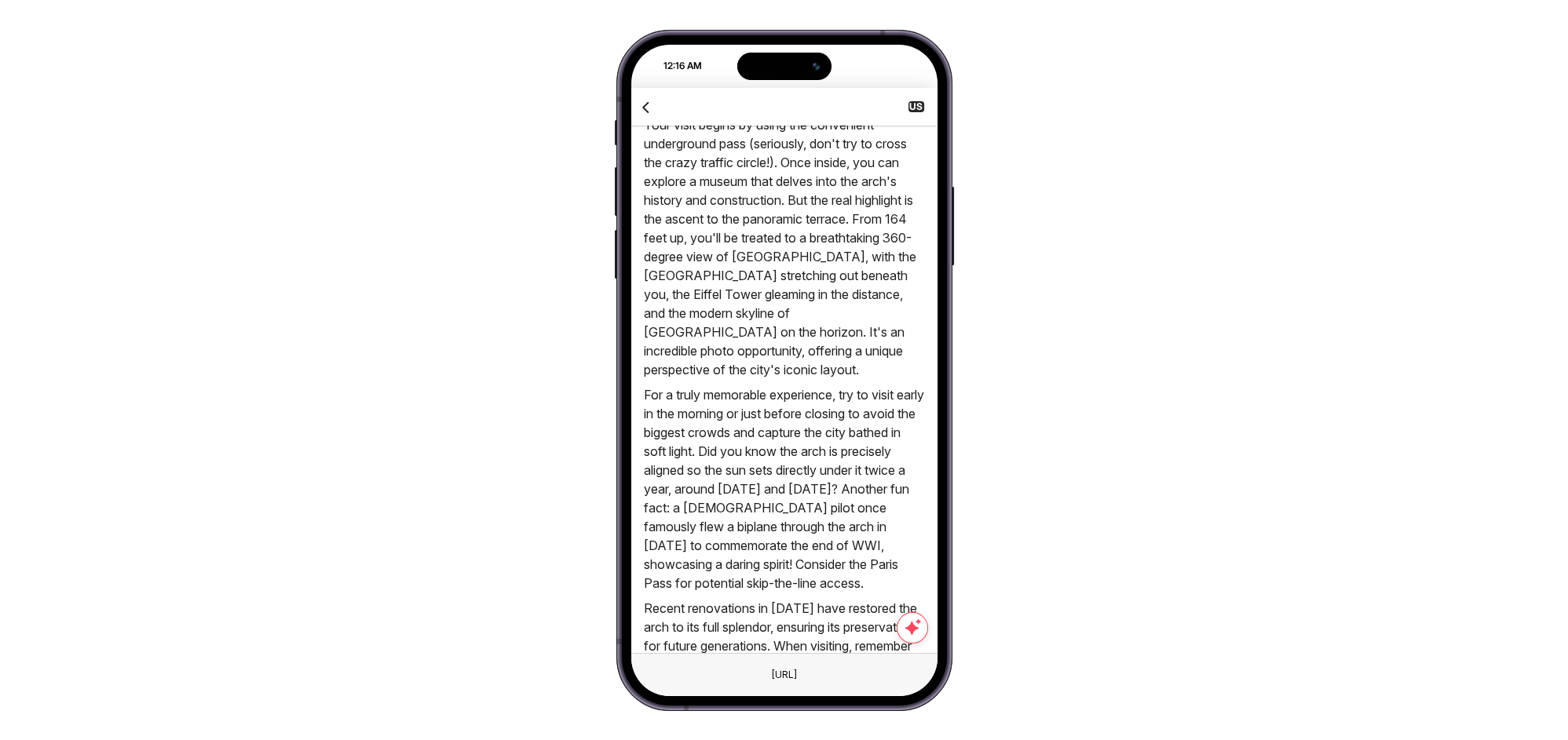
scroll to position [1507, 0]
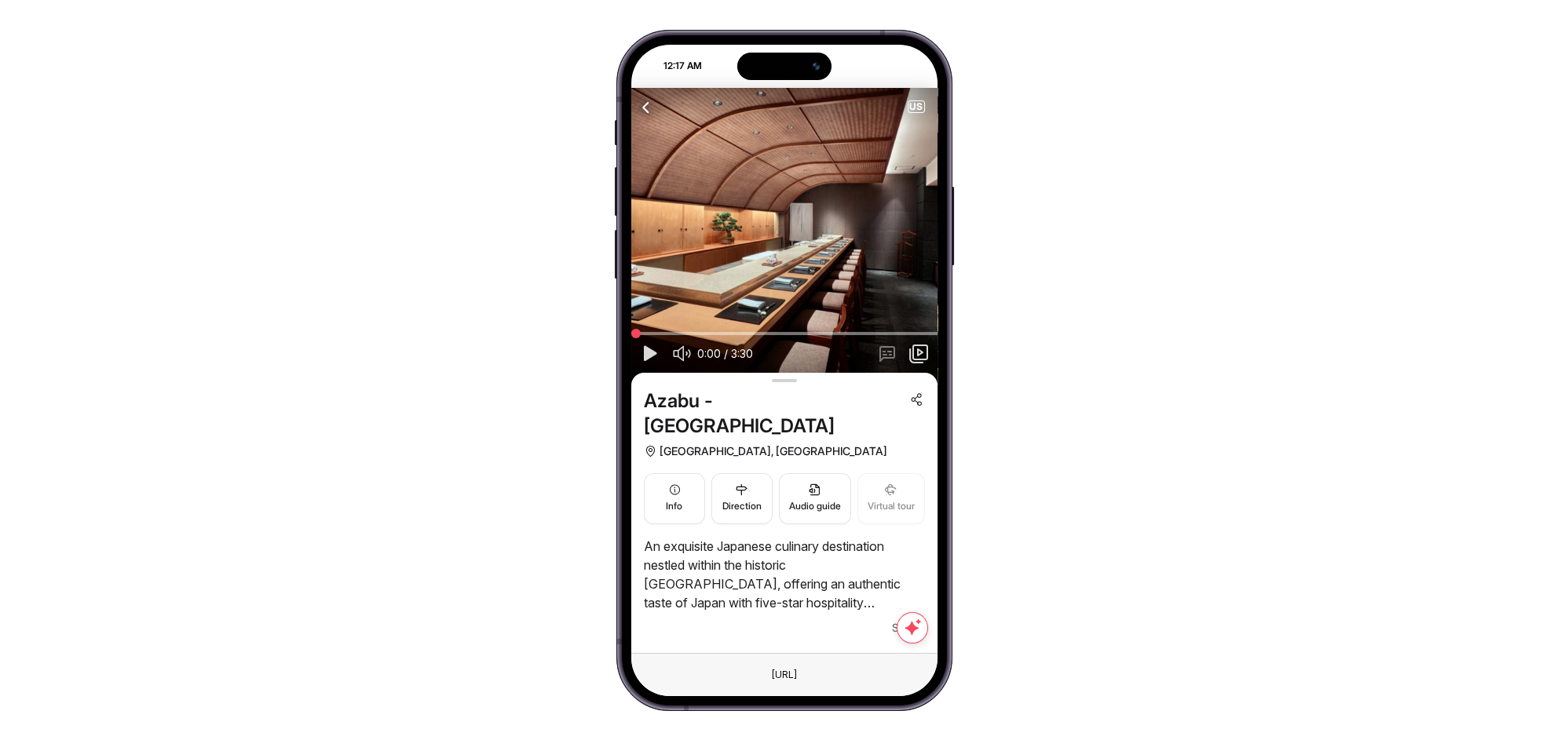
scroll to position [116, 0]
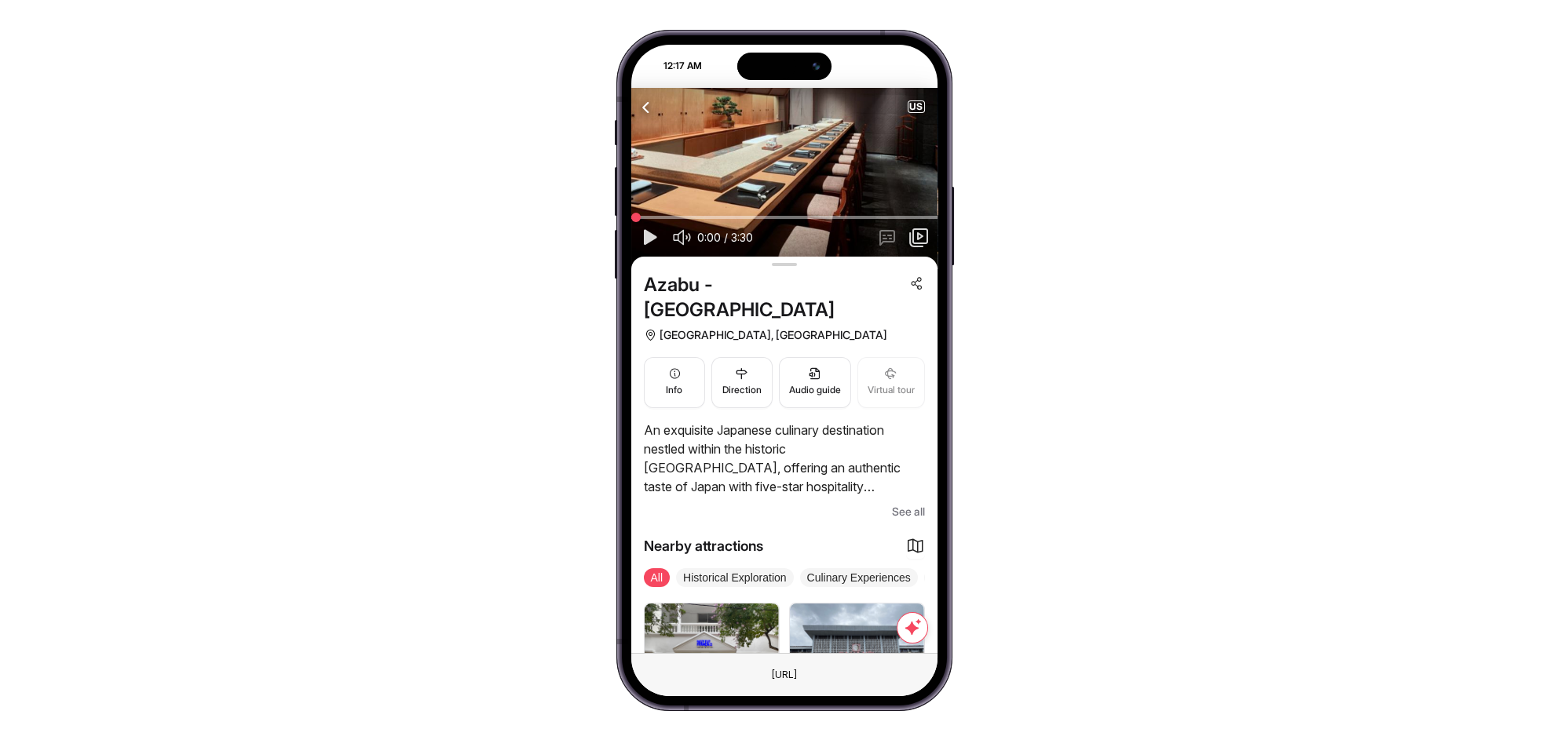
click at [902, 503] on span "See all" at bounding box center [908, 512] width 33 height 19
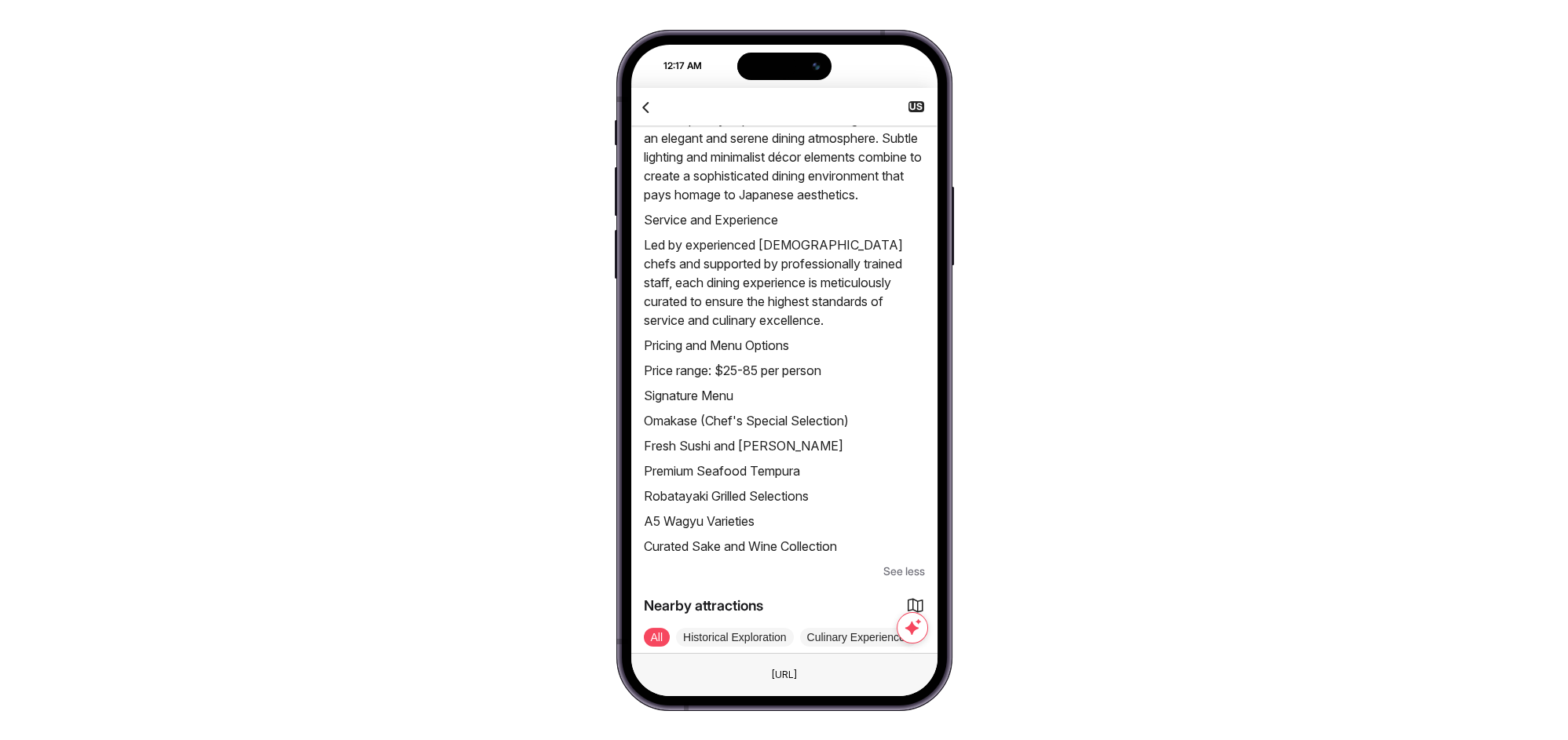
scroll to position [233, 0]
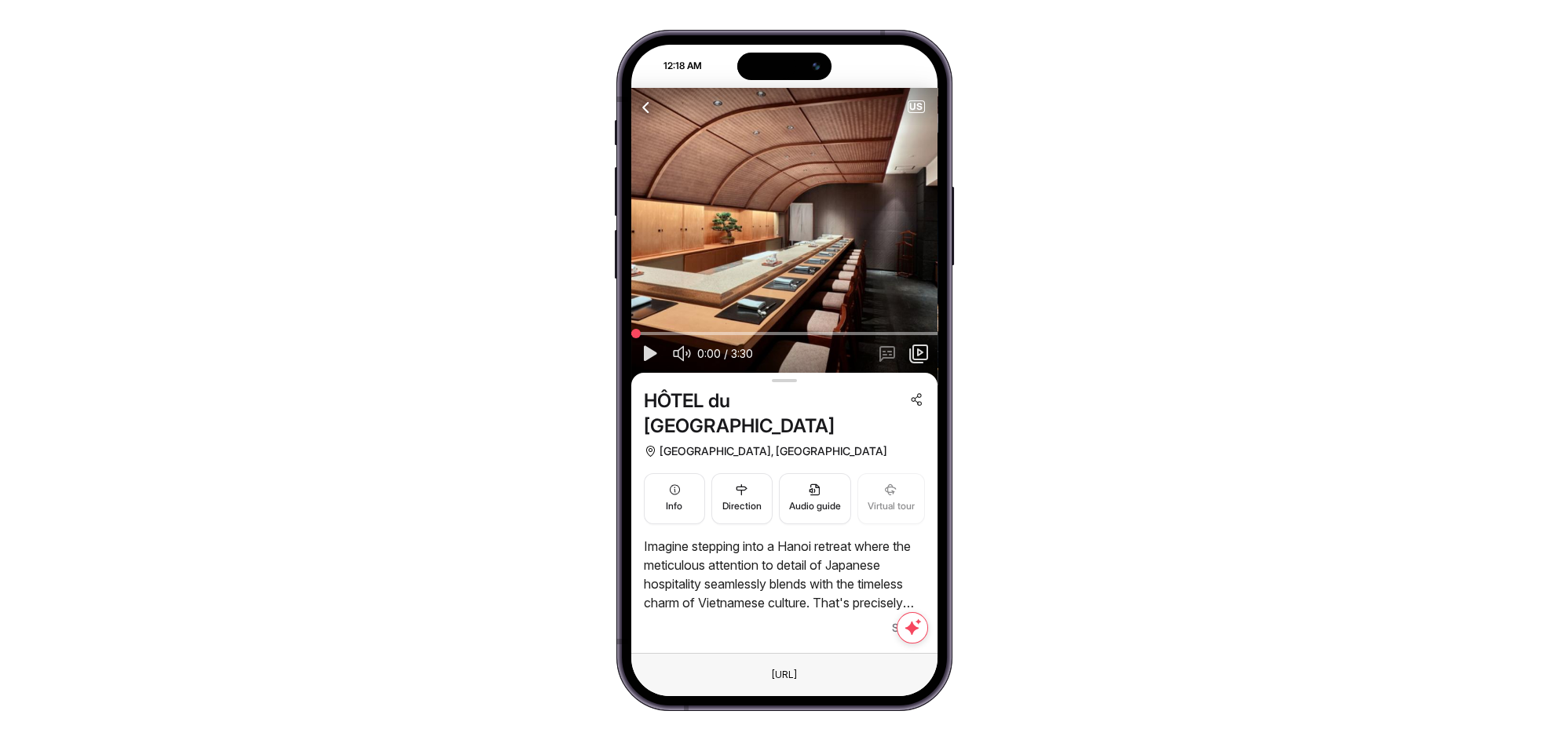
scroll to position [116, 0]
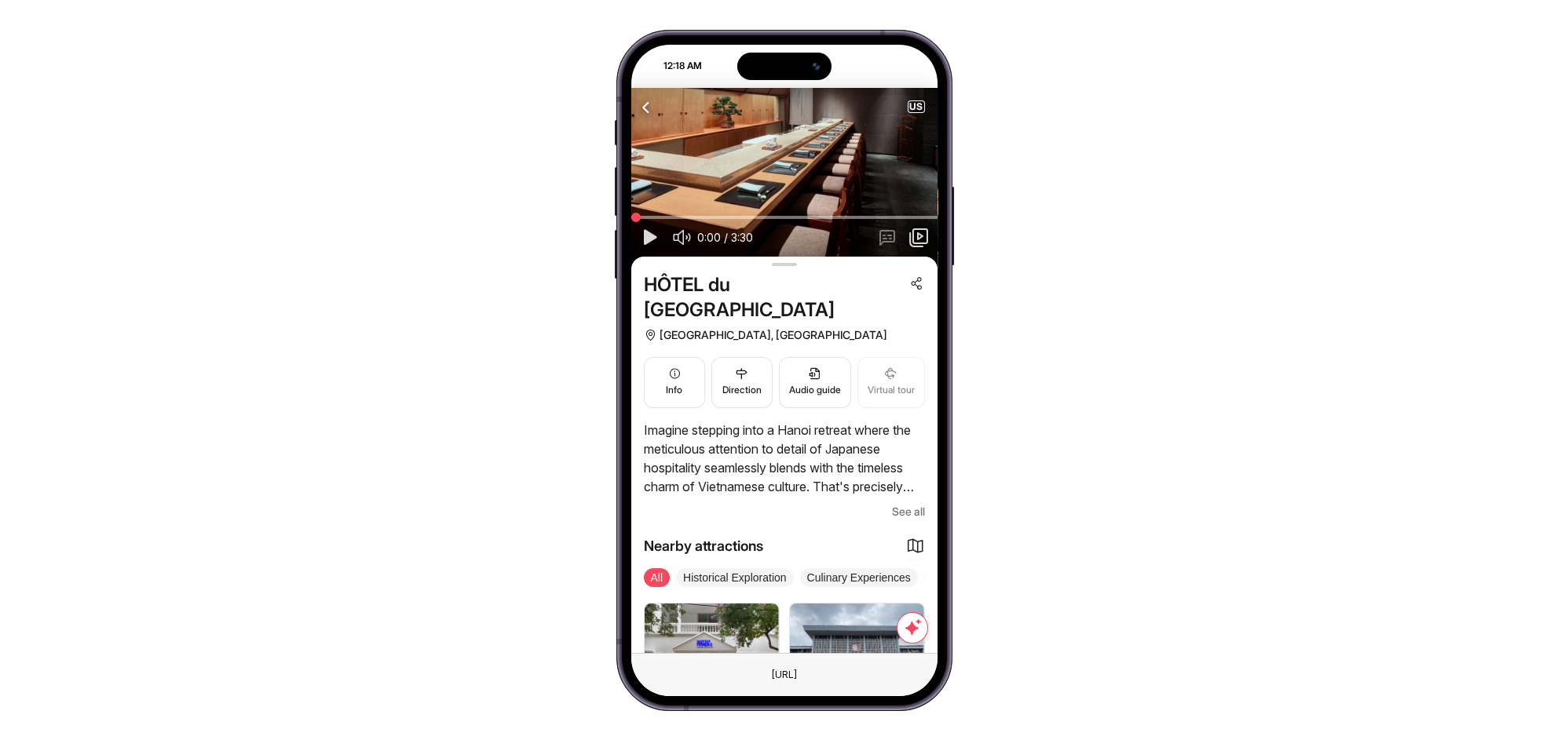
click at [905, 503] on span "See all" at bounding box center [908, 512] width 33 height 19
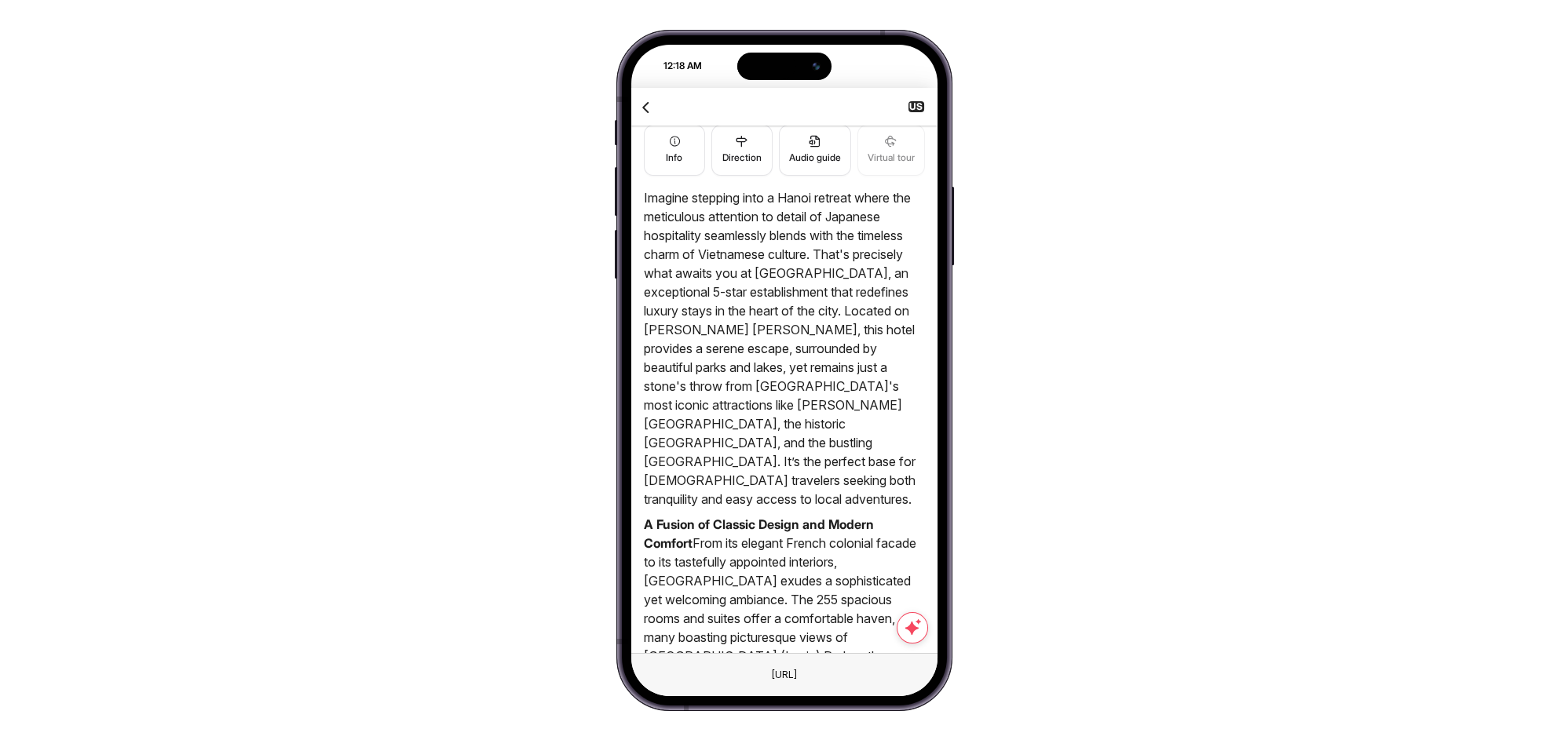
scroll to position [0, 0]
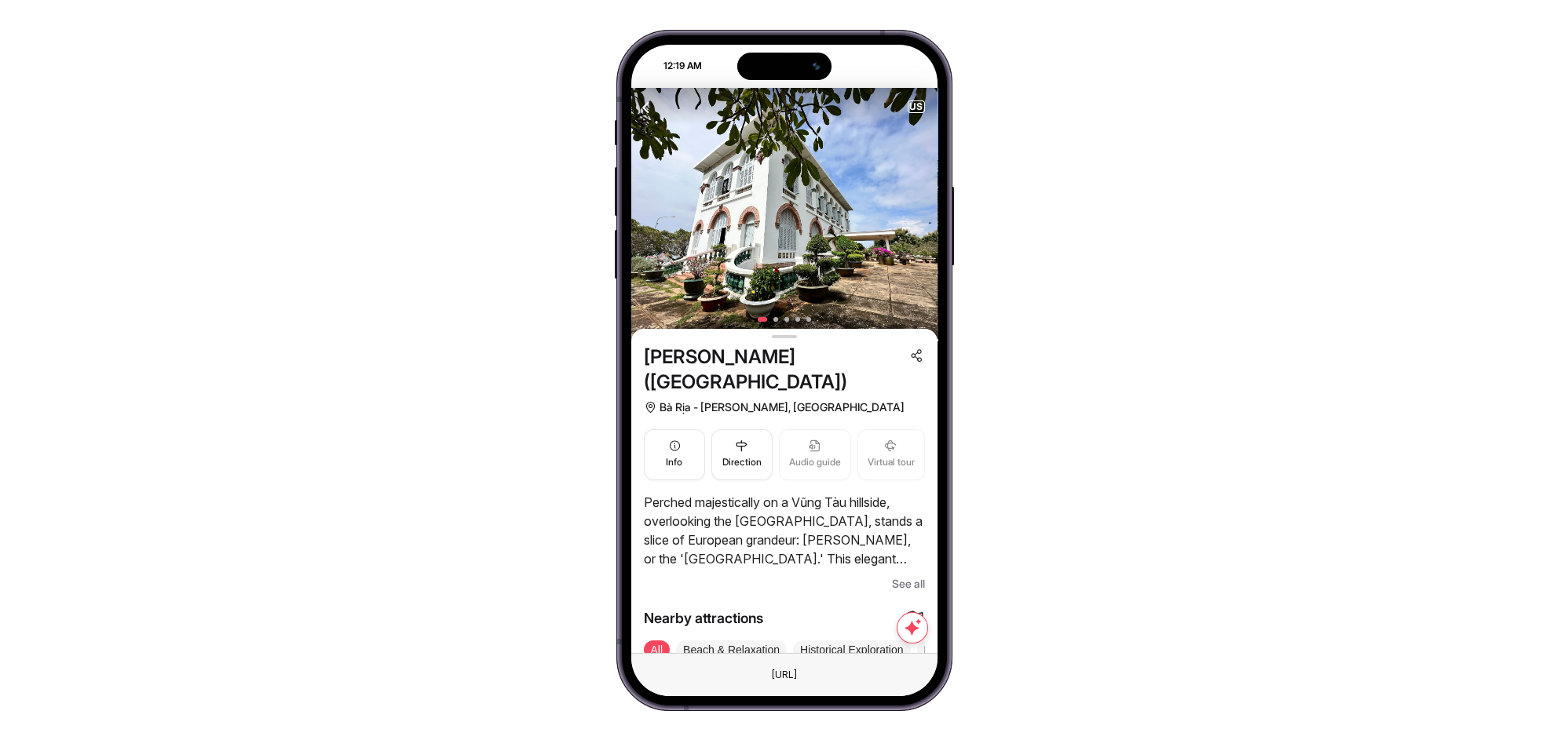
drag, startPoint x: 856, startPoint y: 268, endPoint x: 639, endPoint y: 263, distance: 217.1
click at [642, 263] on img at bounding box center [785, 215] width 306 height 254
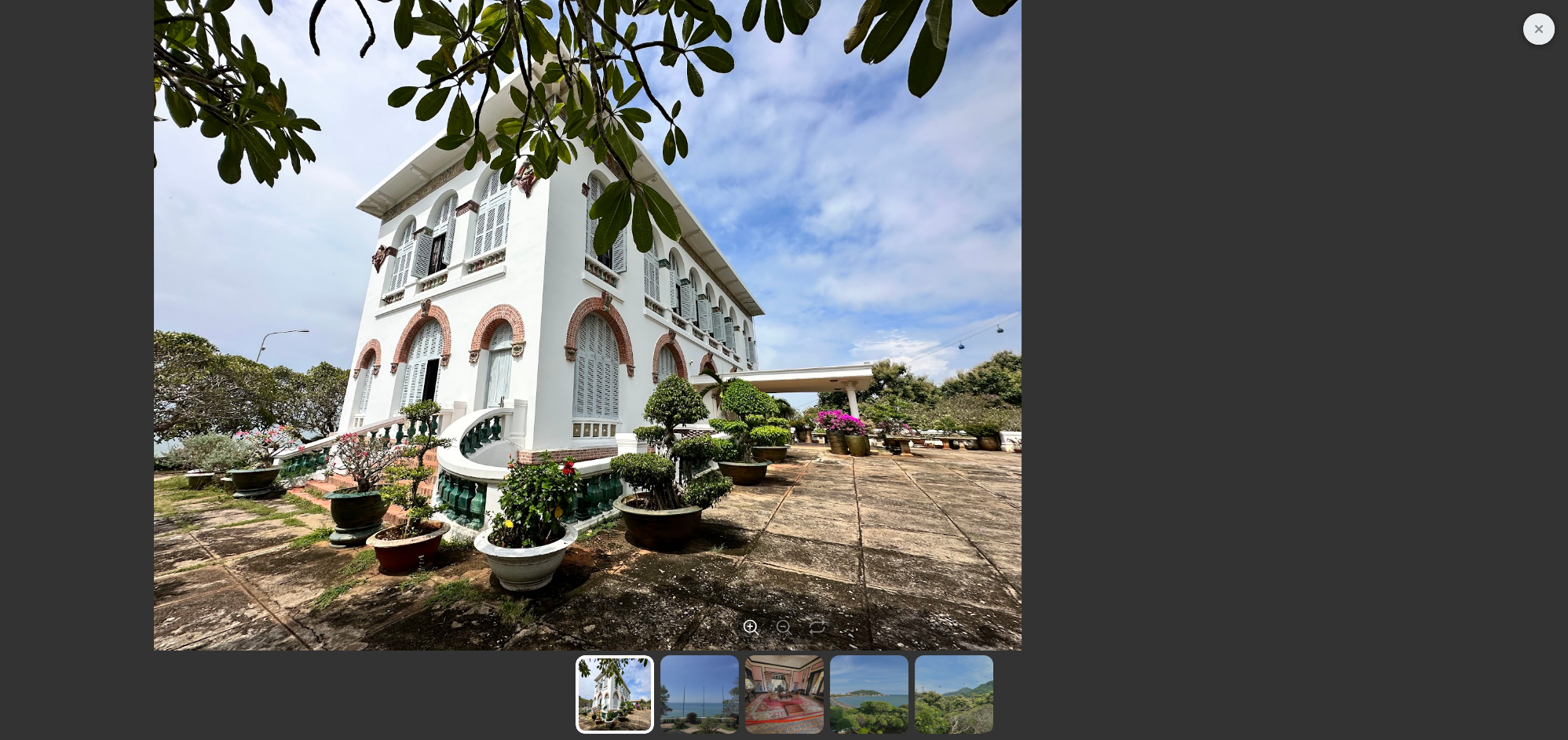
drag, startPoint x: 1127, startPoint y: 280, endPoint x: 586, endPoint y: 285, distance: 541.0
click at [616, 287] on div at bounding box center [588, 325] width 1556 height 651
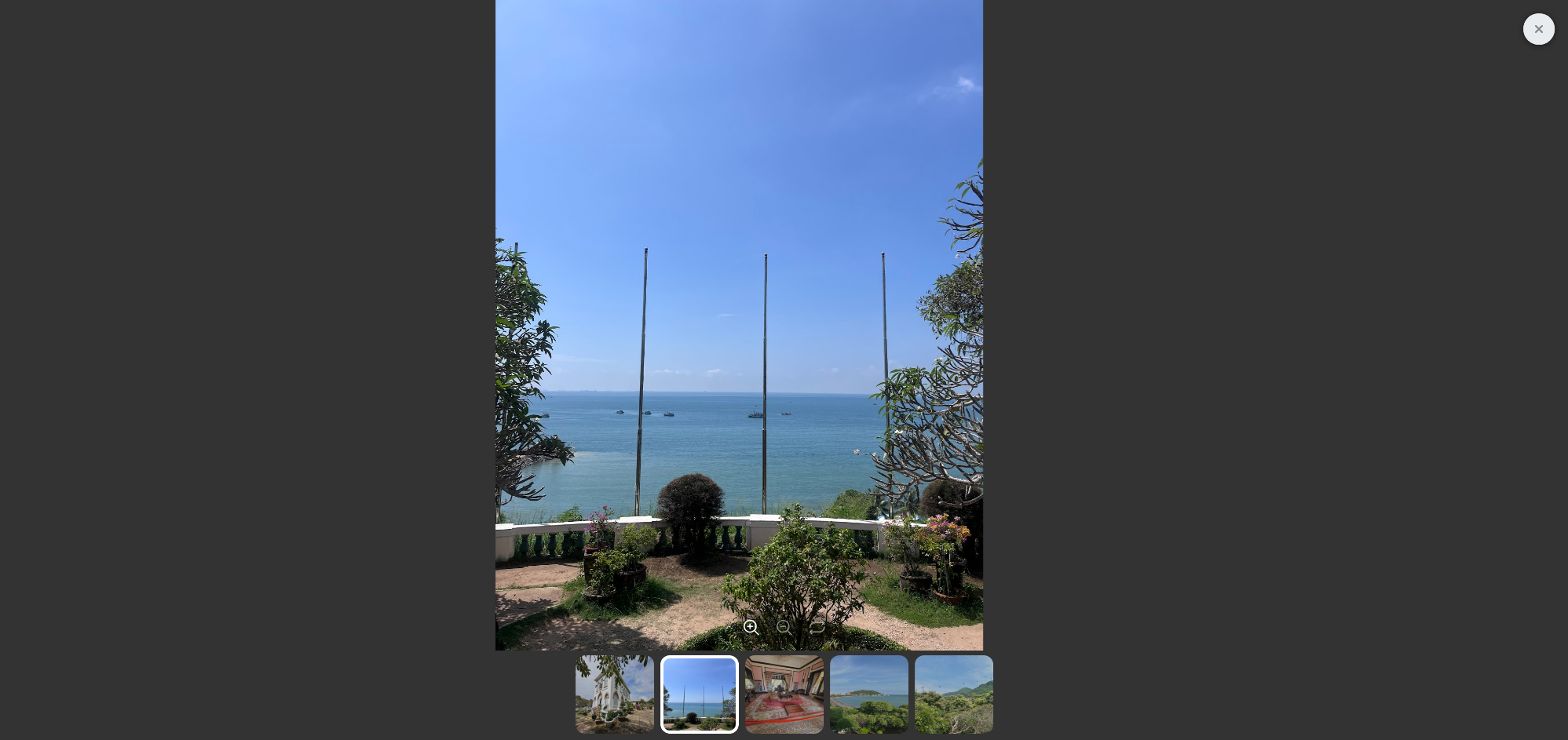
drag, startPoint x: 943, startPoint y: 338, endPoint x: 583, endPoint y: 312, distance: 360.9
click at [583, 312] on div at bounding box center [739, 325] width 1556 height 651
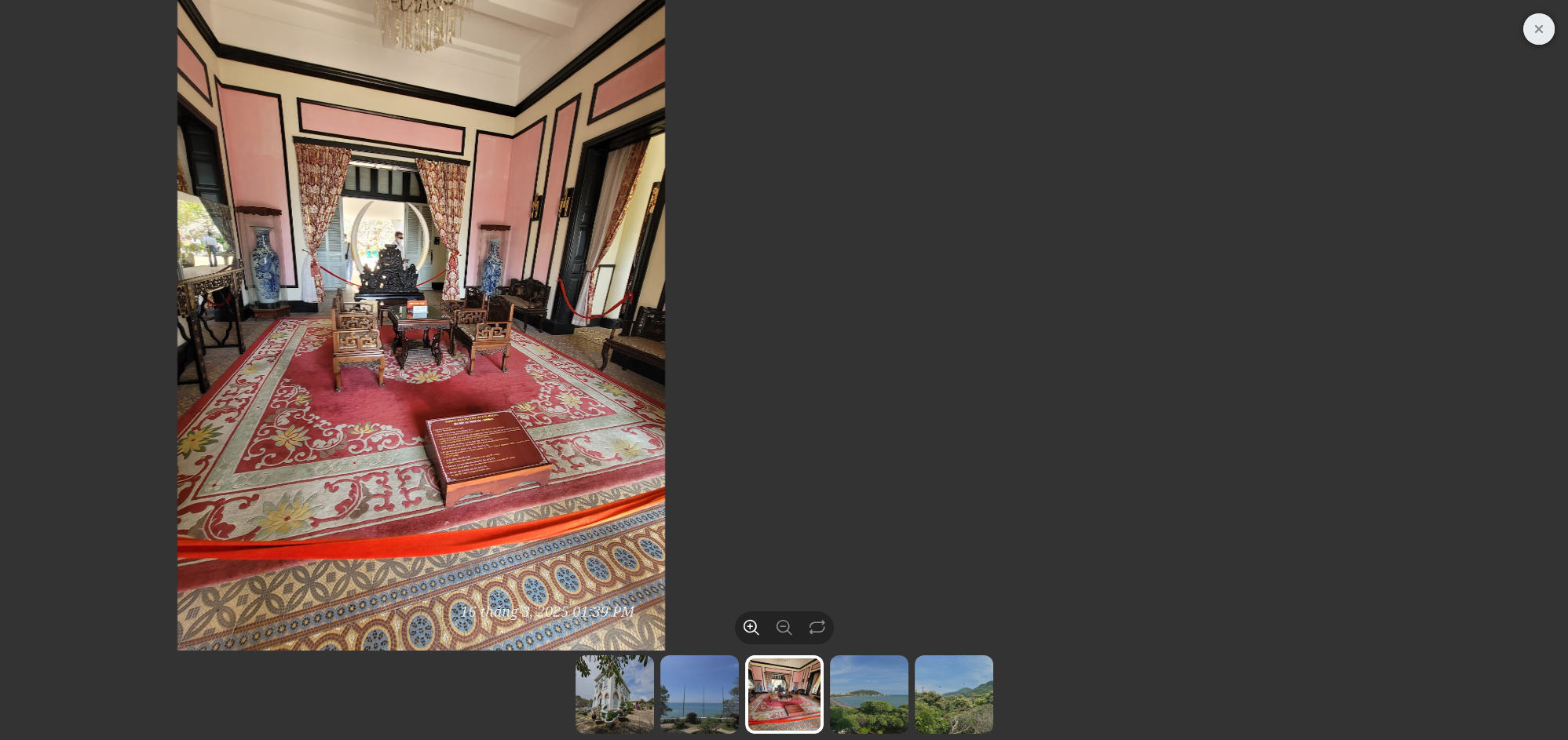
drag, startPoint x: 950, startPoint y: 329, endPoint x: 561, endPoint y: 327, distance: 389.0
click at [563, 327] on div at bounding box center [421, 325] width 1556 height 651
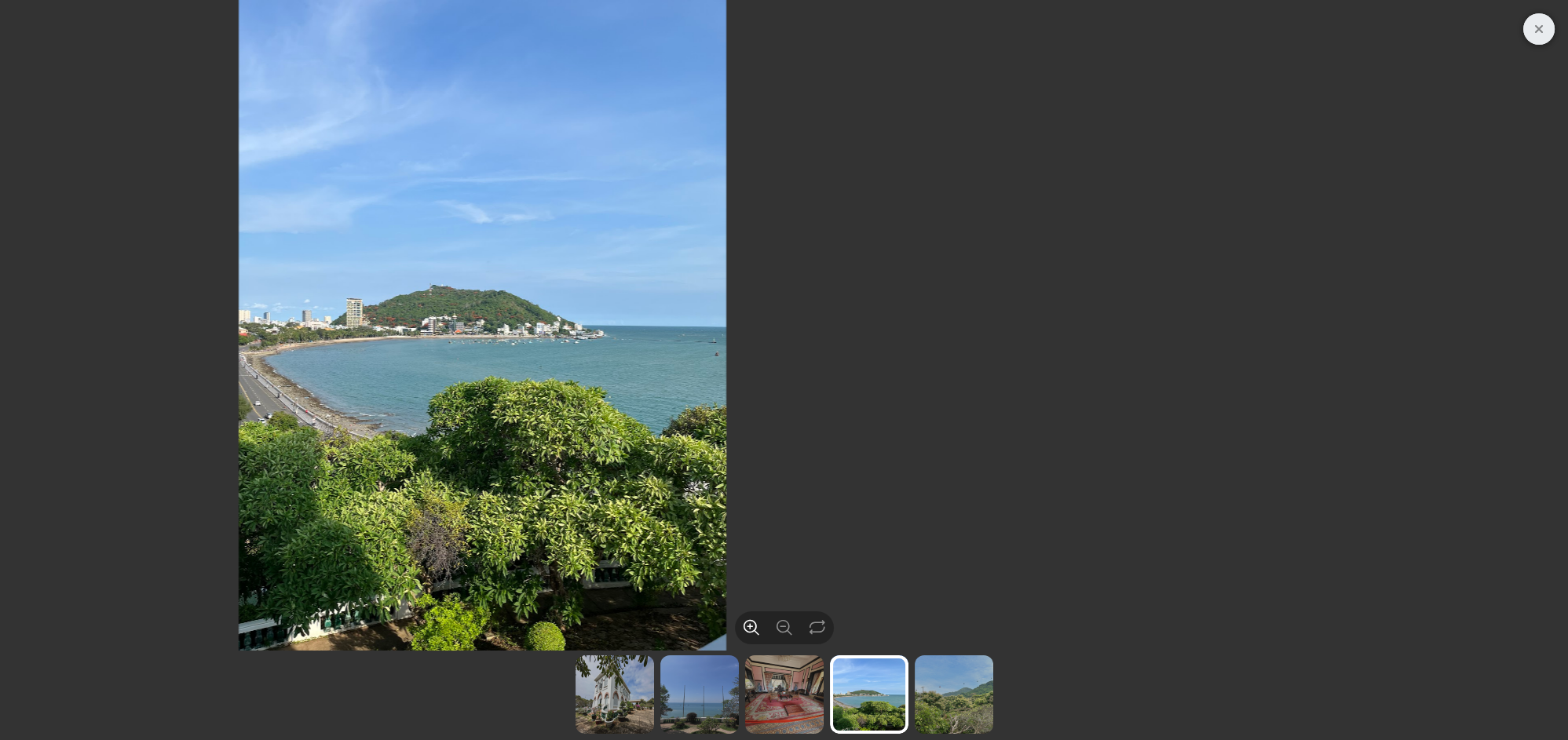
drag, startPoint x: 942, startPoint y: 326, endPoint x: 653, endPoint y: 305, distance: 289.8
click at [660, 307] on div at bounding box center [482, 325] width 1556 height 651
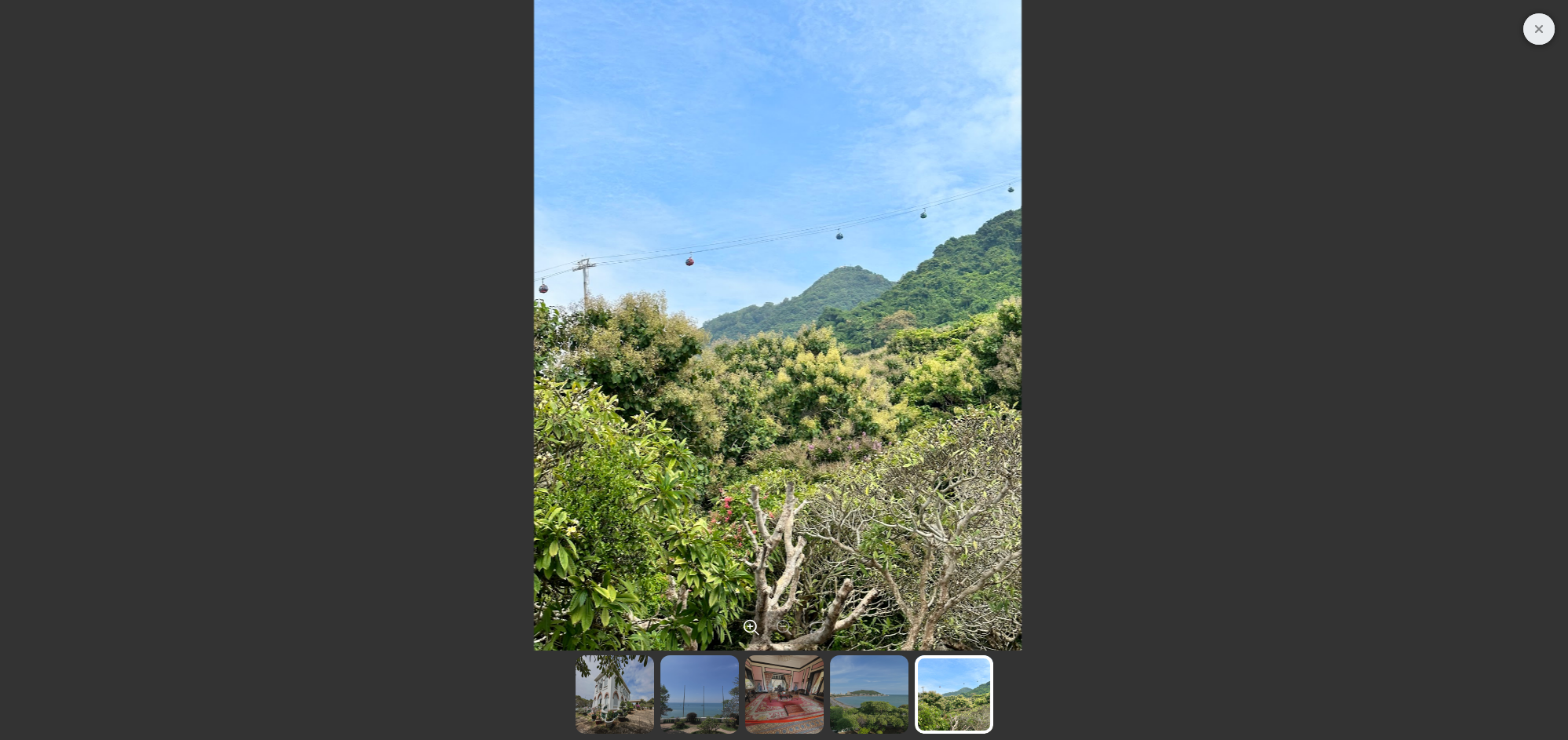
drag, startPoint x: 772, startPoint y: 249, endPoint x: 1133, endPoint y: 271, distance: 361.7
click at [1133, 271] on div at bounding box center [777, 325] width 1556 height 651
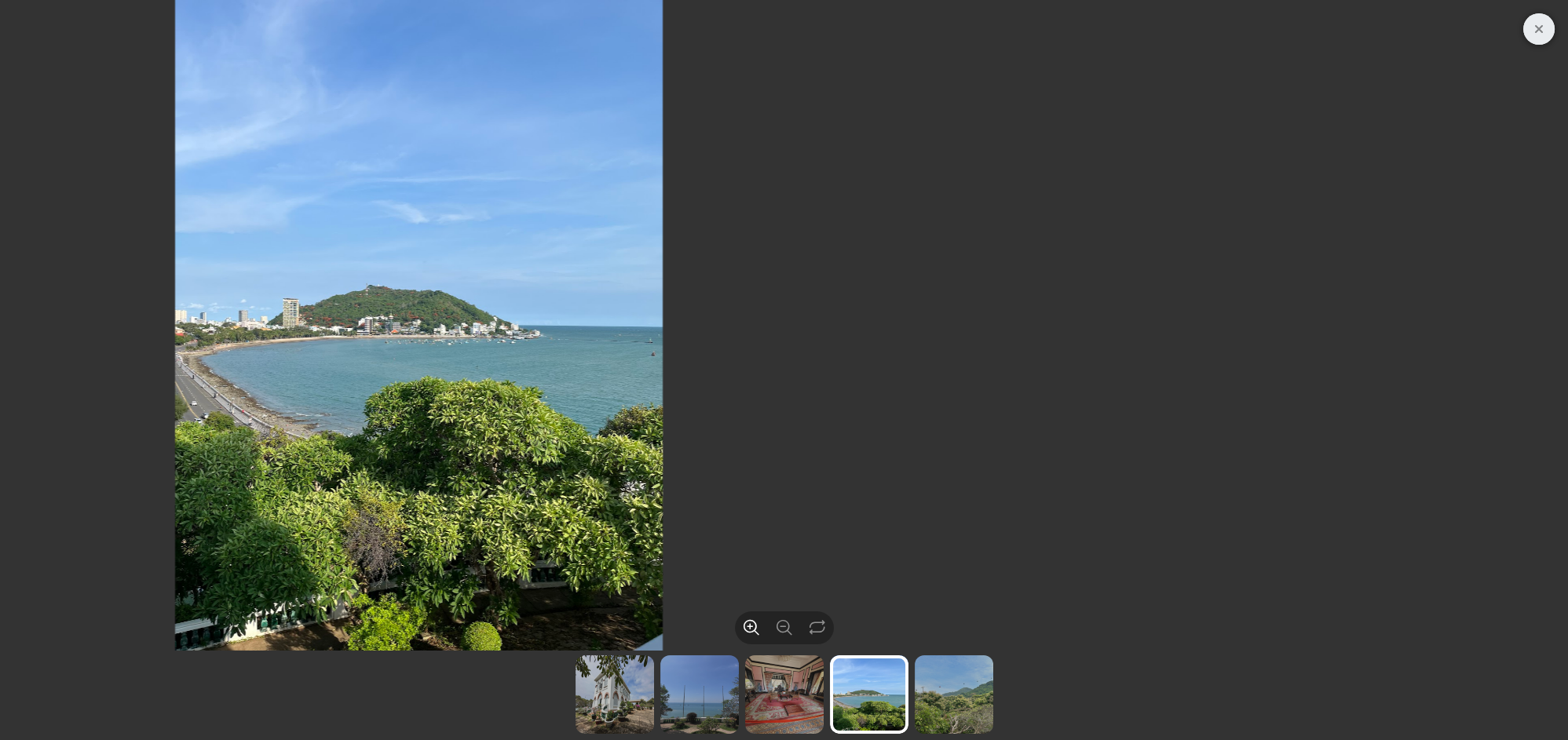
drag, startPoint x: 1186, startPoint y: 235, endPoint x: 828, endPoint y: 237, distance: 358.0
click at [828, 237] on div at bounding box center [419, 325] width 1556 height 651
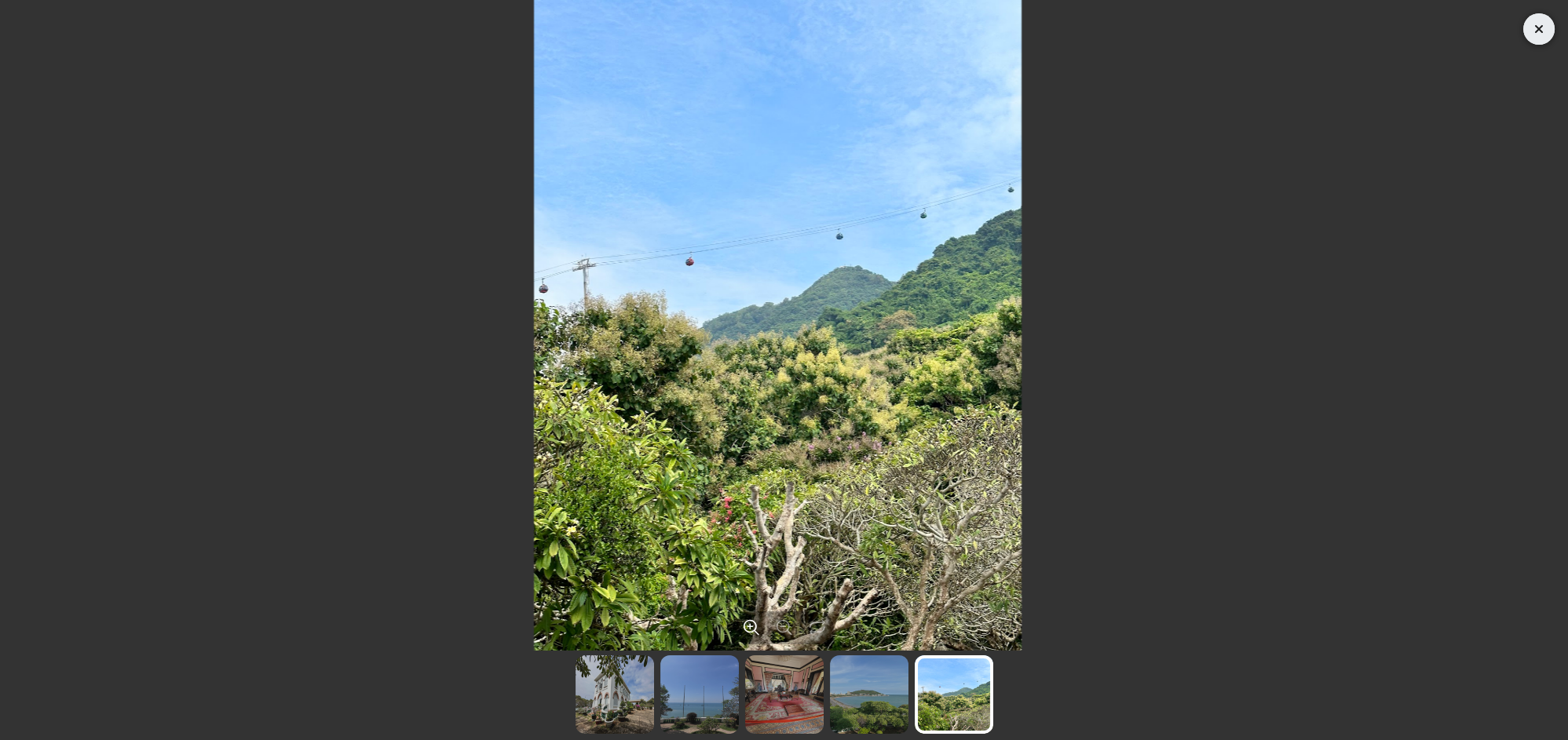
click at [1530, 35] on icon "Close" at bounding box center [1539, 29] width 20 height 19
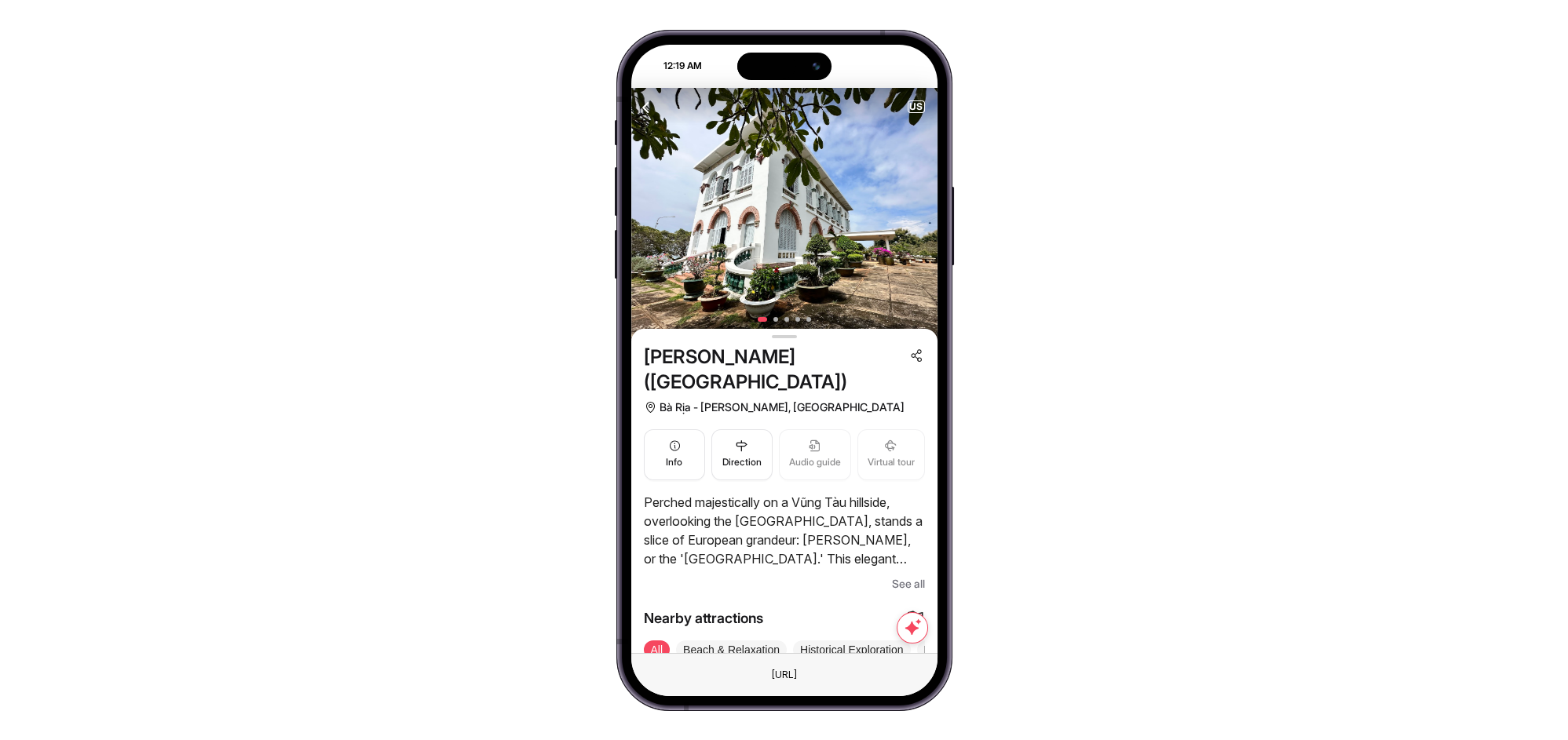
scroll to position [116, 0]
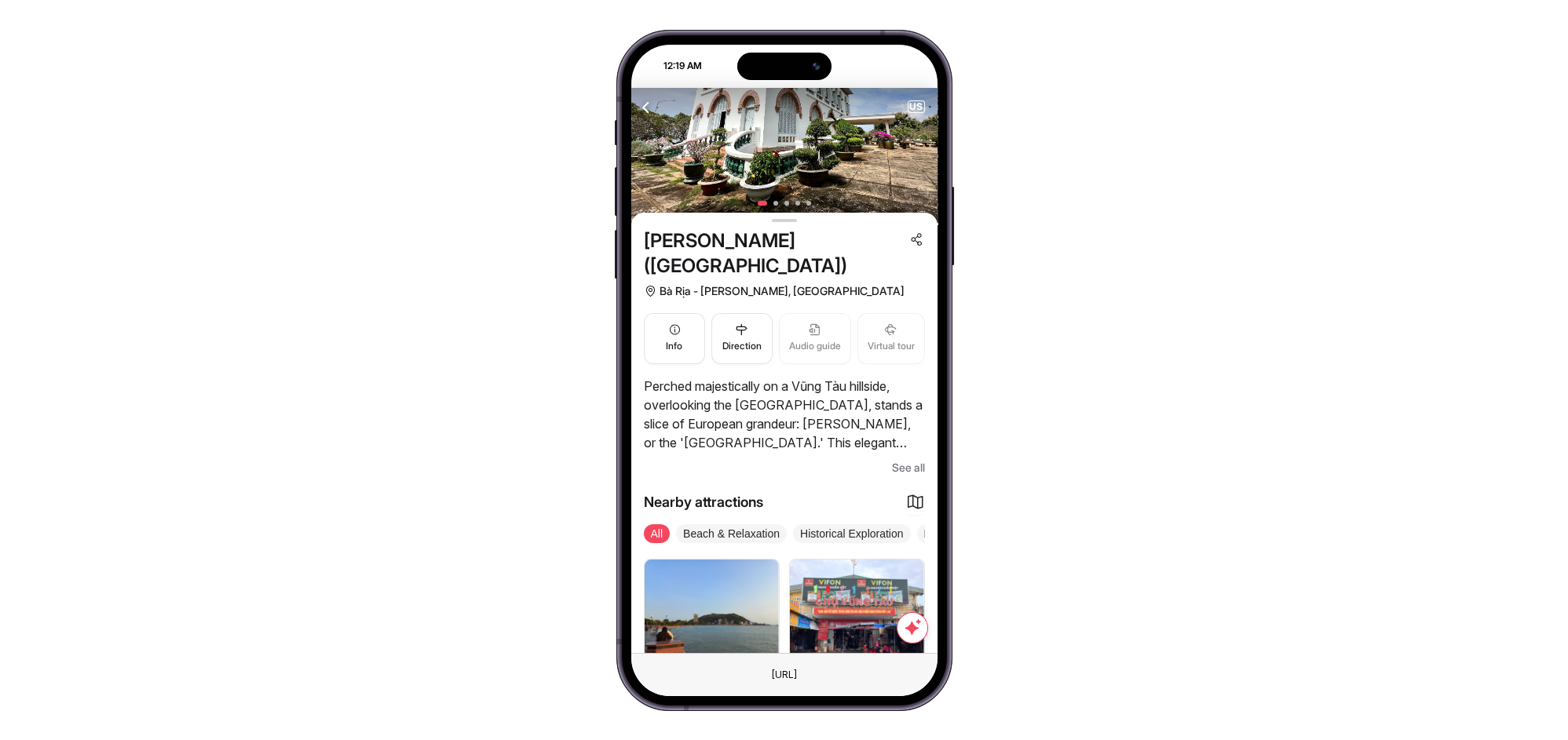
click at [912, 459] on span "See all" at bounding box center [908, 468] width 33 height 19
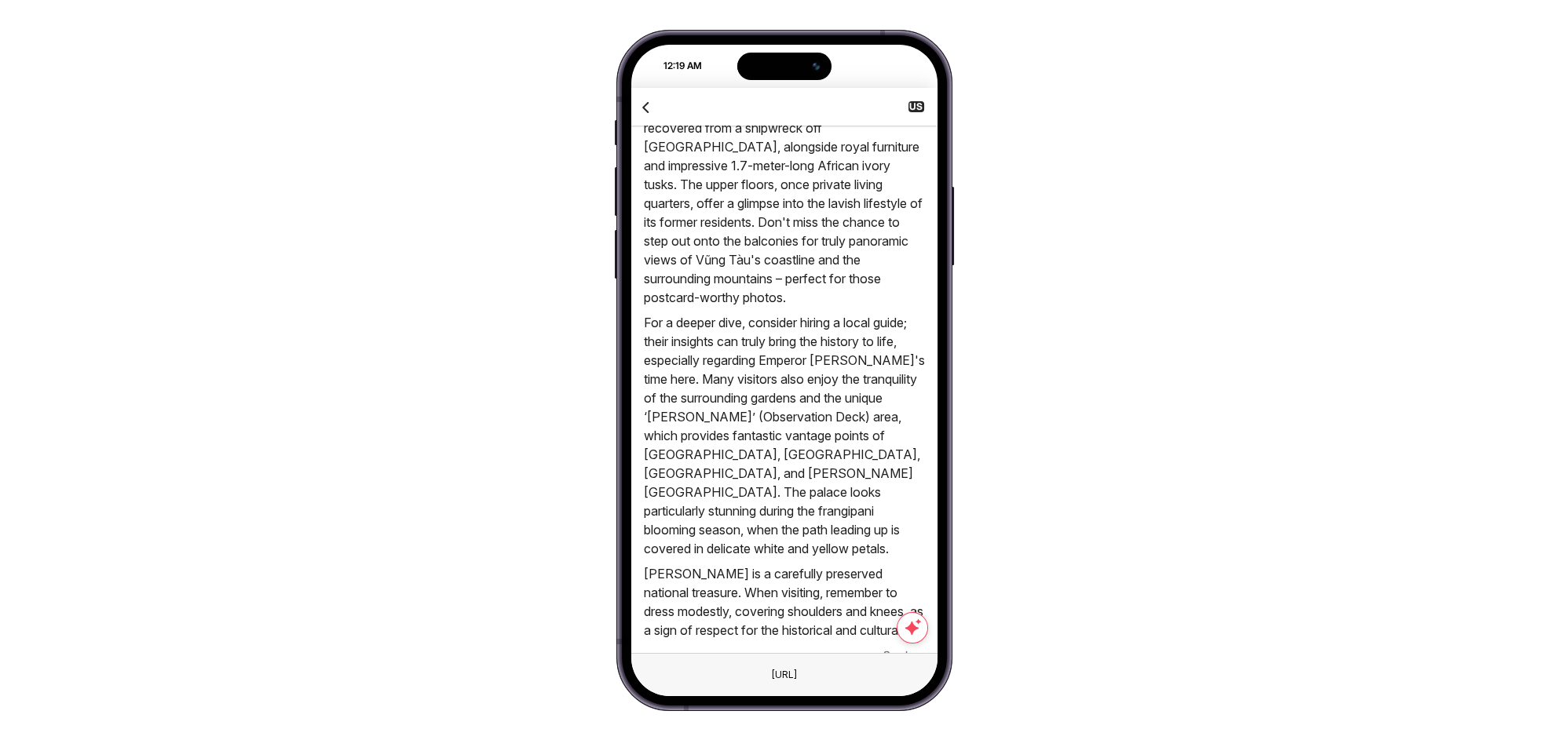
scroll to position [1395, 0]
